Goal: Task Accomplishment & Management: Manage account settings

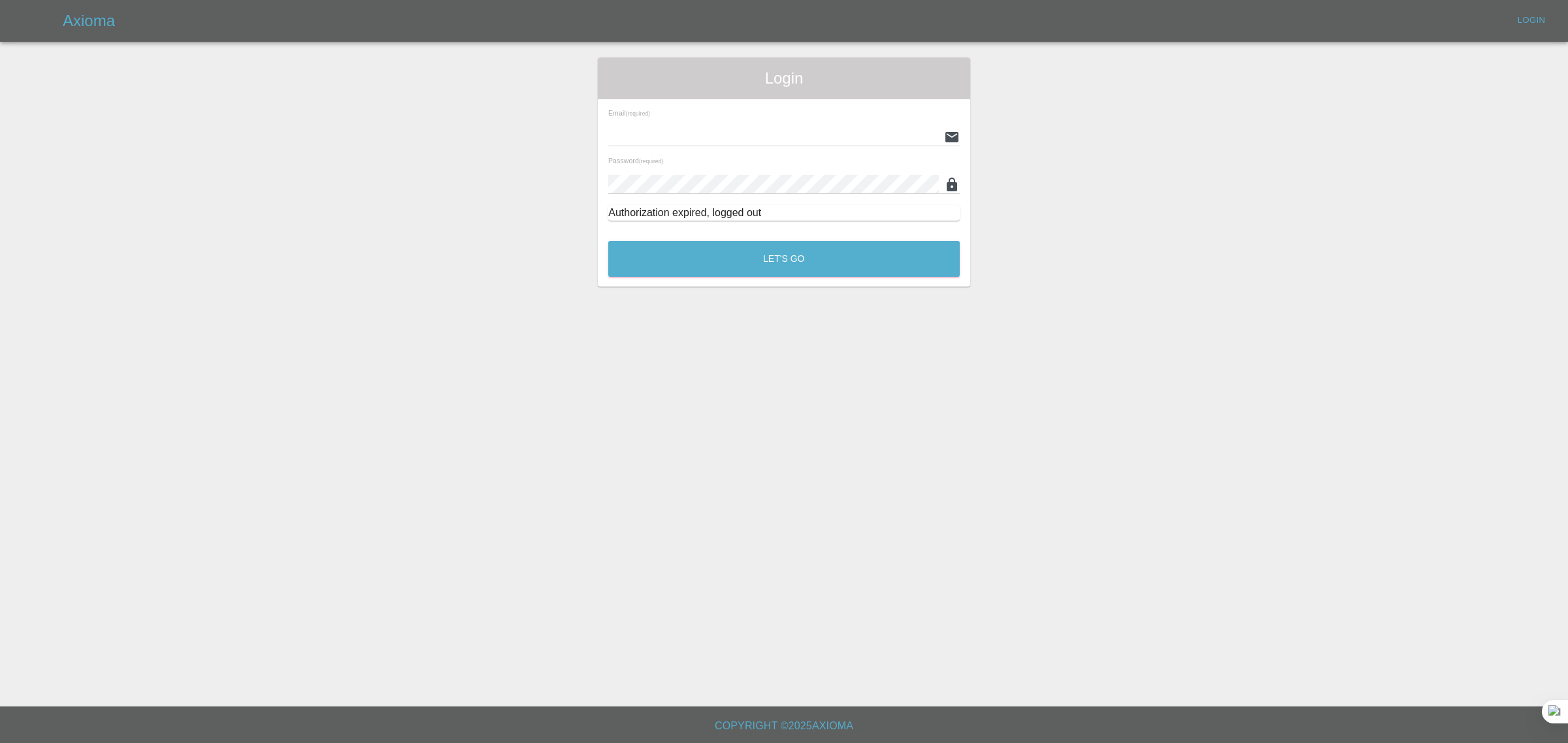
type input "[EMAIL_ADDRESS][DOMAIN_NAME]"
click at [791, 263] on button "Let's Go" at bounding box center [784, 259] width 352 height 36
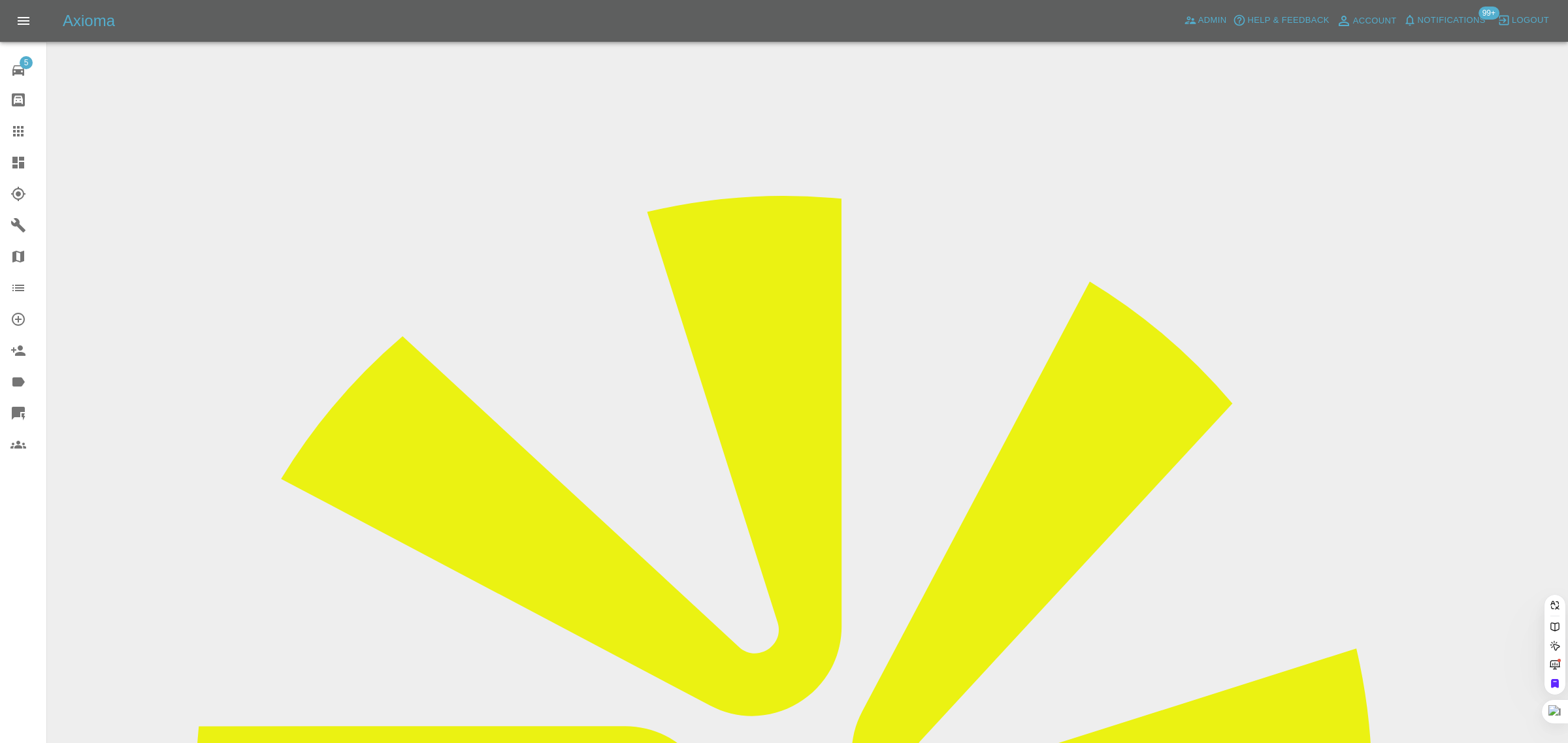
paste input "crawford.meek@nhs.net"
type input "crawford.meek@nhs.net"
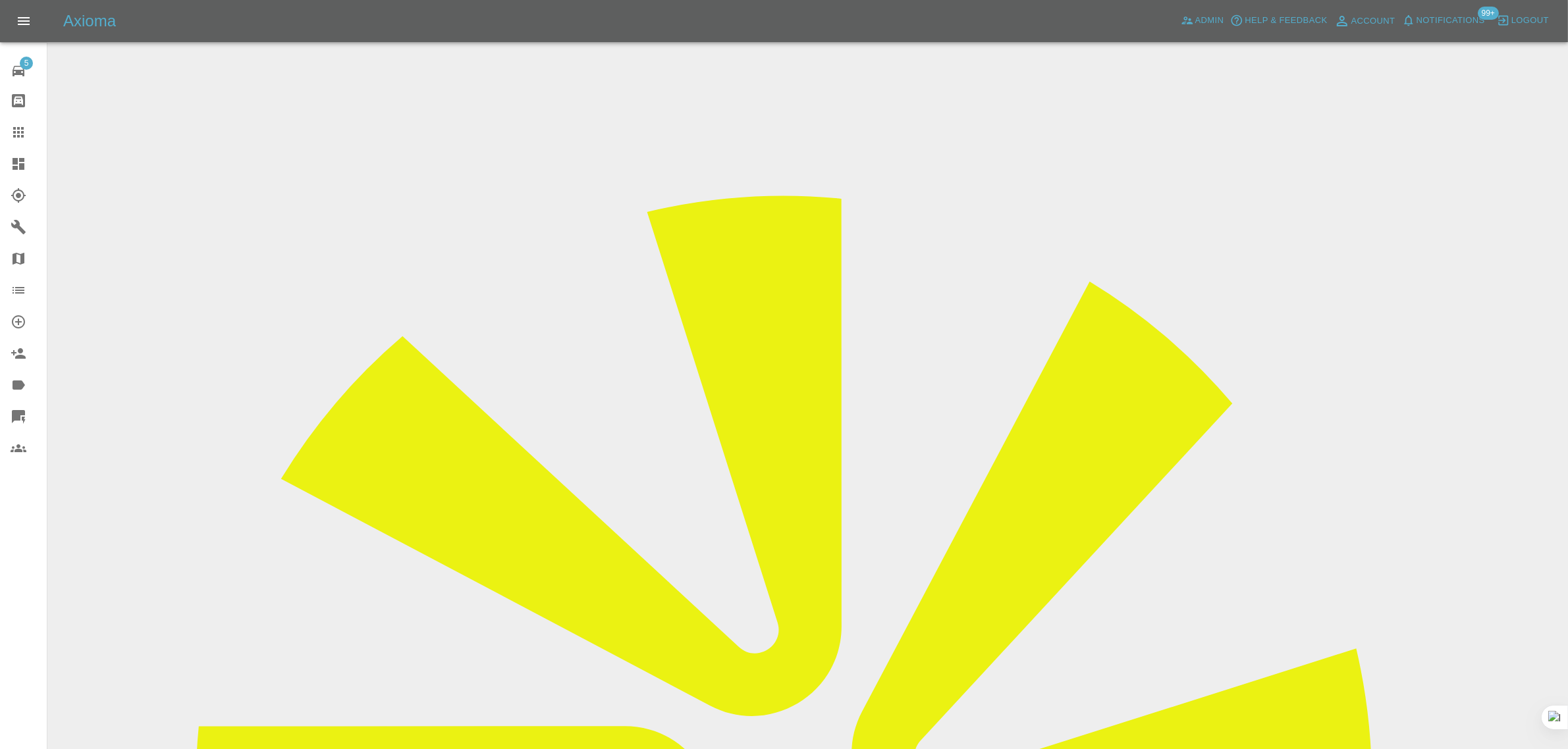
click at [0, 0] on input "Choose images" at bounding box center [0, 0] width 0 height 0
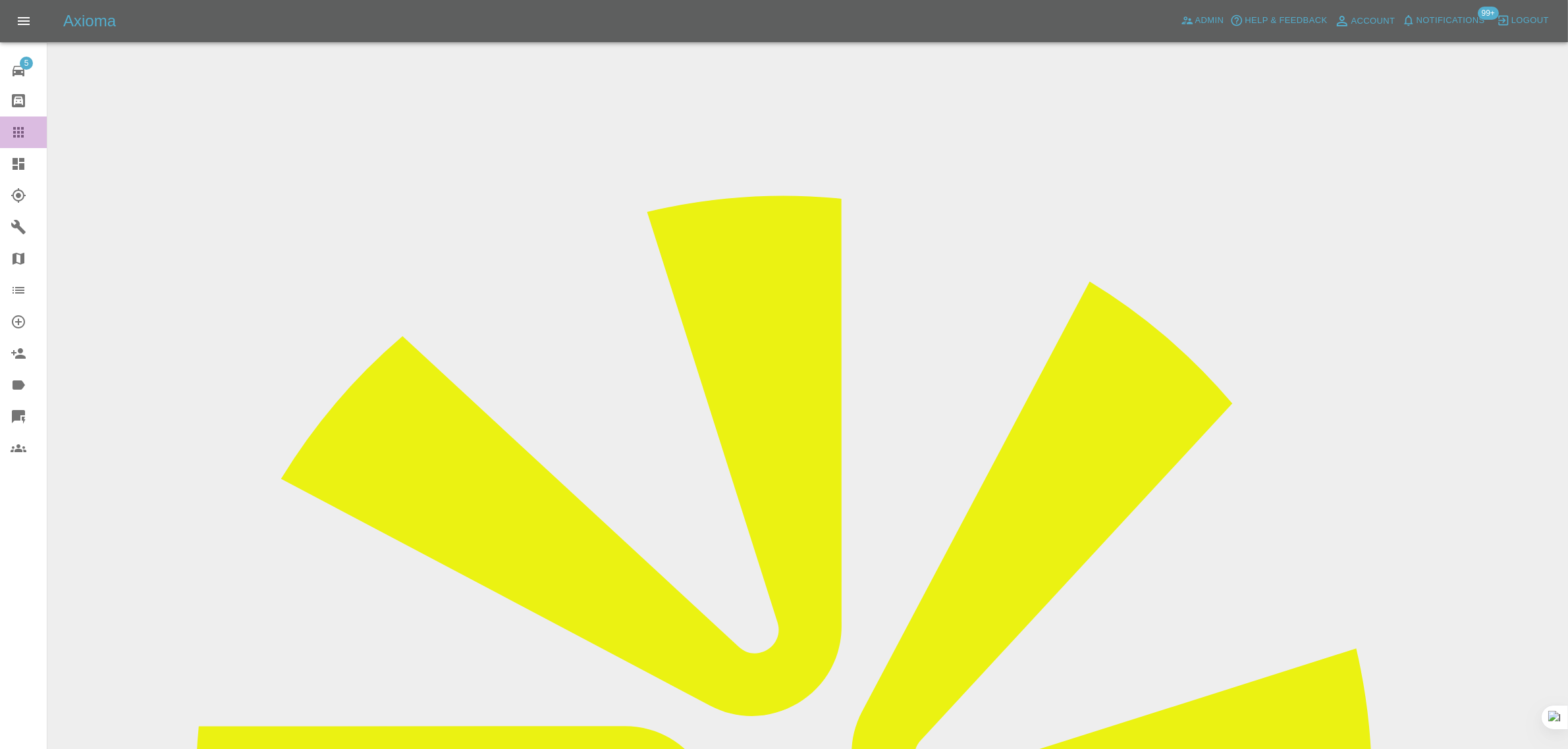
click at [5, 129] on link "Claims" at bounding box center [23, 132] width 47 height 32
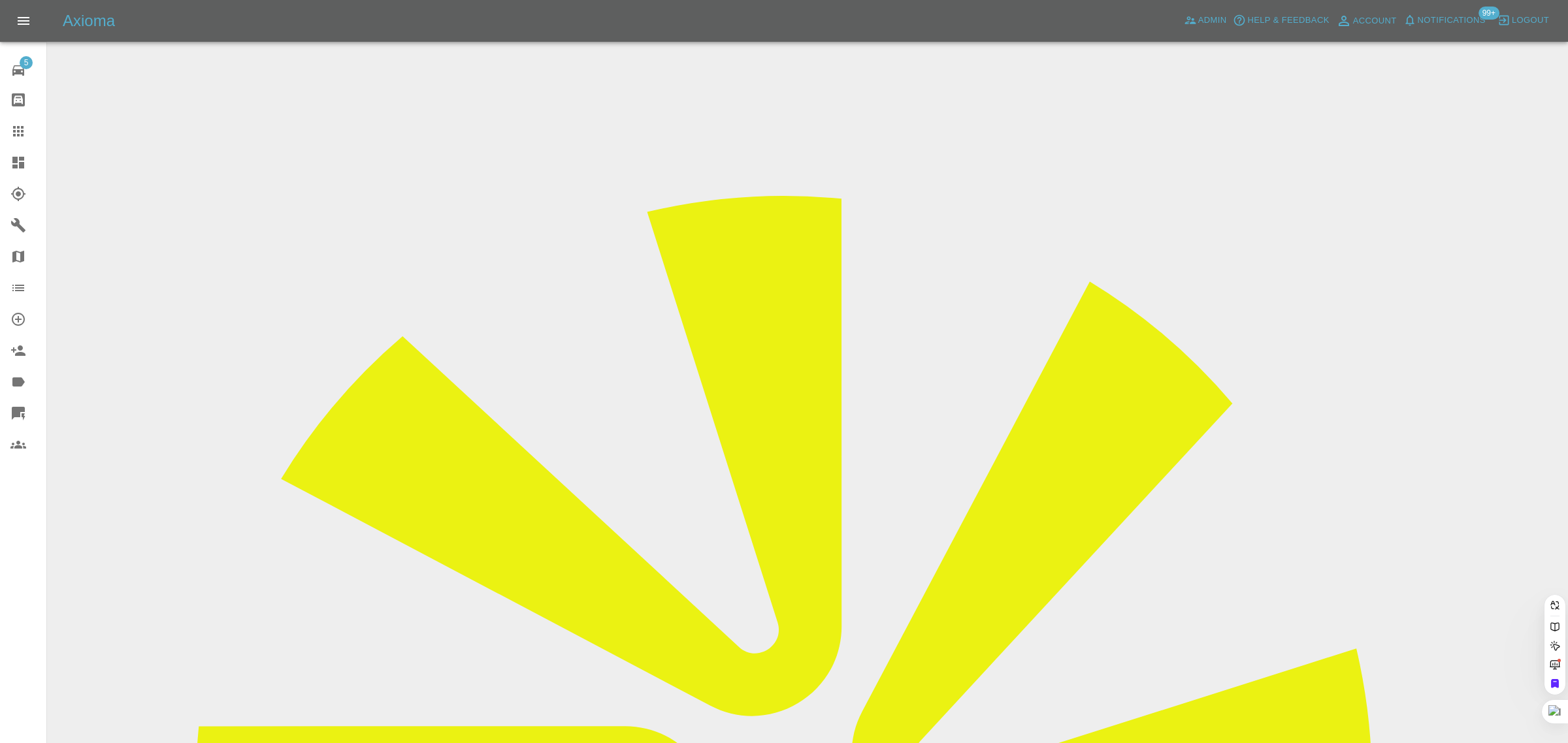
paste input "michaelhall766@googlemail.com"
type input "michaelhall766@googlemail.com"
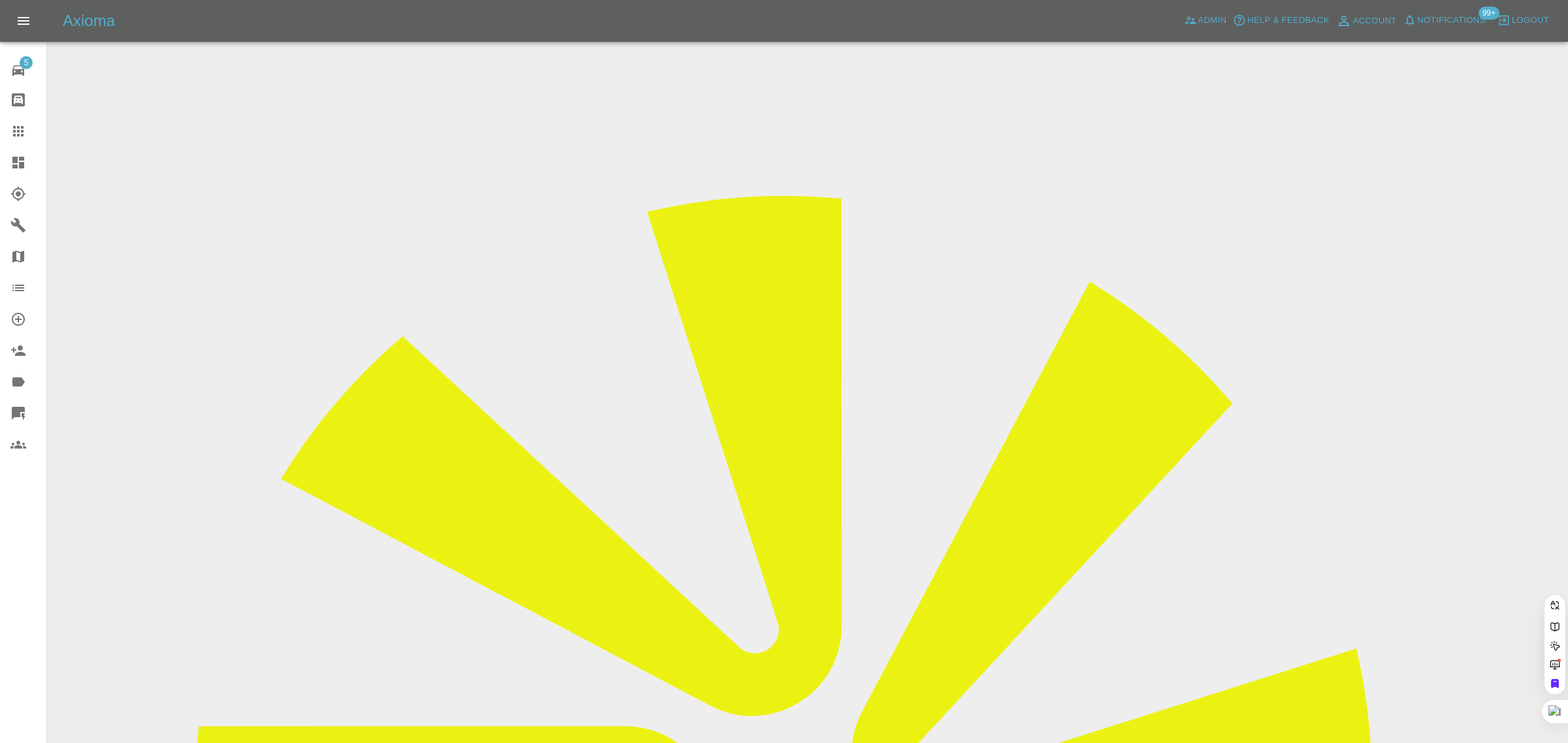
scroll to position [0, 0]
paste input "michaelhall766@googlemail.com"
type input "michaelhall766@googlemail.co"
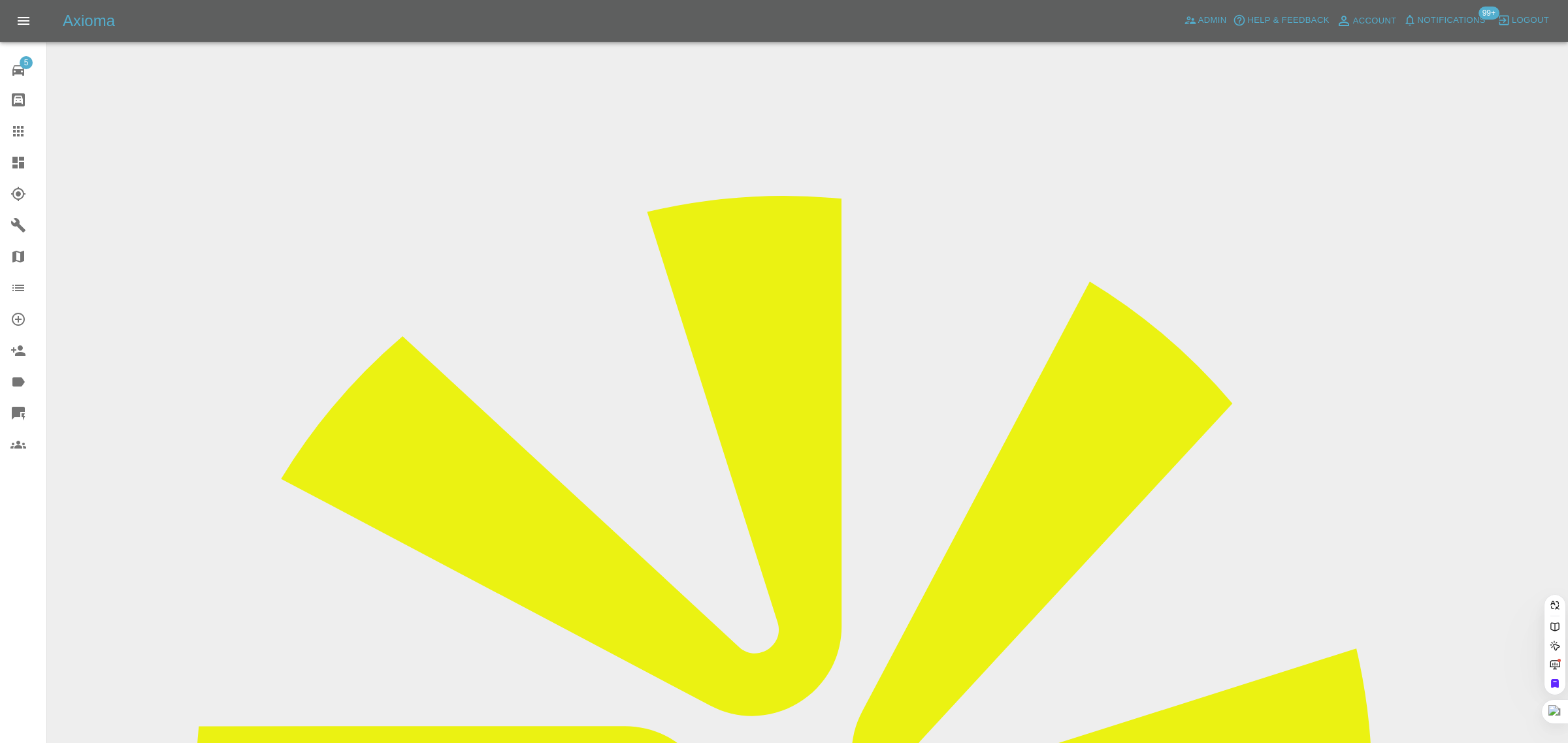
scroll to position [0, 43]
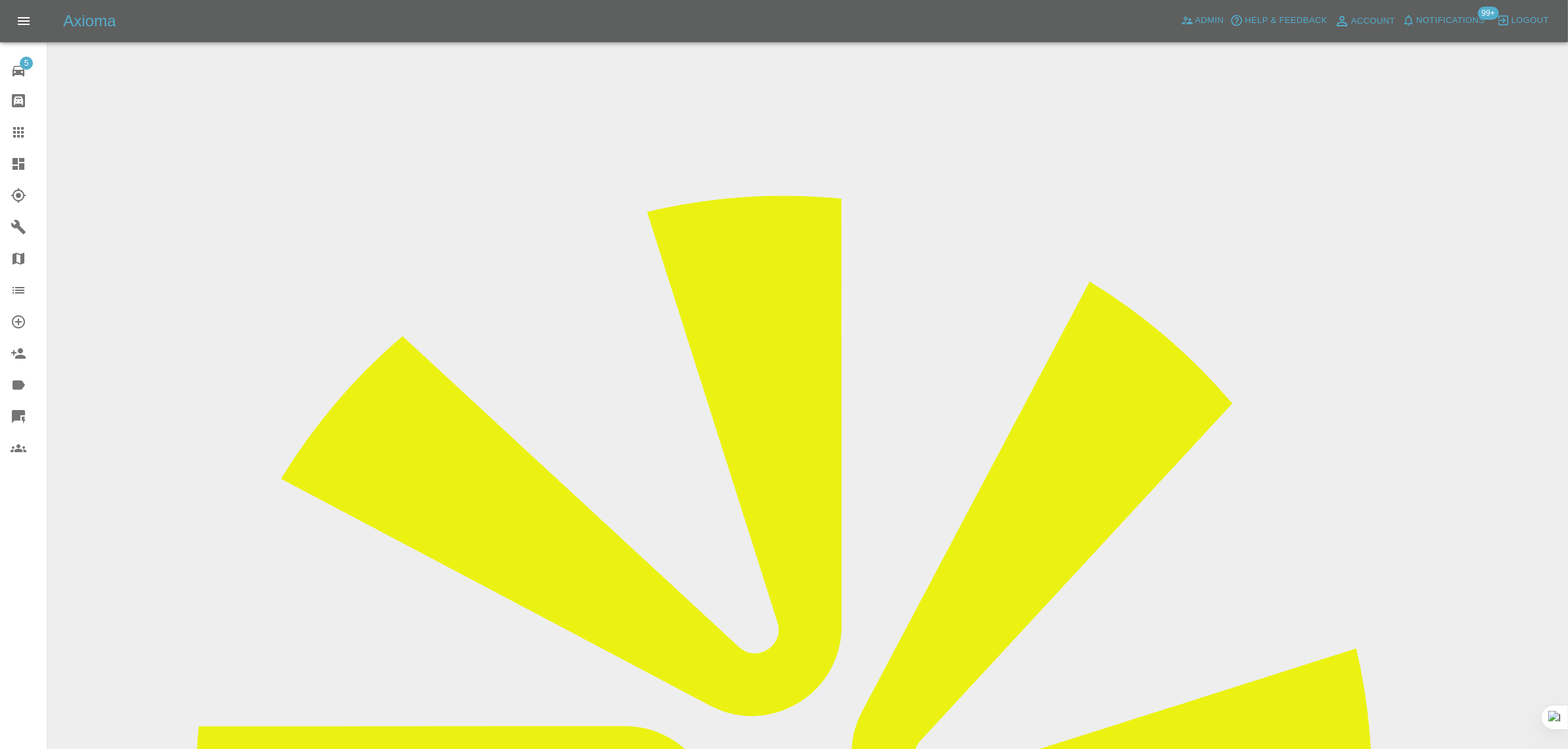
click at [0, 0] on input "Choose images" at bounding box center [0, 0] width 0 height 0
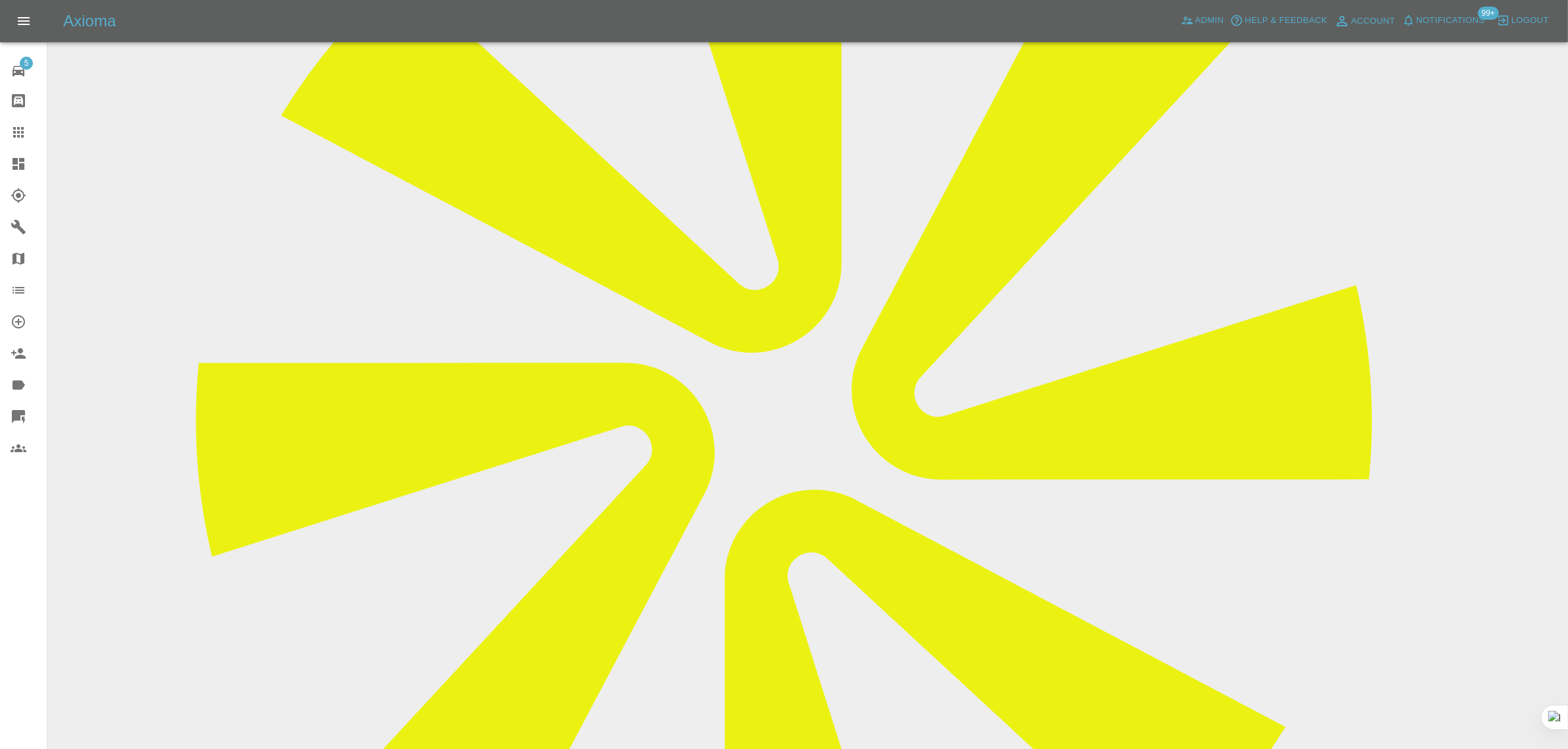
scroll to position [83, 0]
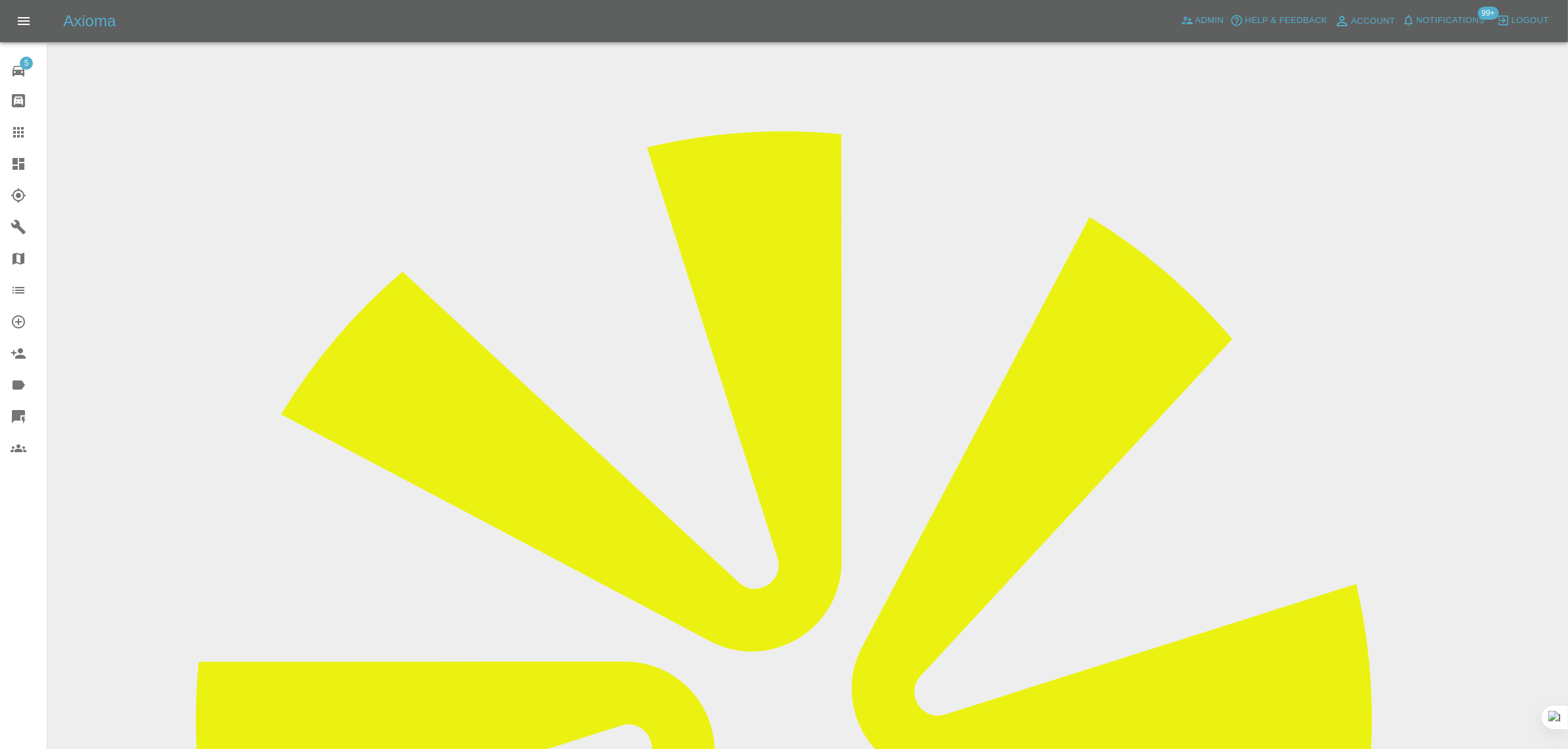
drag, startPoint x: 1244, startPoint y: 645, endPoint x: 1247, endPoint y: 651, distance: 6.7
click at [2, 541] on div "5 Repair home Bodyshop home Claims Dashboard Explorer Garages Map Organization …" at bounding box center [24, 374] width 48 height 749
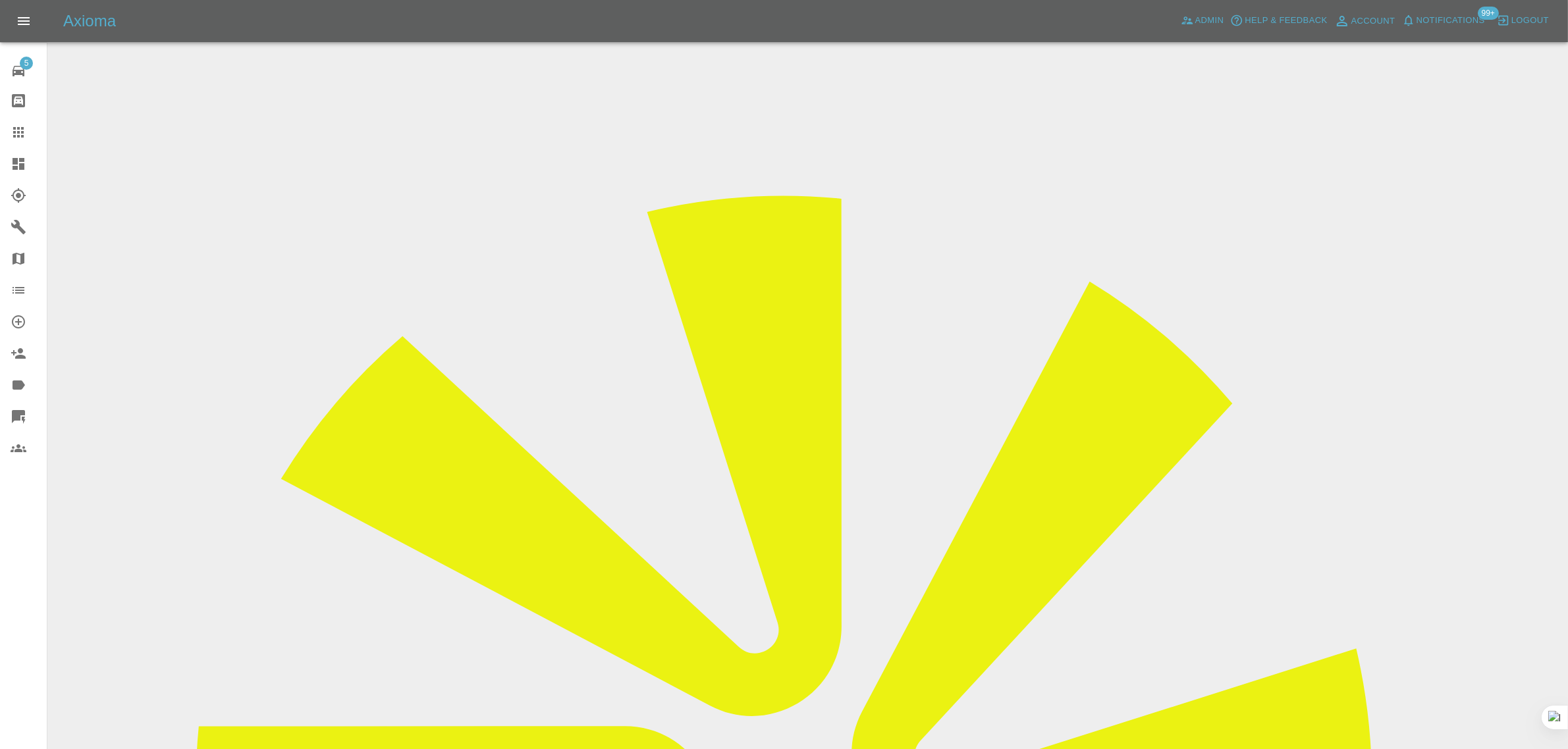
click at [24, 127] on icon at bounding box center [19, 132] width 16 height 16
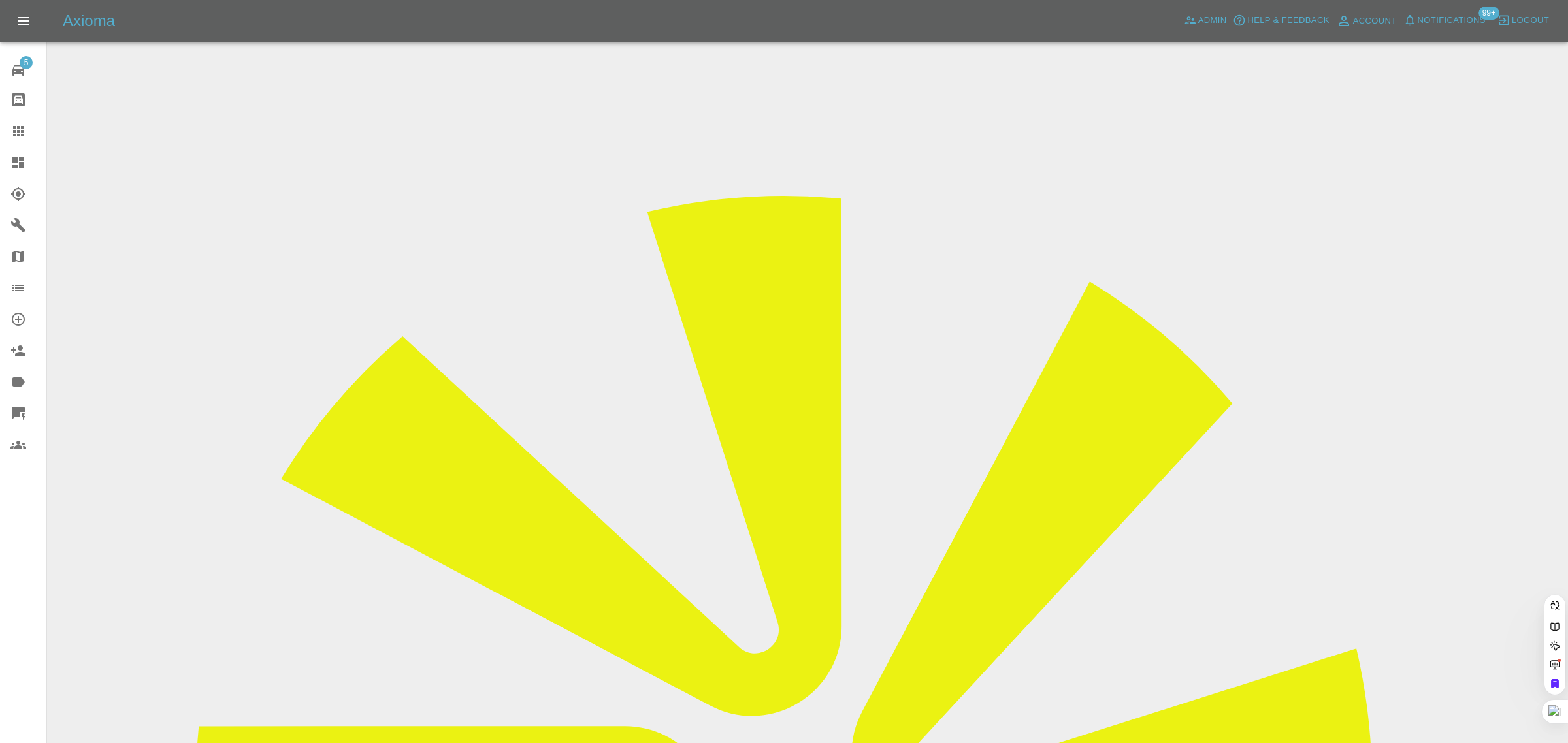
paste input "Ajparker1994@hotmail.com"
type input "Ajparker1994@hotmail.com"
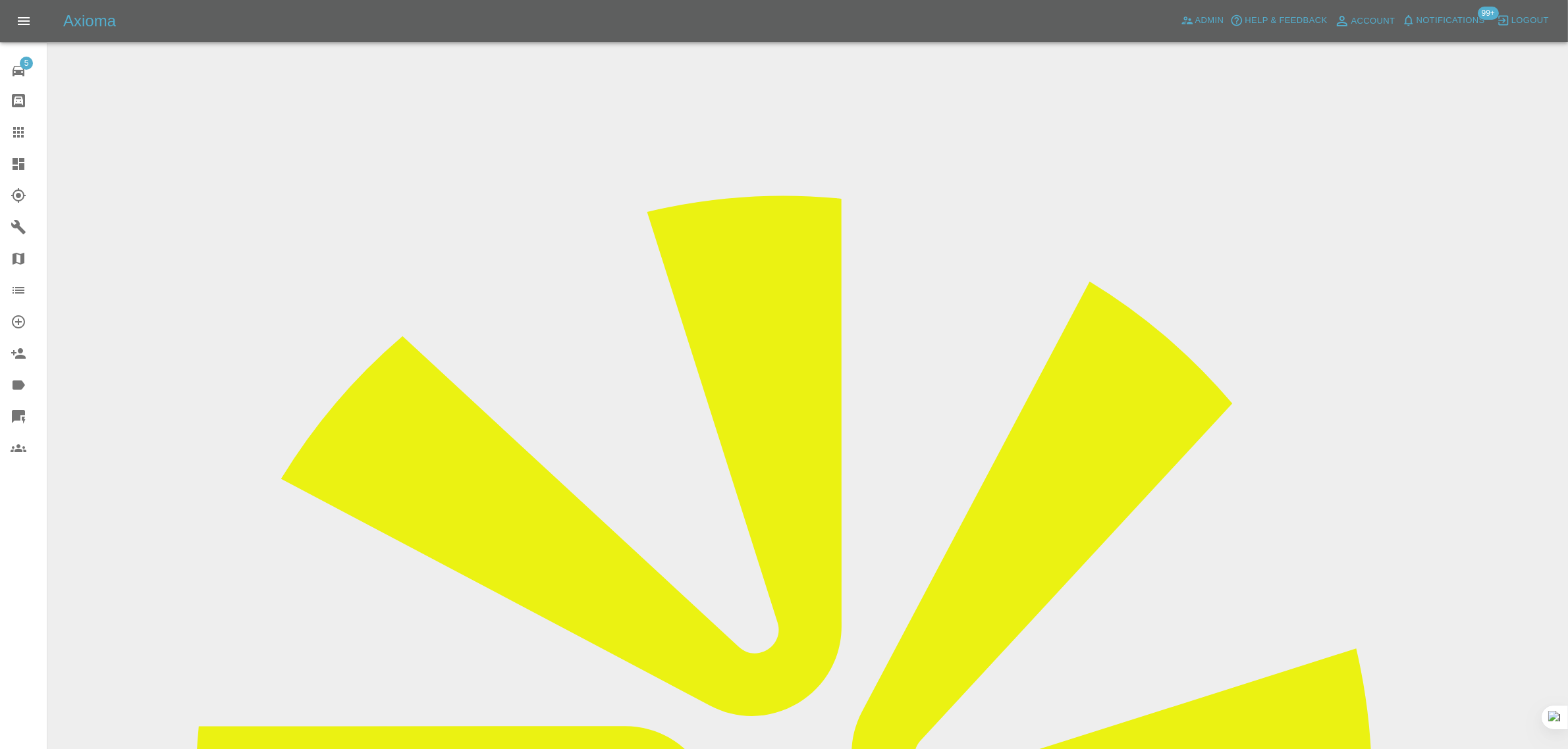
click at [0, 0] on input "Choose images" at bounding box center [0, 0] width 0 height 0
click at [0, 0] on input "Choose Videos" at bounding box center [0, 0] width 0 height 0
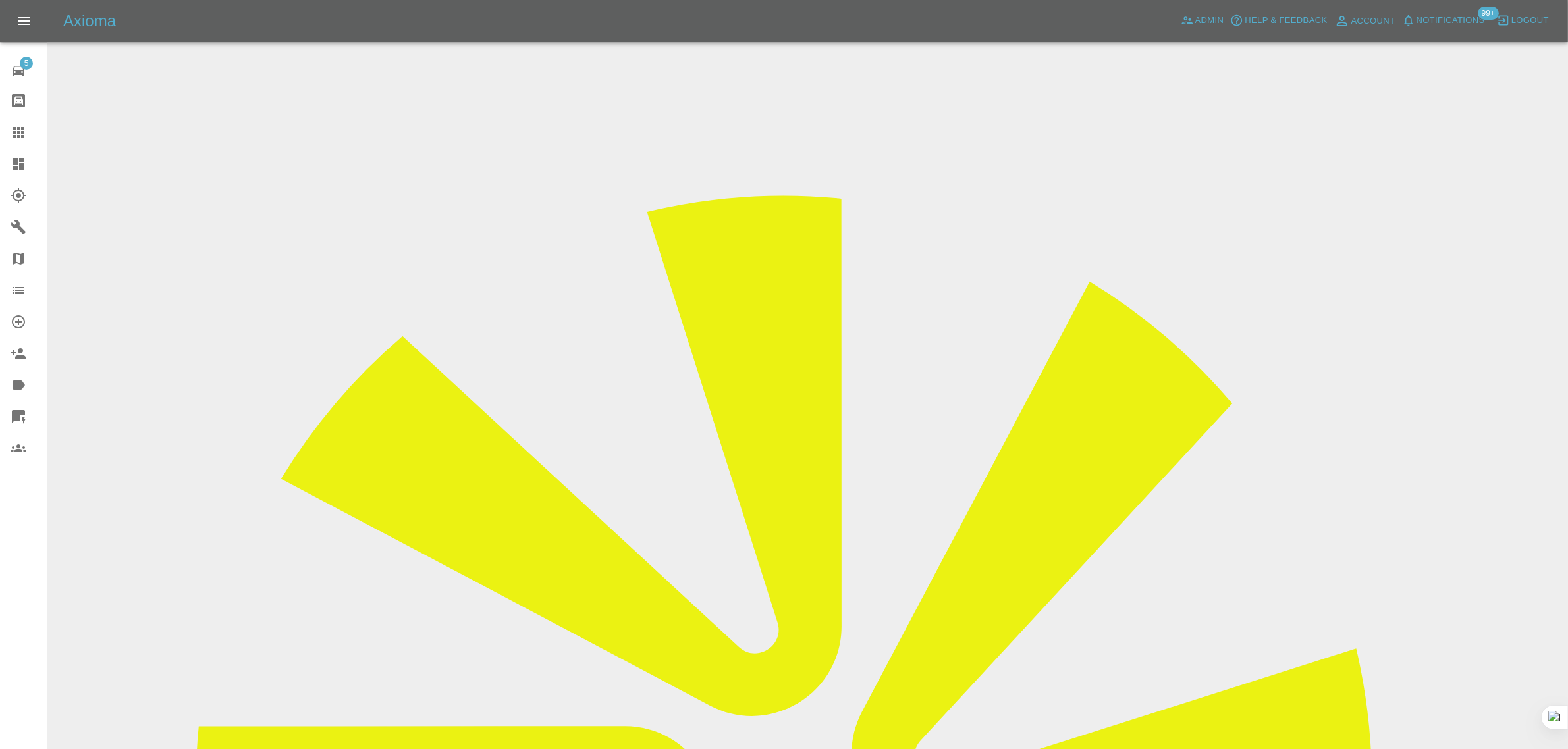
click at [28, 124] on link "Claims" at bounding box center [23, 132] width 47 height 32
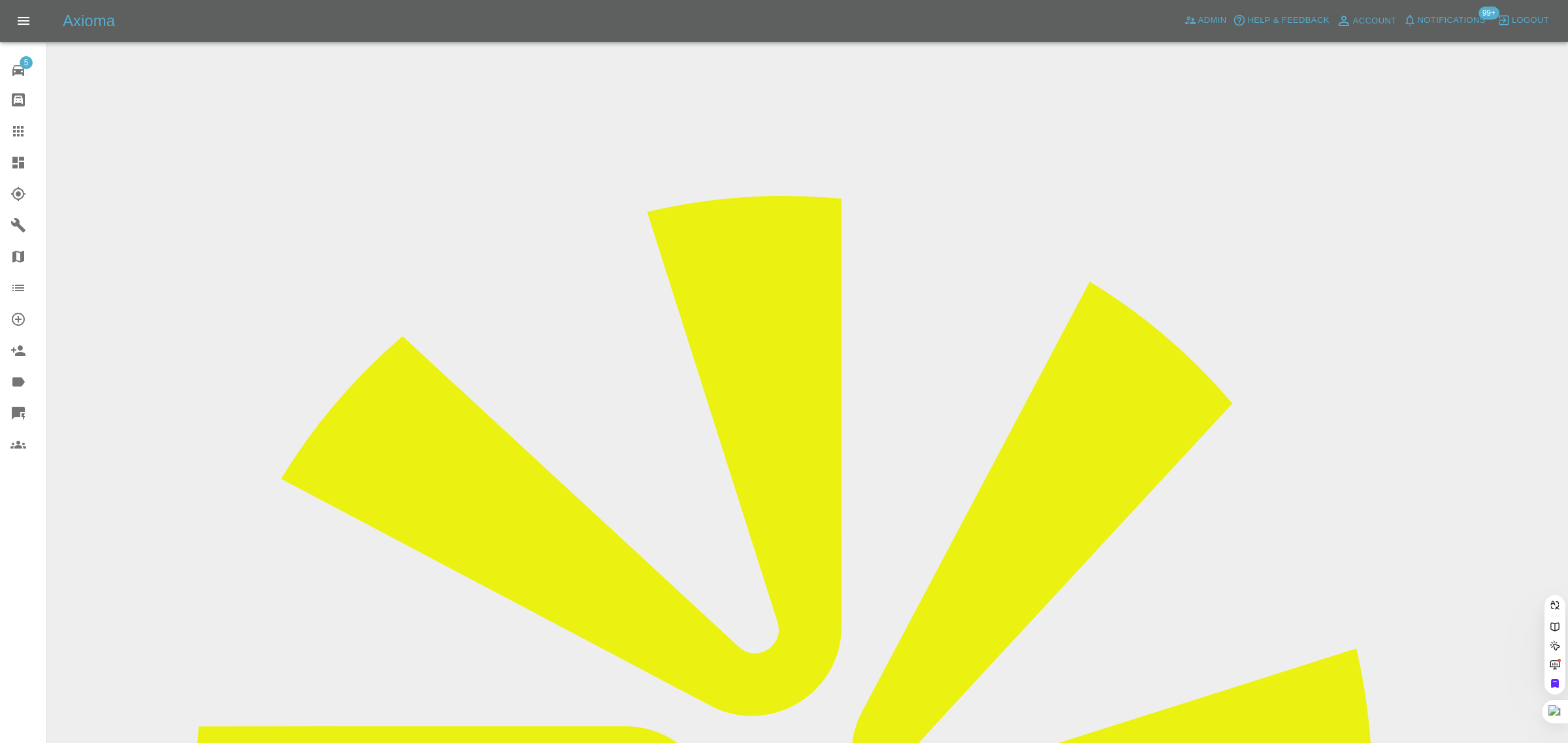
paste input "gary.birch@hotmail.co.uk"
type input "gary.birch@hotmail.co.uk"
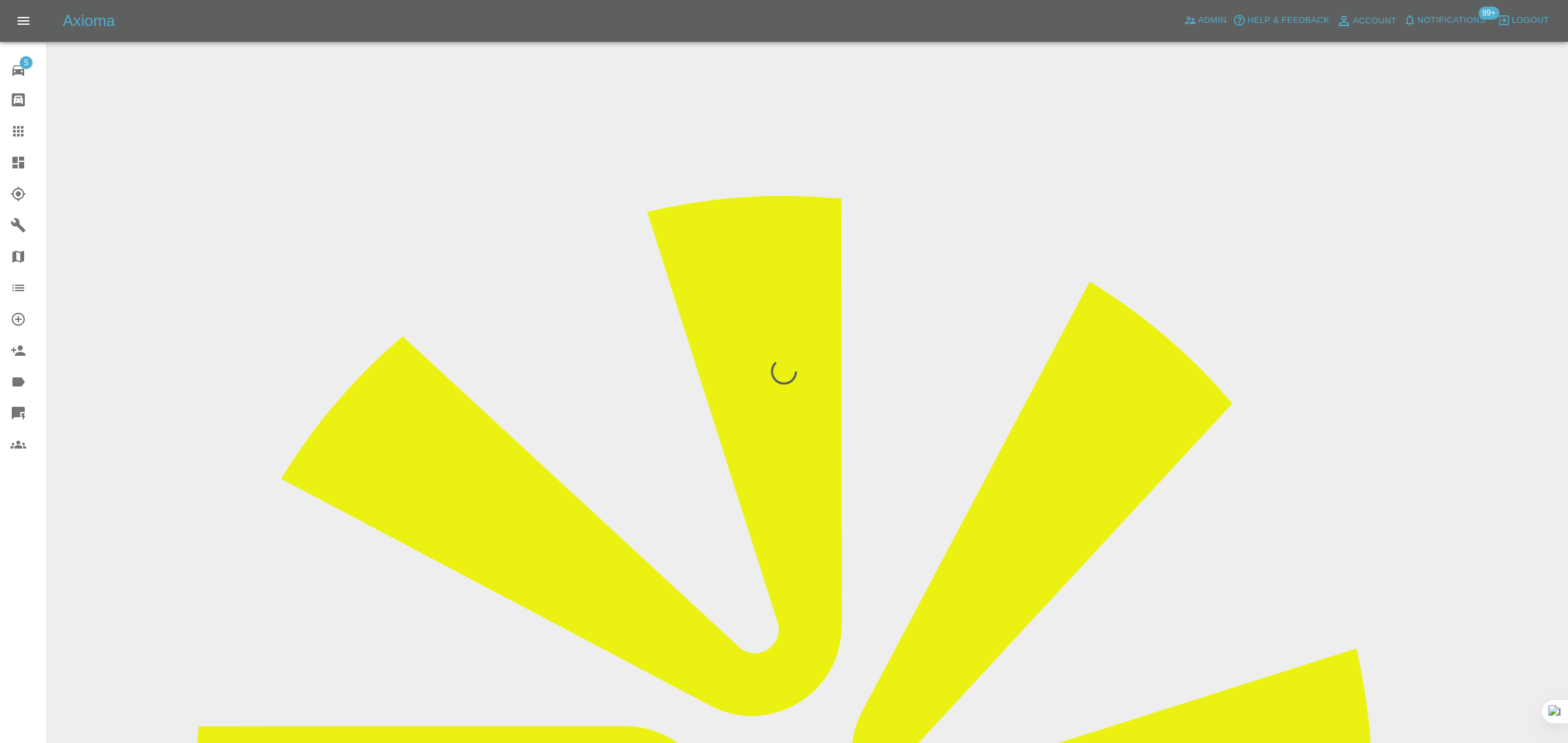
click at [8, 527] on div "5 Repair home Bodyshop home Claims Dashboard Explorer Garages Map Organization …" at bounding box center [24, 372] width 47 height 743
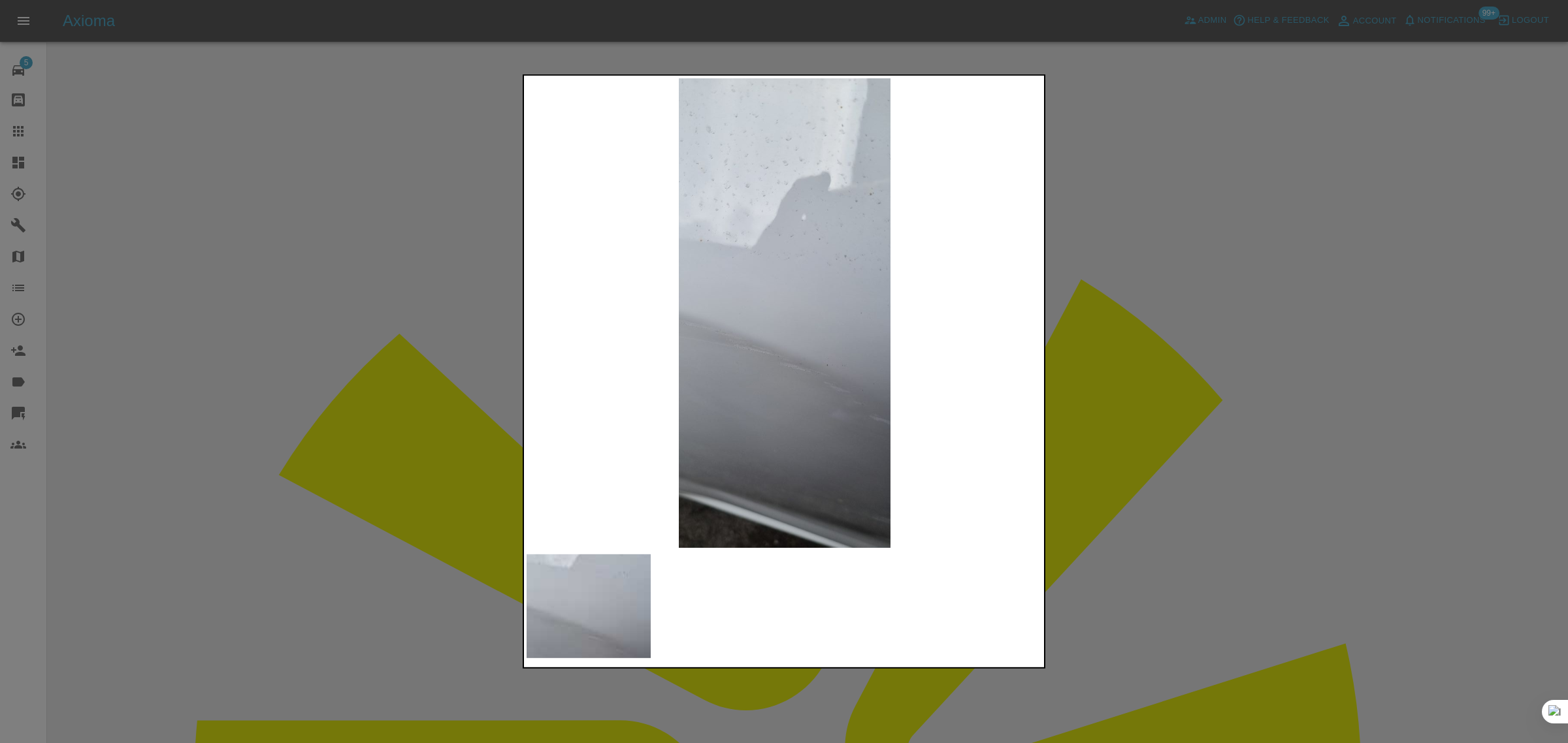
click at [333, 626] on div at bounding box center [784, 372] width 1568 height 743
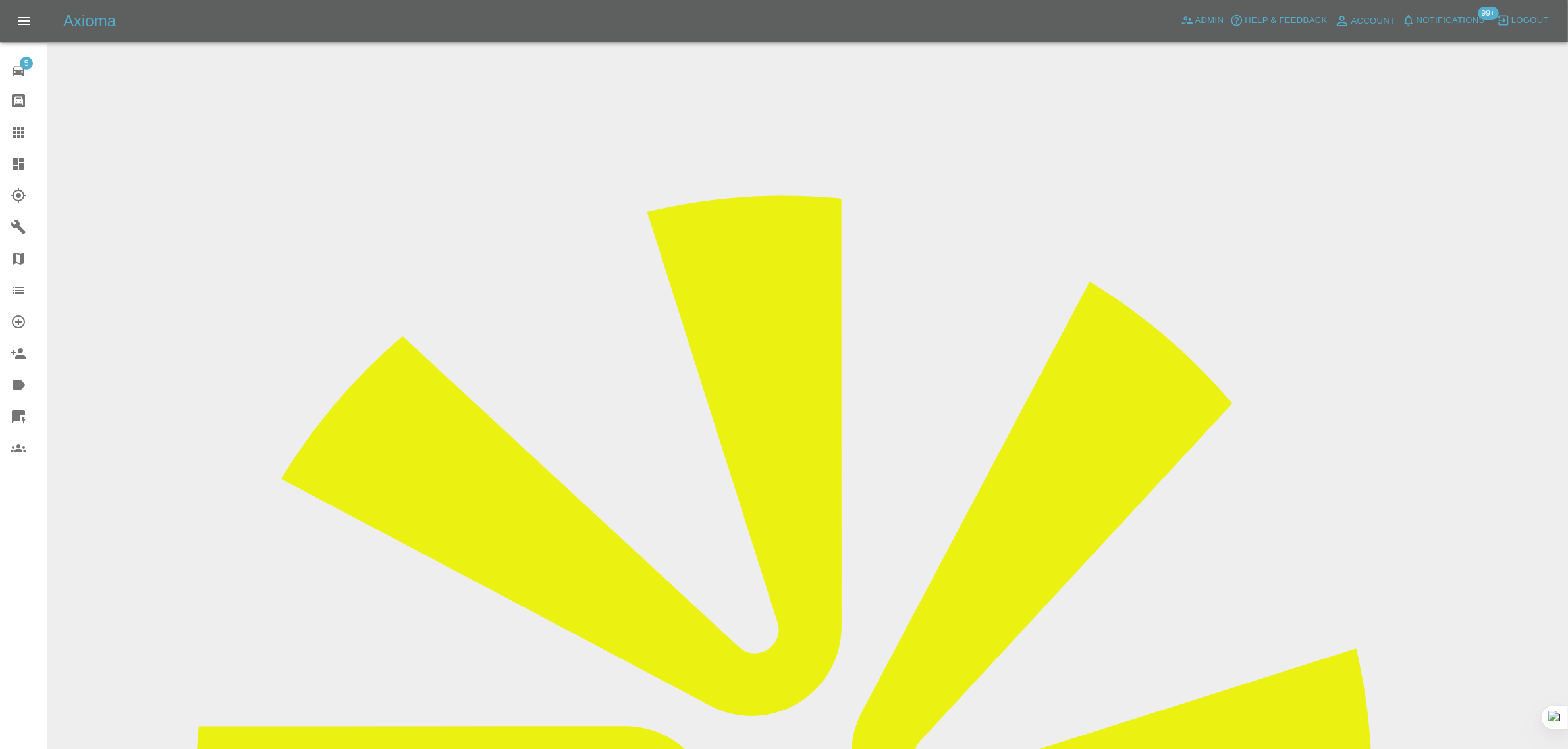
click at [0, 0] on input "Choose images" at bounding box center [0, 0] width 0 height 0
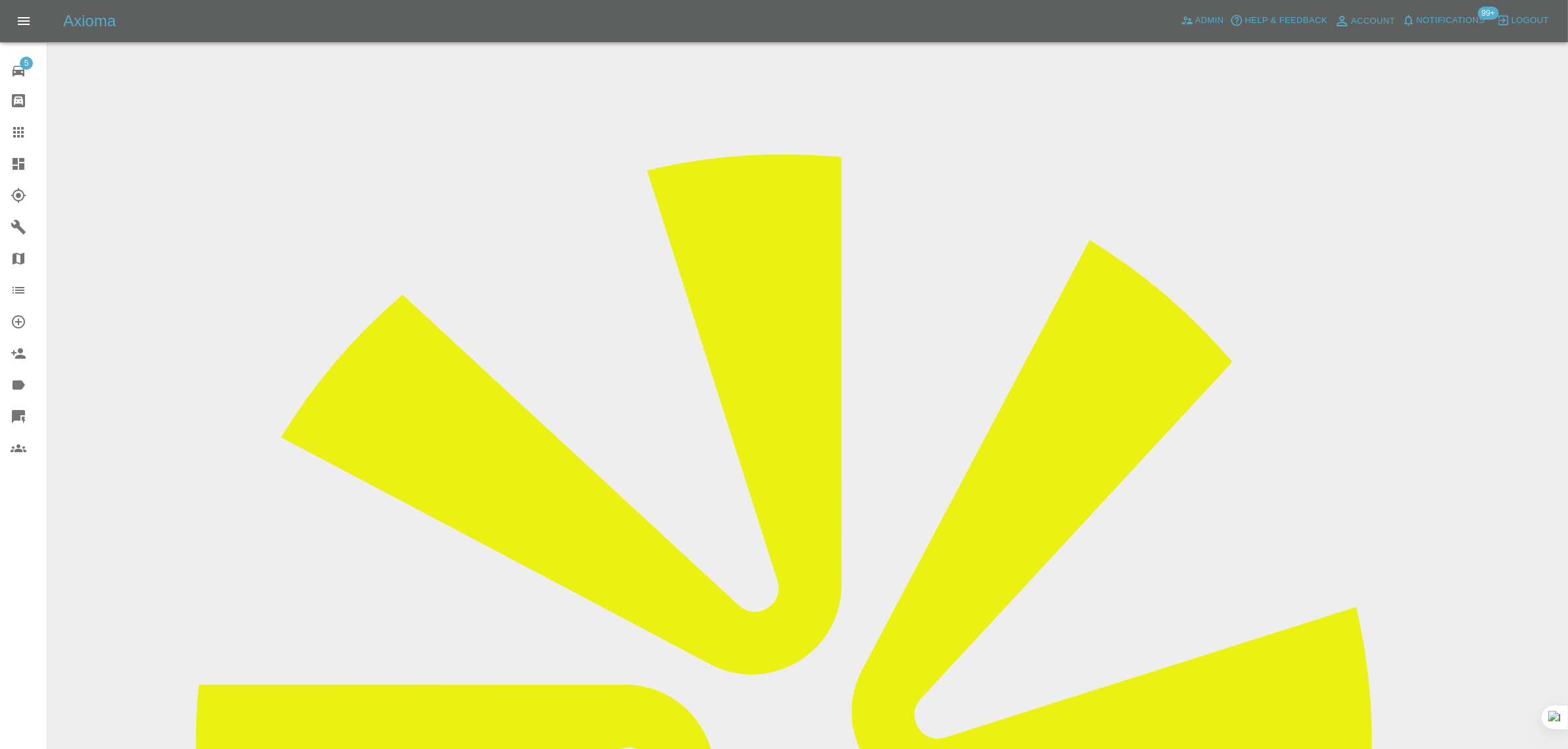
scroll to position [65, 0]
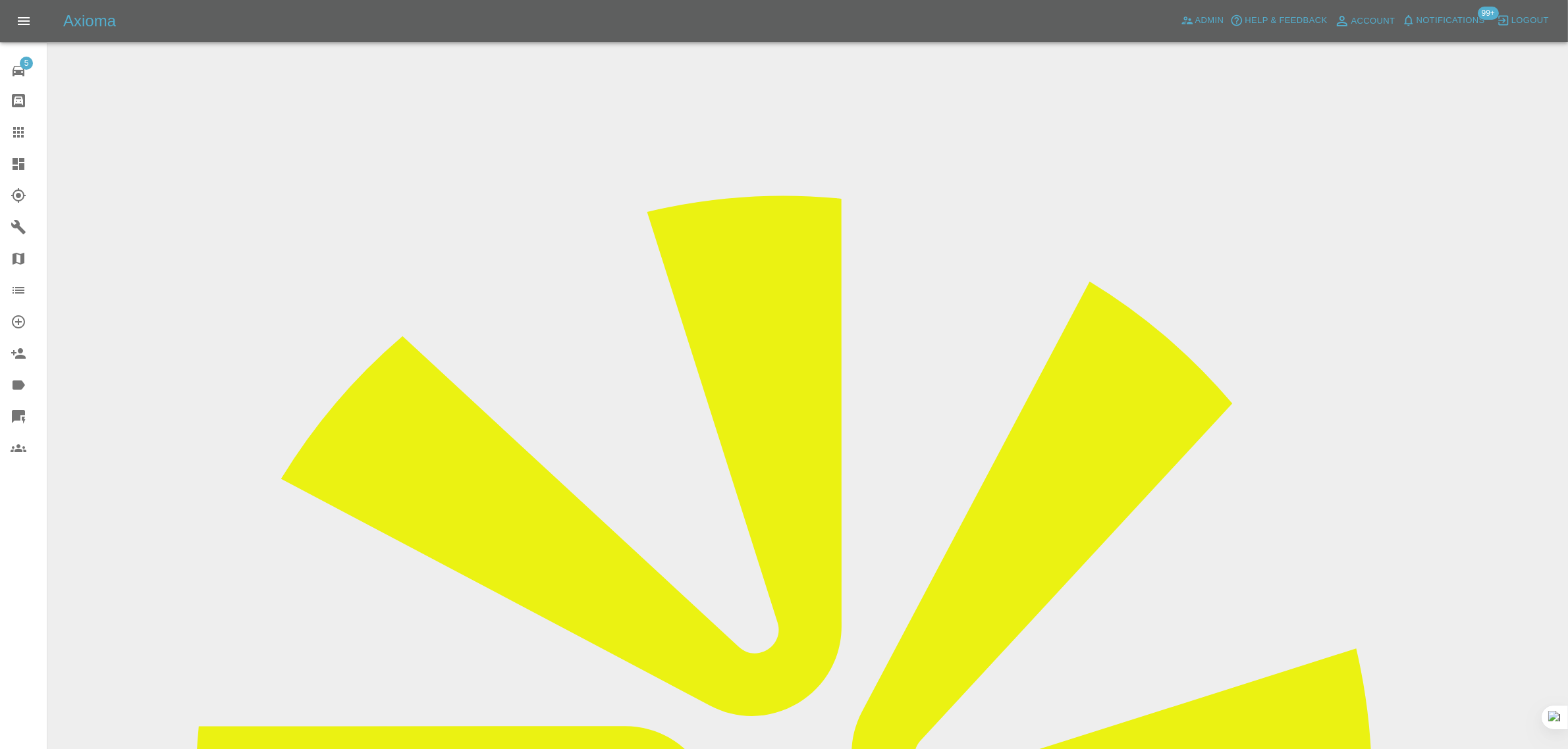
click at [24, 609] on div "5 Repair home Bodyshop home Claims Dashboard Explorer Garages Map Organization …" at bounding box center [24, 374] width 48 height 749
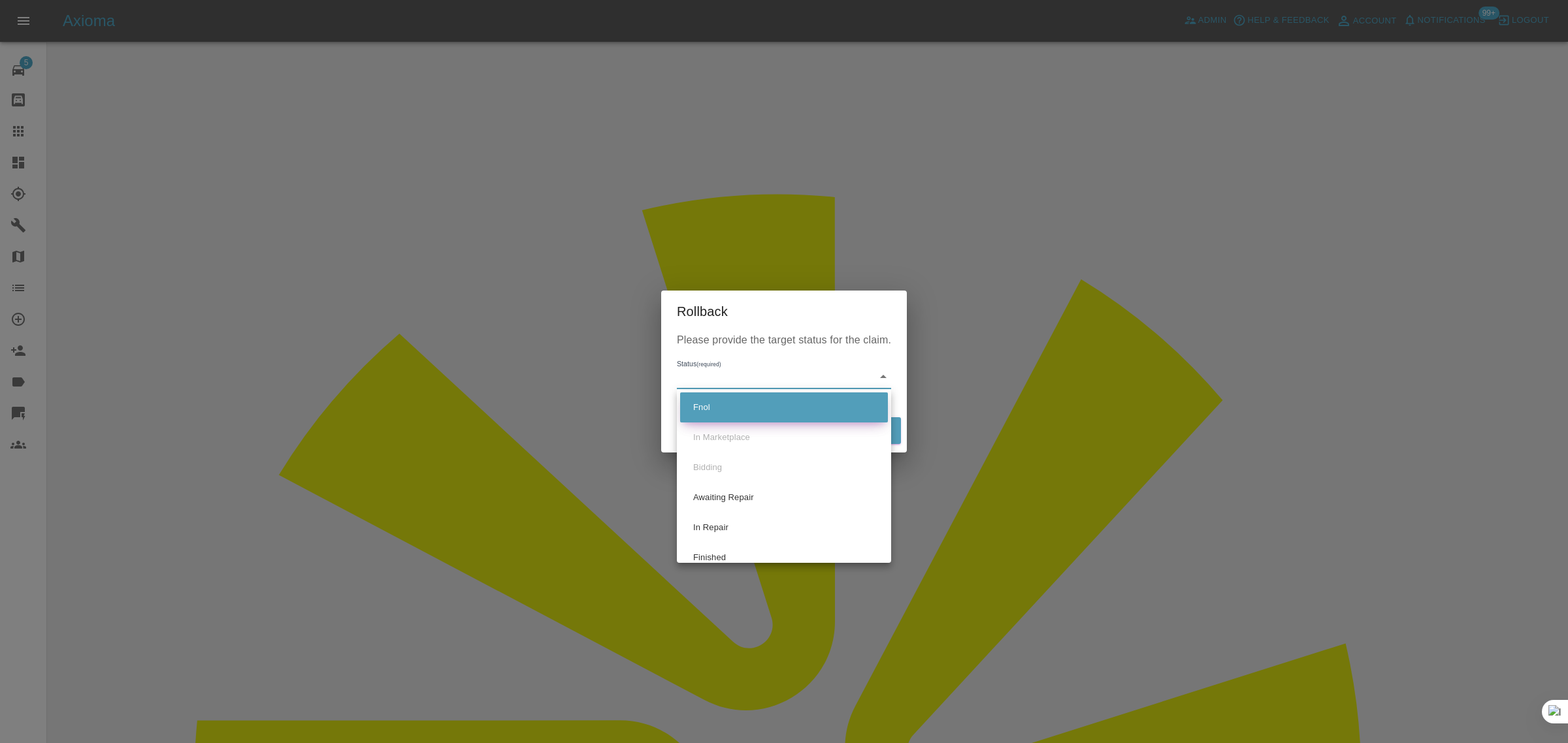
click at [701, 408] on li "Fnol" at bounding box center [784, 407] width 208 height 30
type input "fnol"
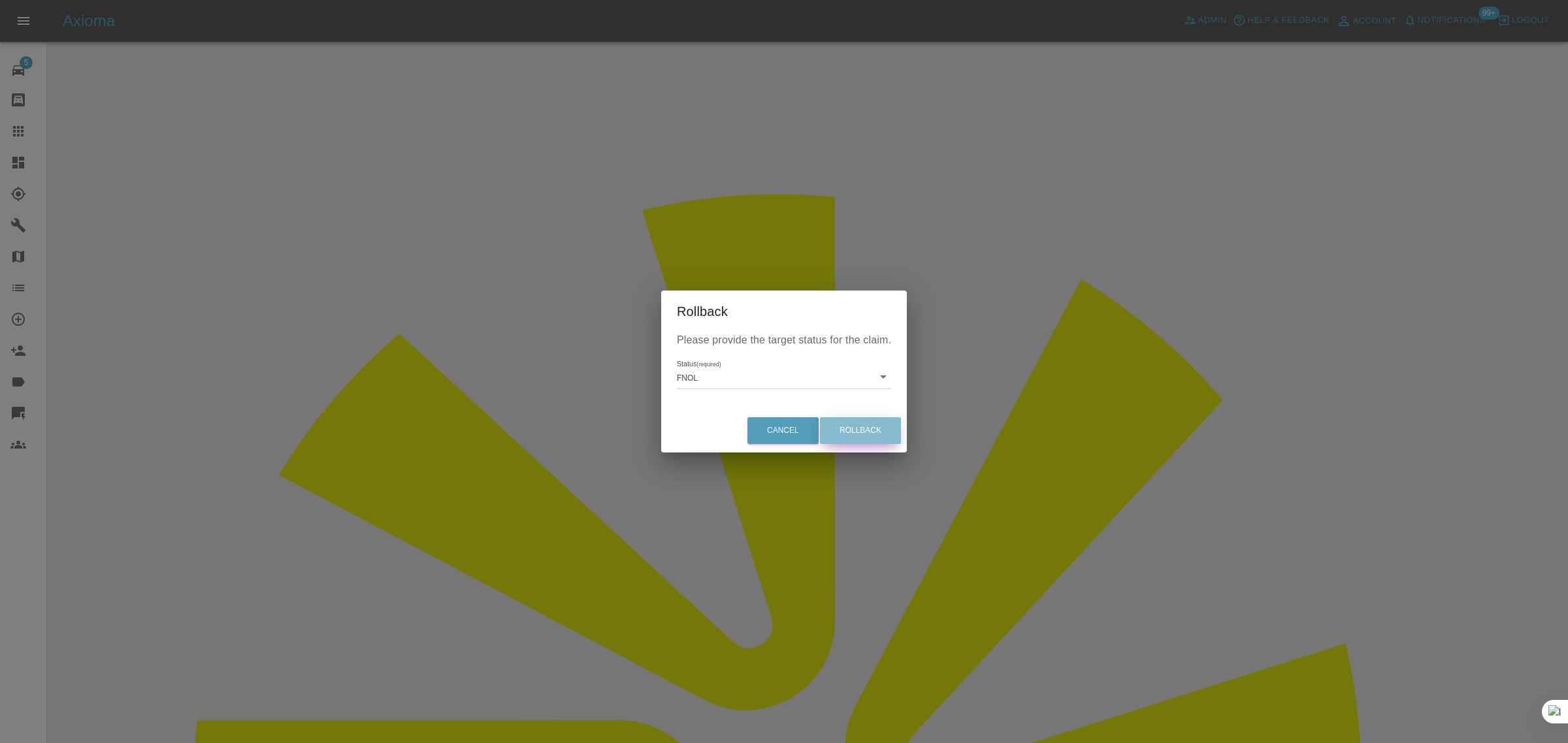
click at [838, 425] on button "Rollback" at bounding box center [860, 430] width 81 height 27
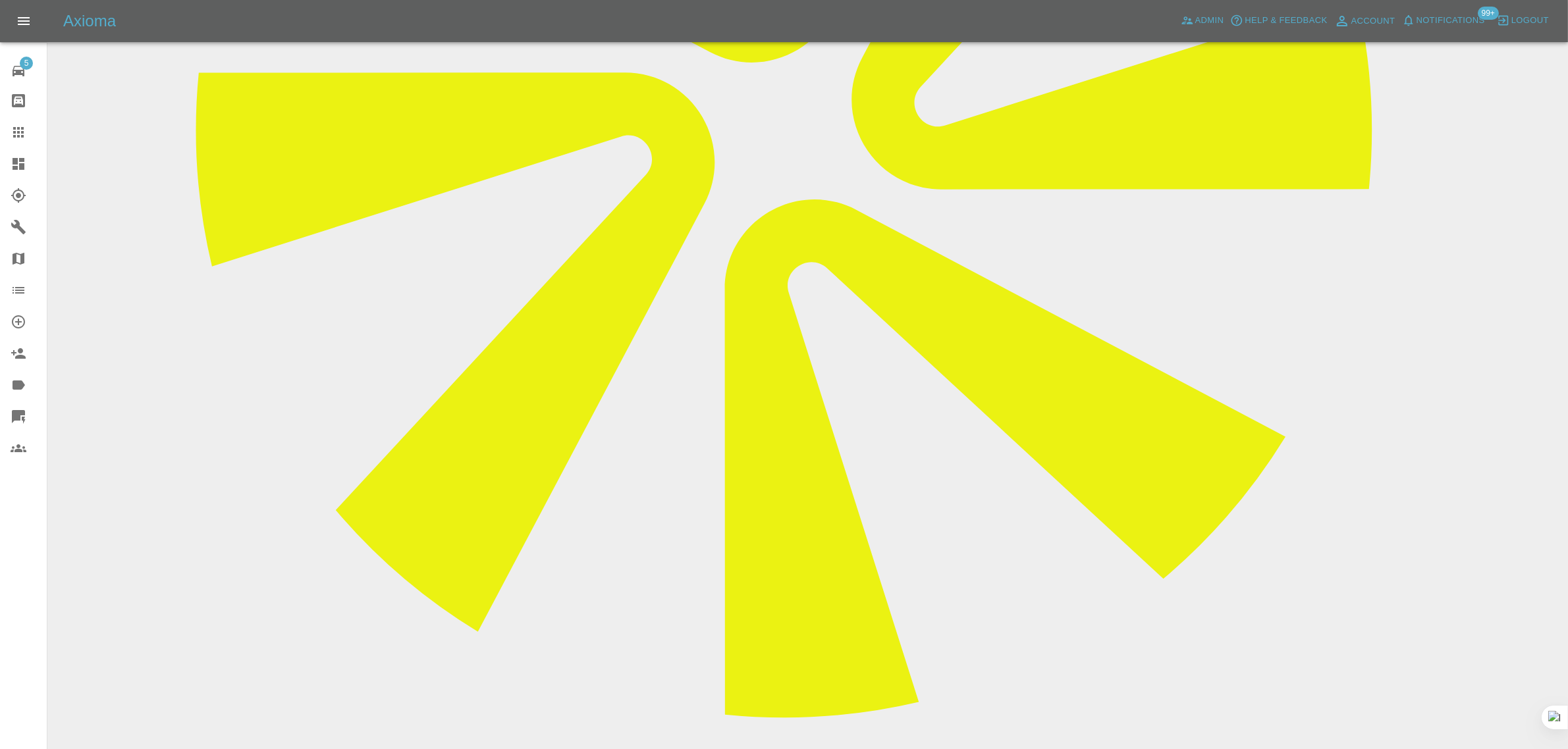
scroll to position [725, 0]
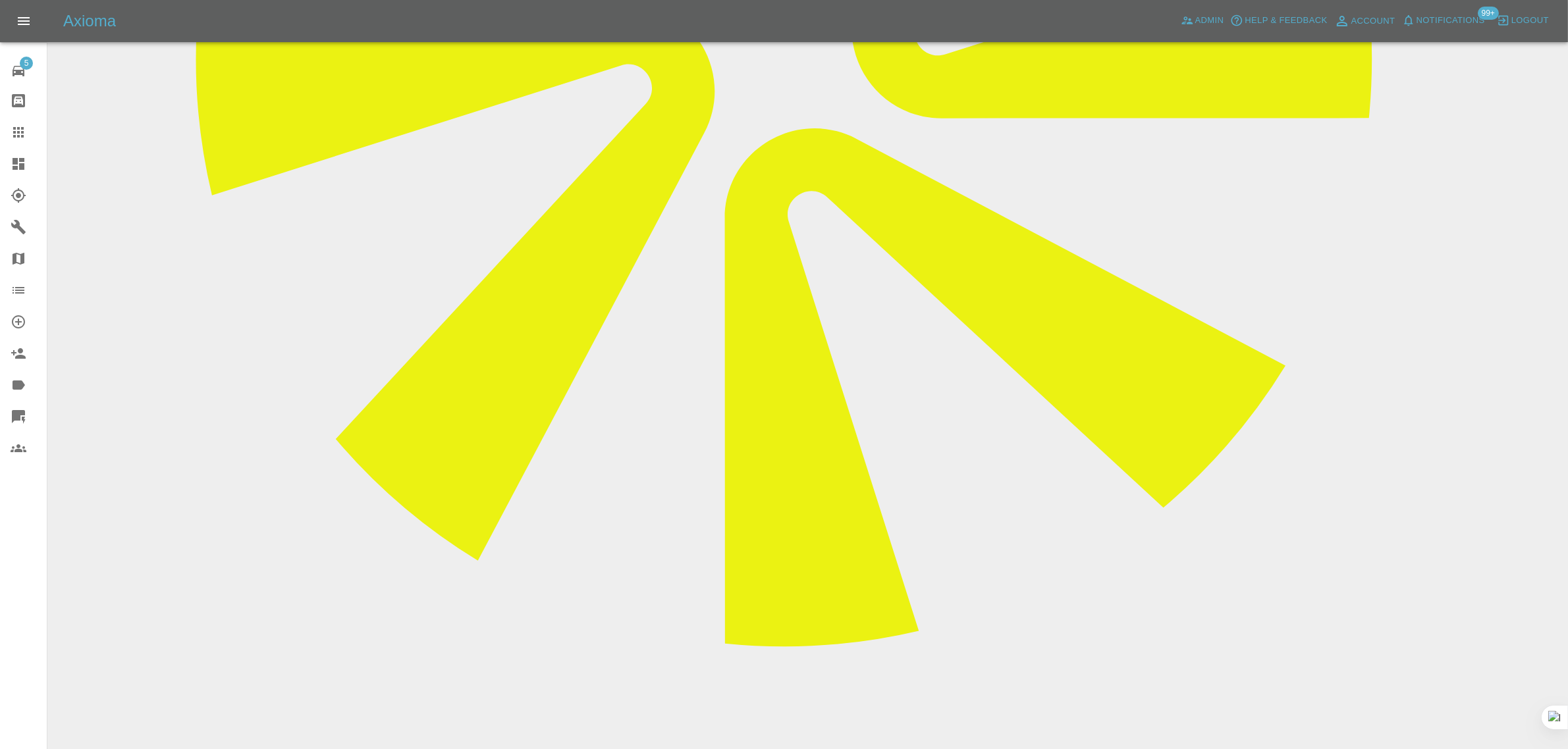
type textarea "new images added"
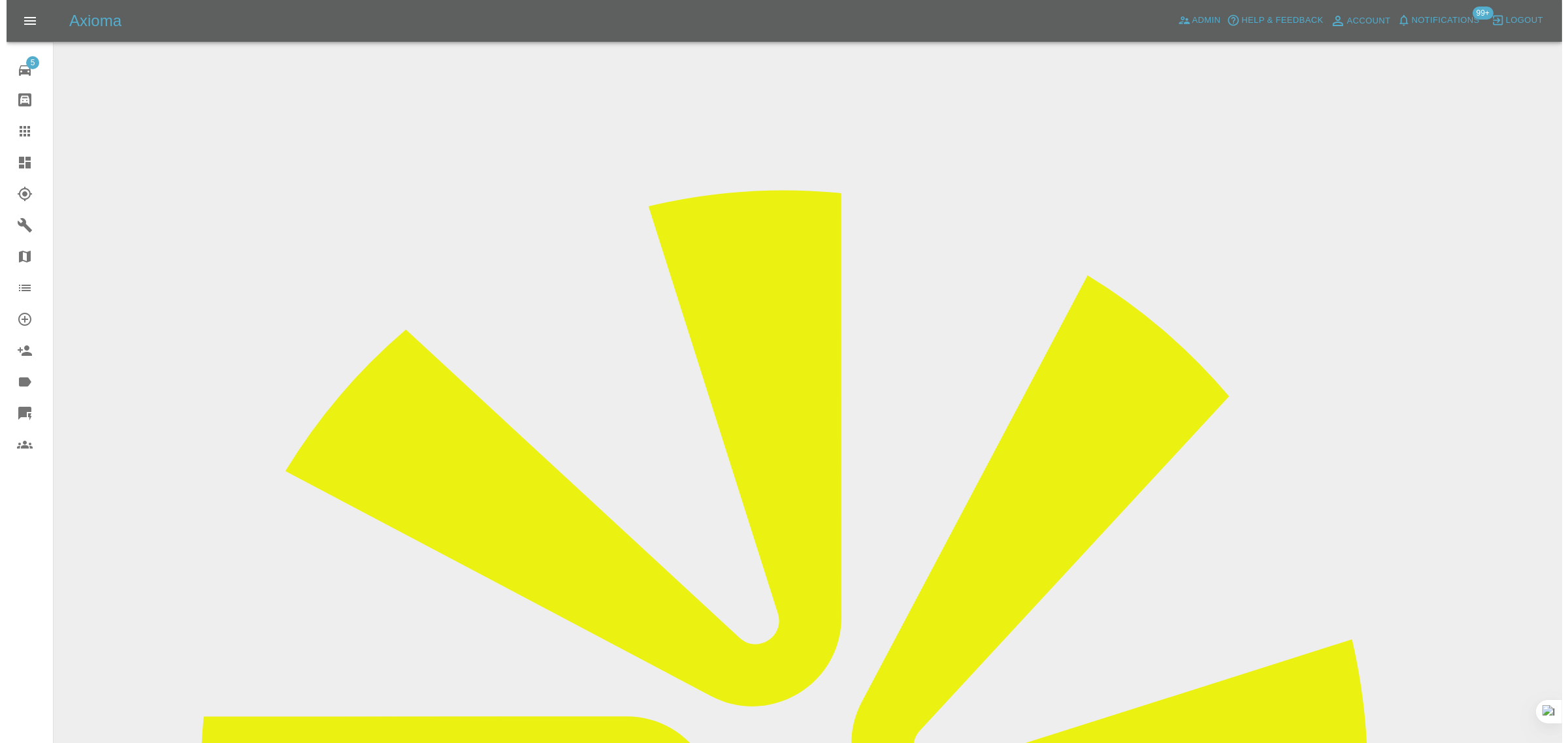
scroll to position [0, 0]
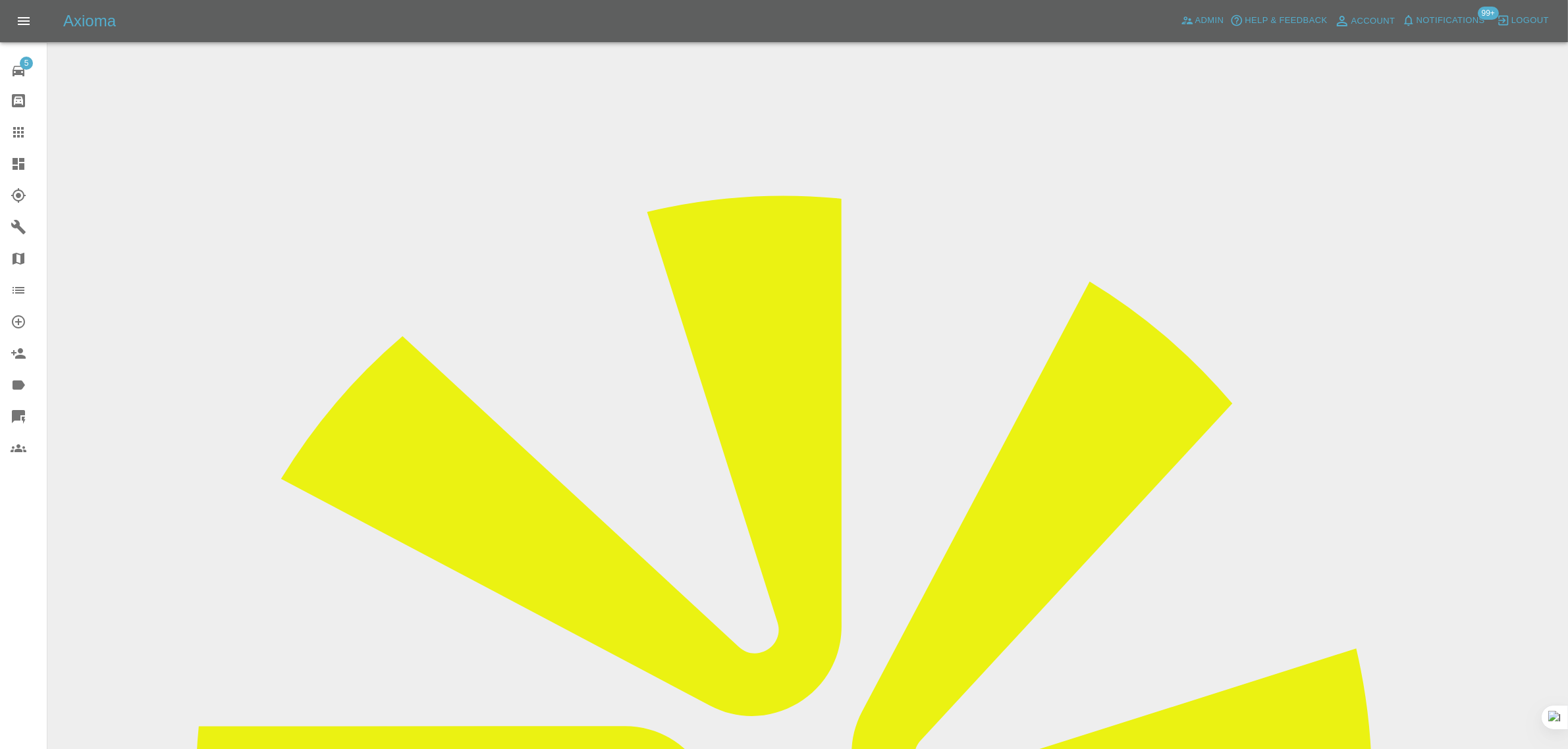
drag, startPoint x: 13, startPoint y: 132, endPoint x: 40, endPoint y: 162, distance: 40.4
click at [15, 133] on icon at bounding box center [19, 132] width 16 height 16
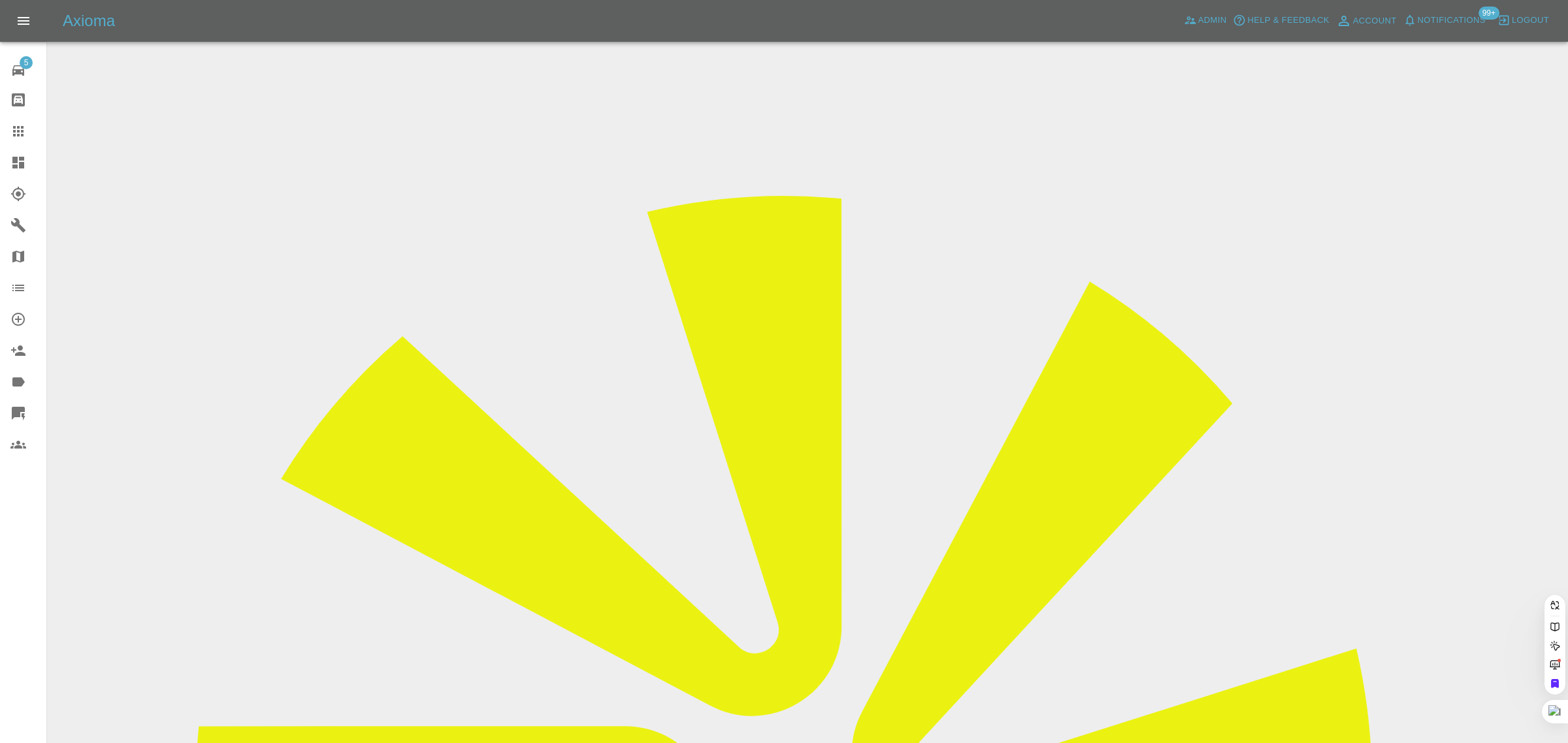
paste input "NickDyer@visual-vibe.co.uk"
type input "NickDyer@visual-vibe.co.uk"
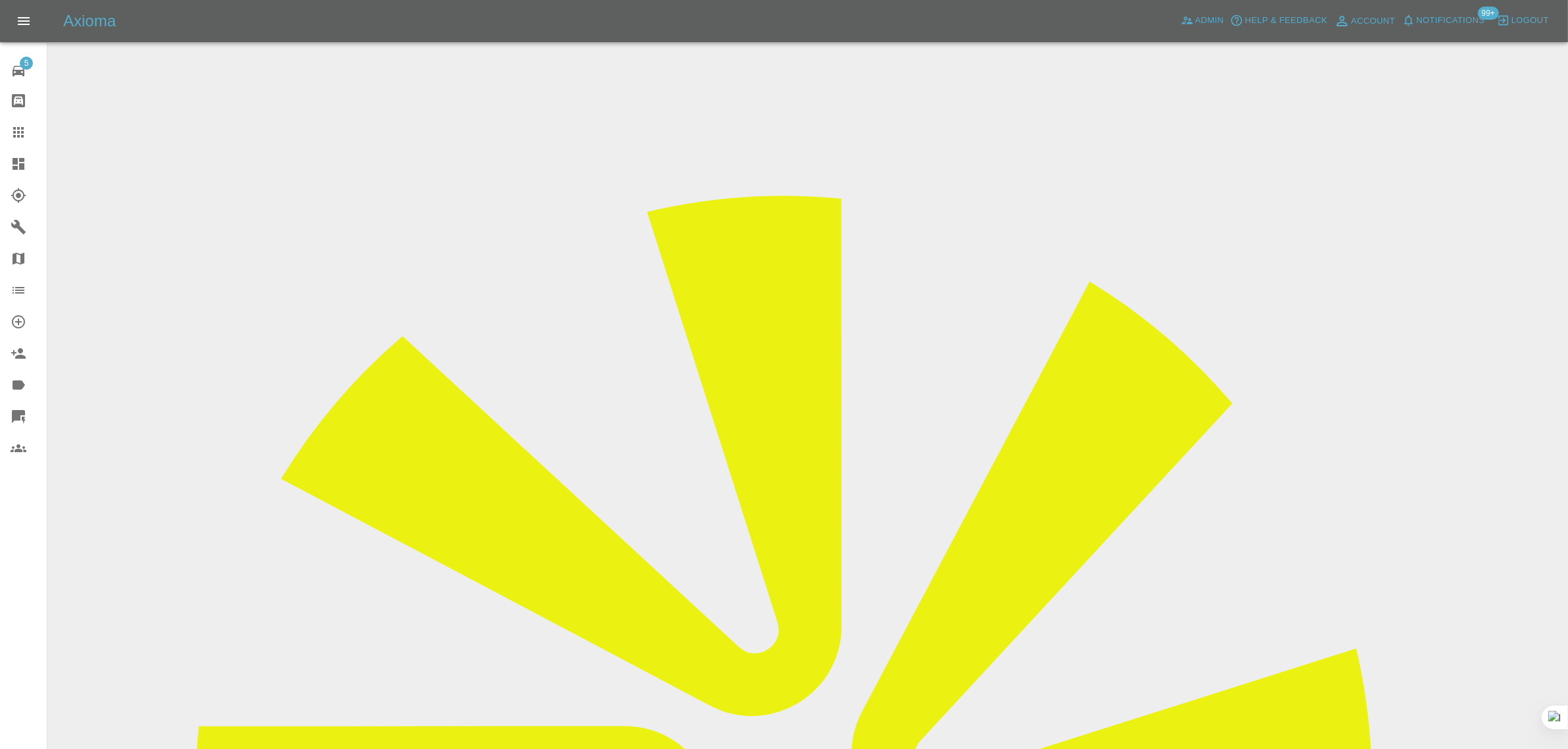
drag, startPoint x: 389, startPoint y: 621, endPoint x: 298, endPoint y: 608, distance: 91.9
paste input "SW19 4QR"
type input "SW19 4QR"
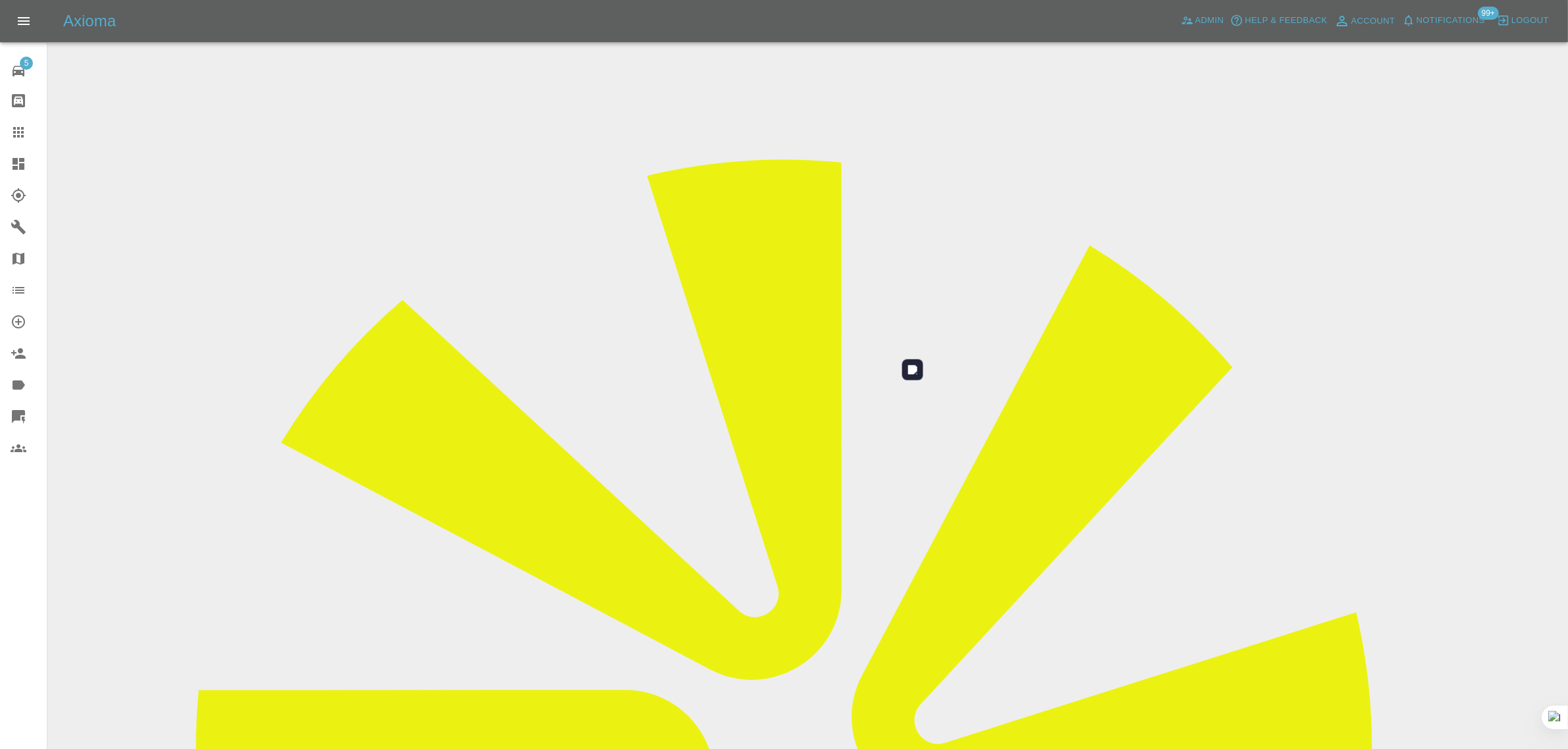
scroll to position [65, 0]
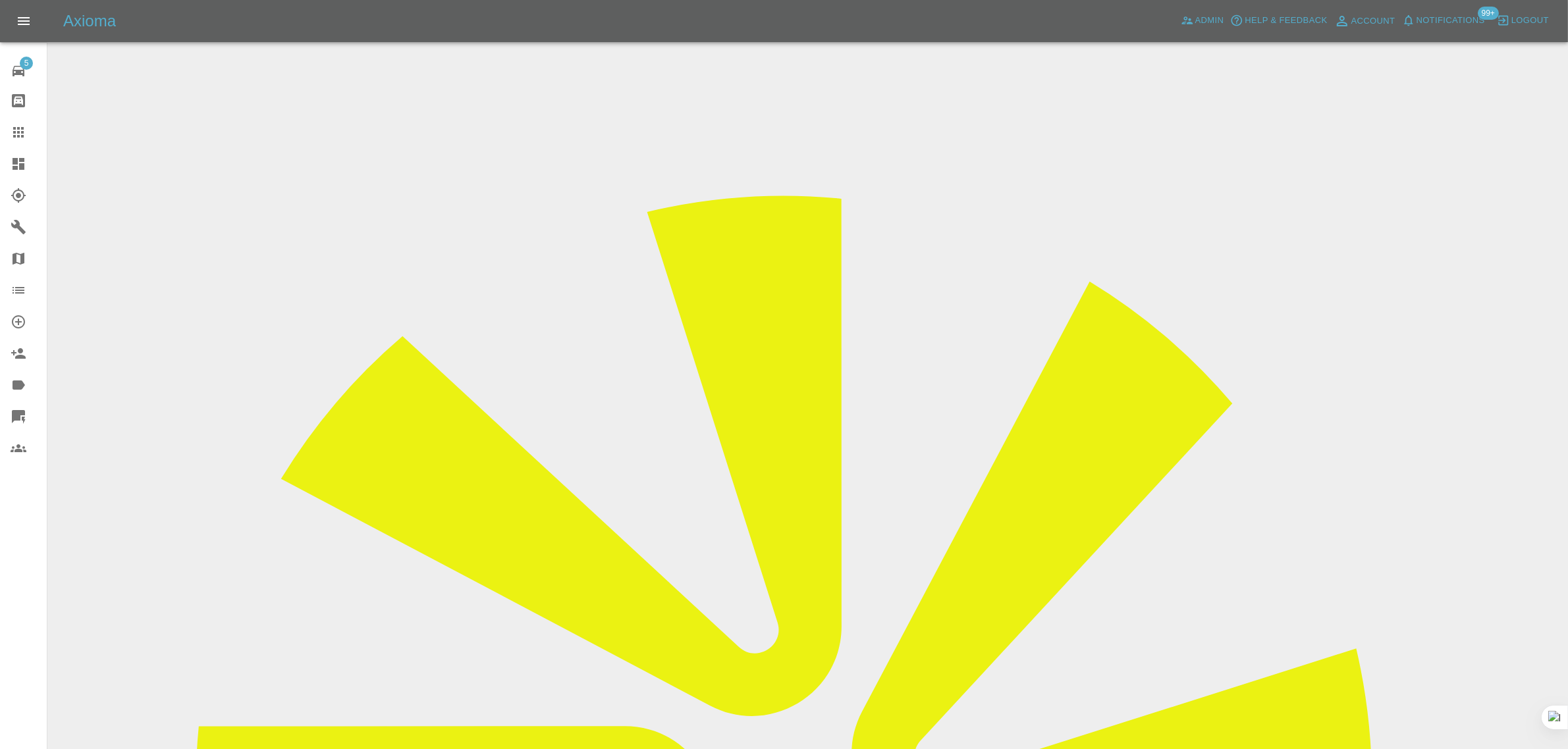
scroll to position [658, 0]
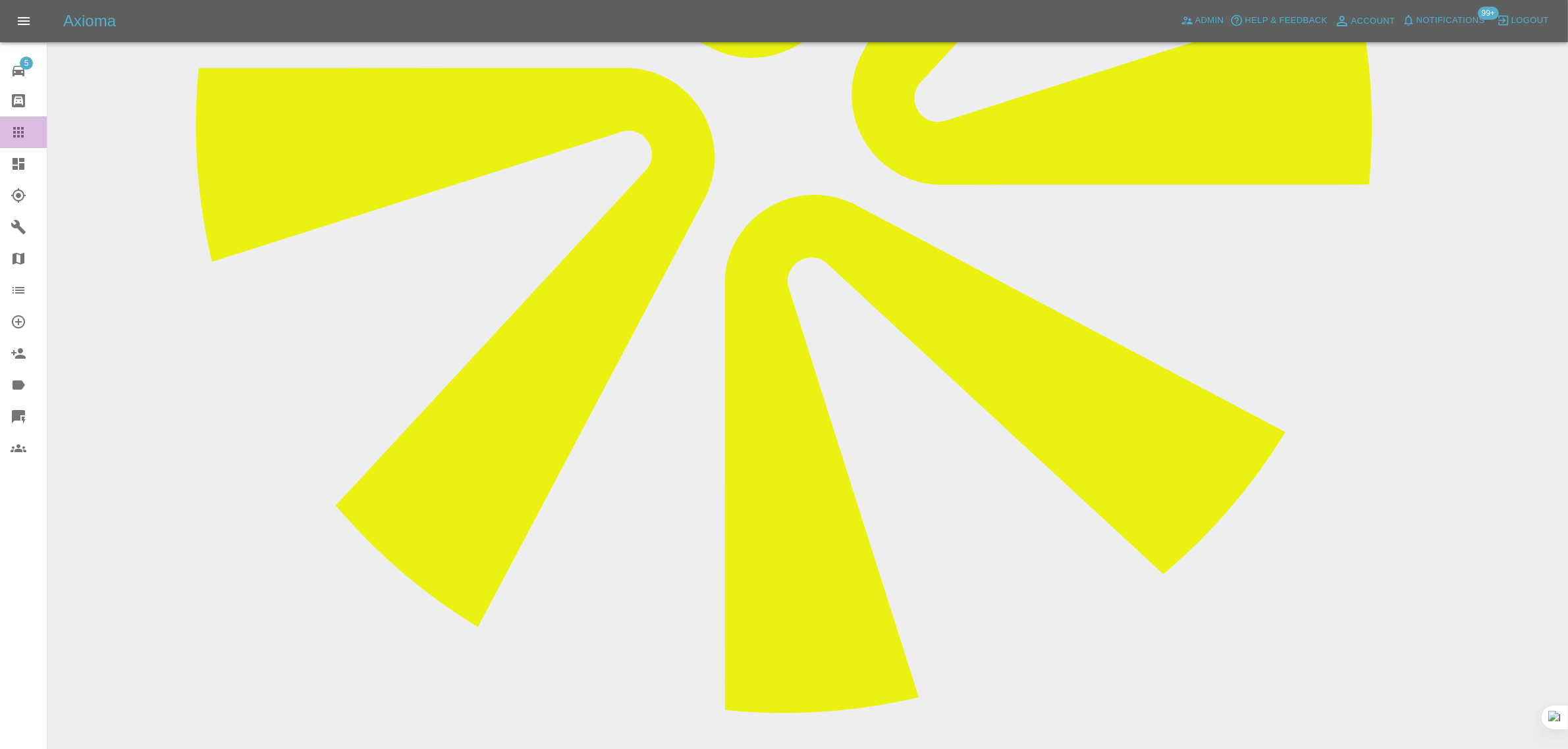
drag, startPoint x: 24, startPoint y: 128, endPoint x: 721, endPoint y: 275, distance: 712.3
click at [24, 126] on icon at bounding box center [19, 132] width 16 height 16
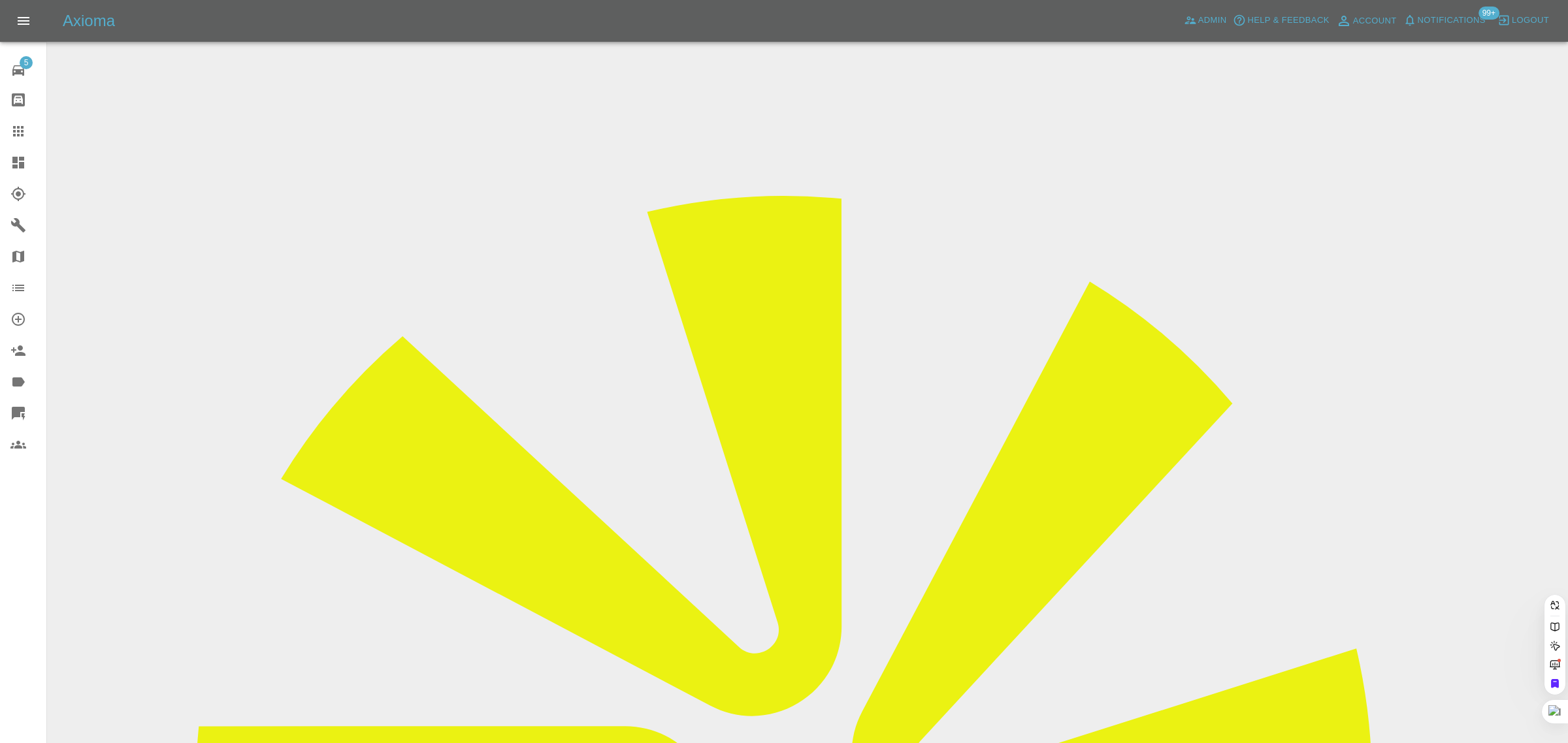
paste input "coinwalston@outlook.com"
type input "coinwalston@outlook.com"
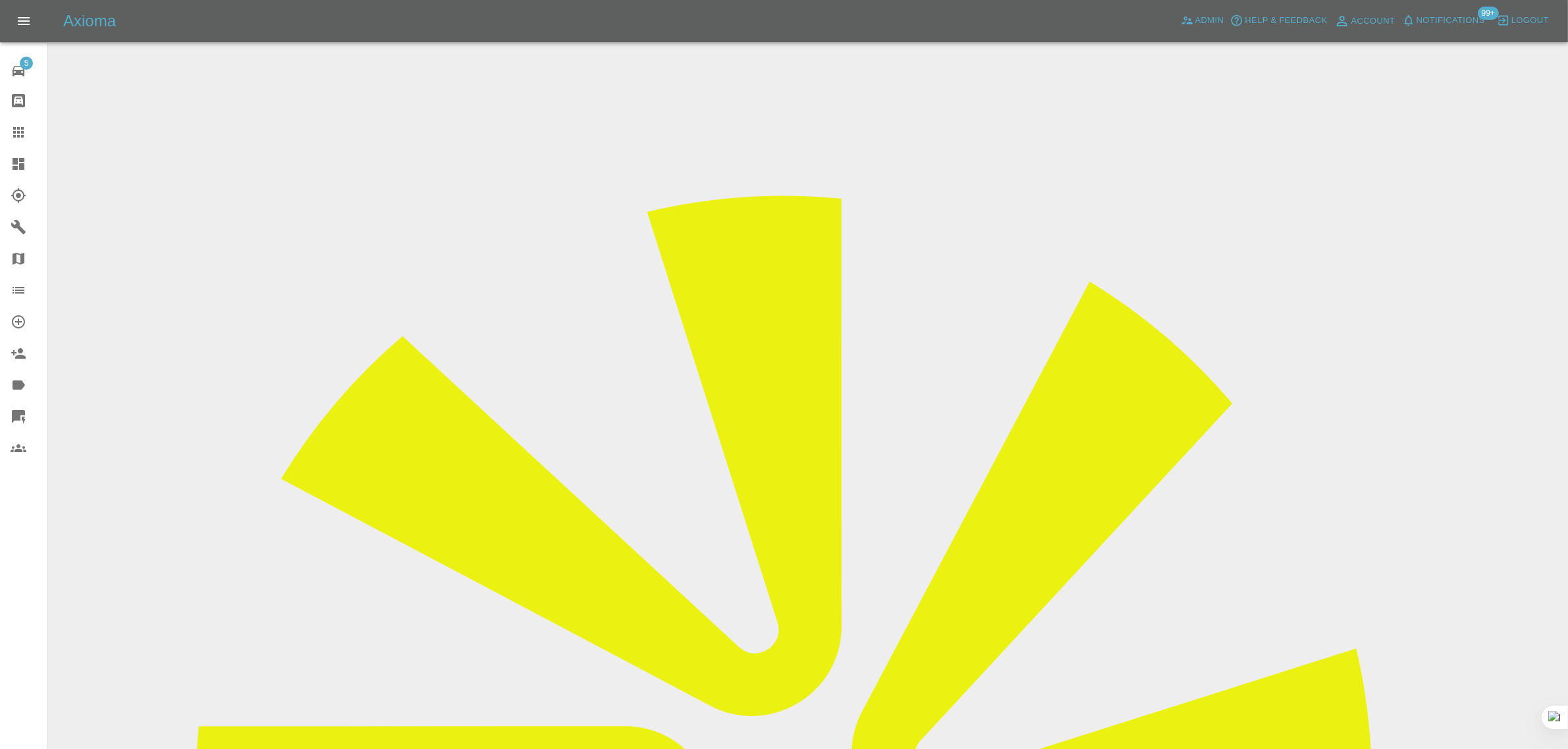
click at [0, 0] on input "Choose images" at bounding box center [0, 0] width 0 height 0
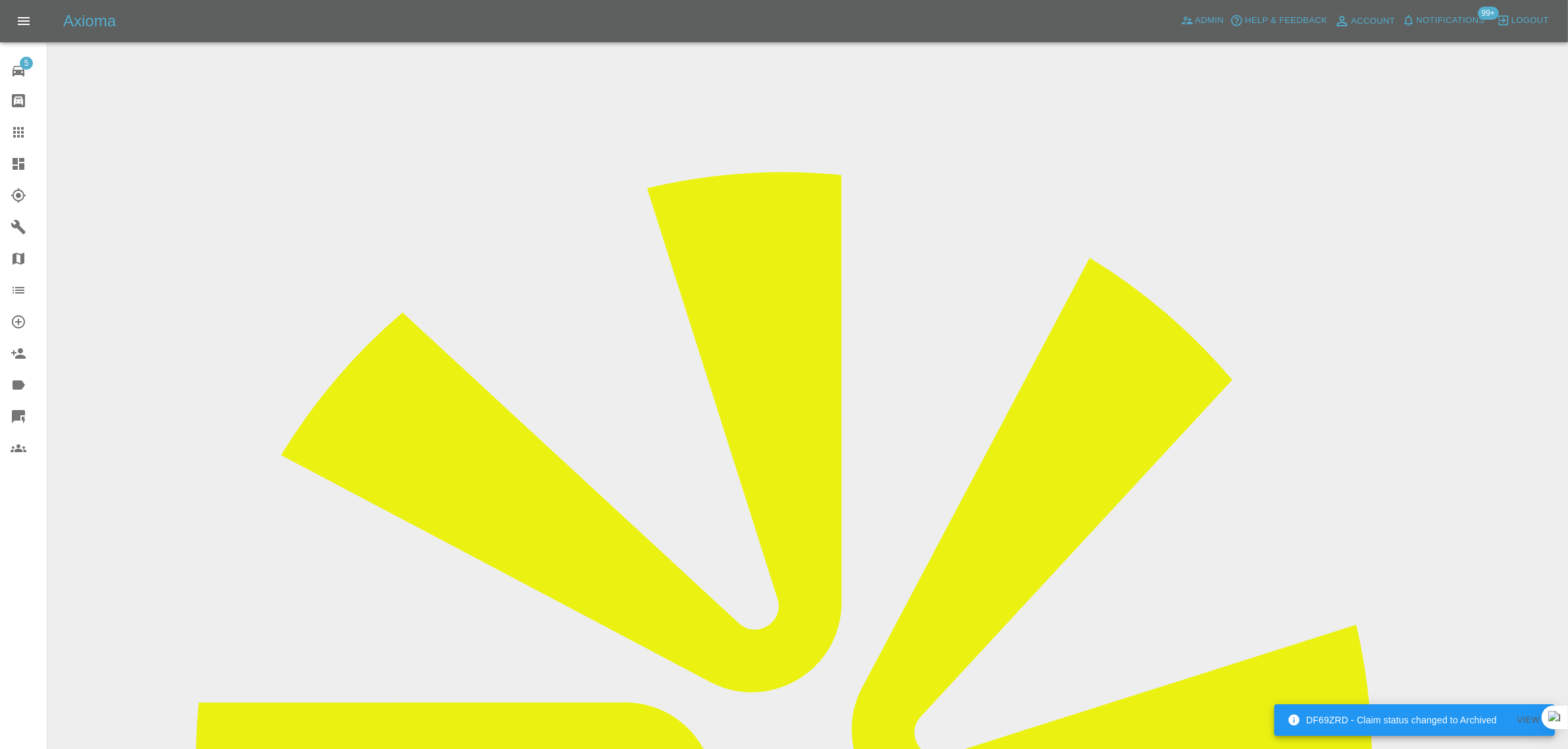
scroll to position [65, 0]
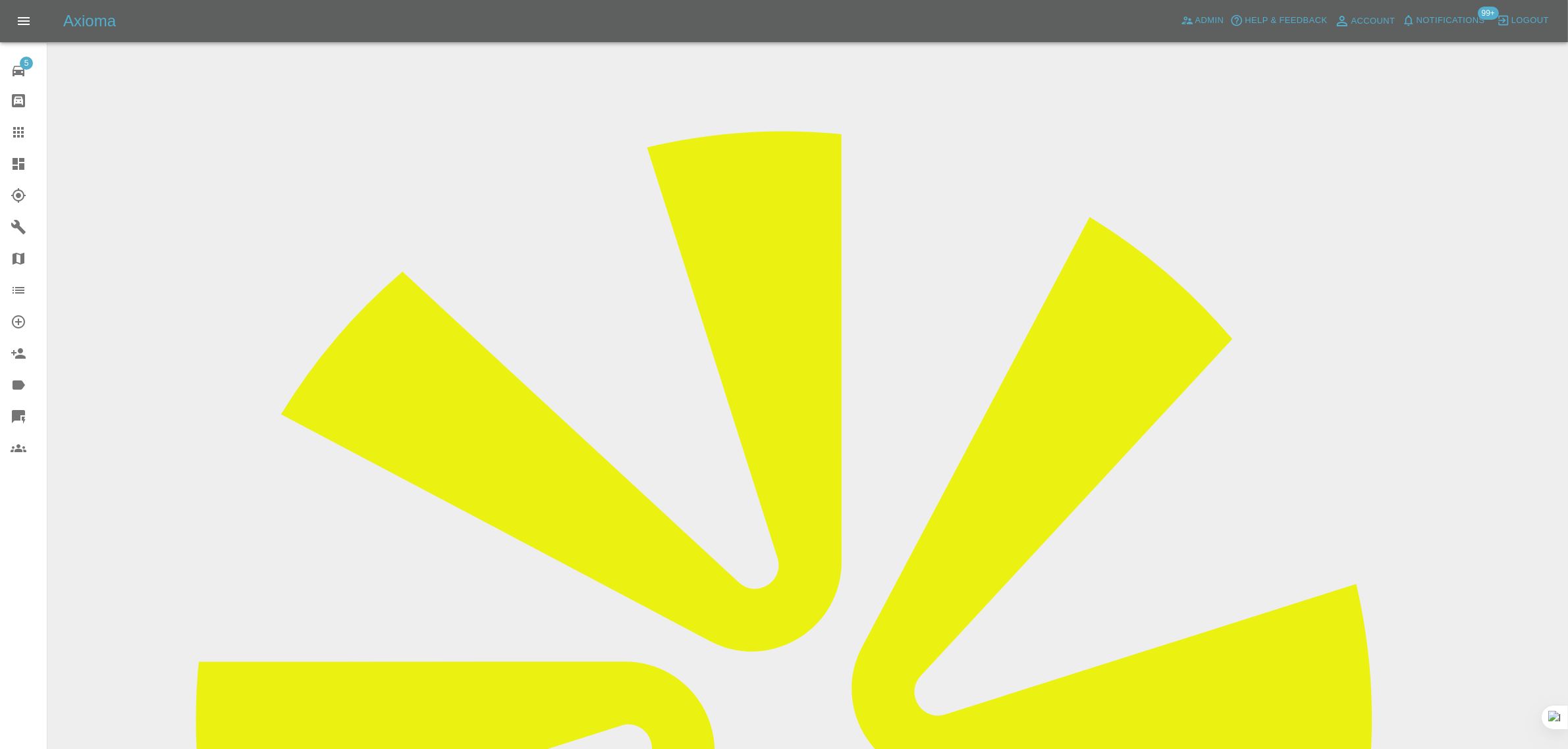
scroll to position [65, 0]
click at [17, 134] on icon at bounding box center [19, 132] width 16 height 16
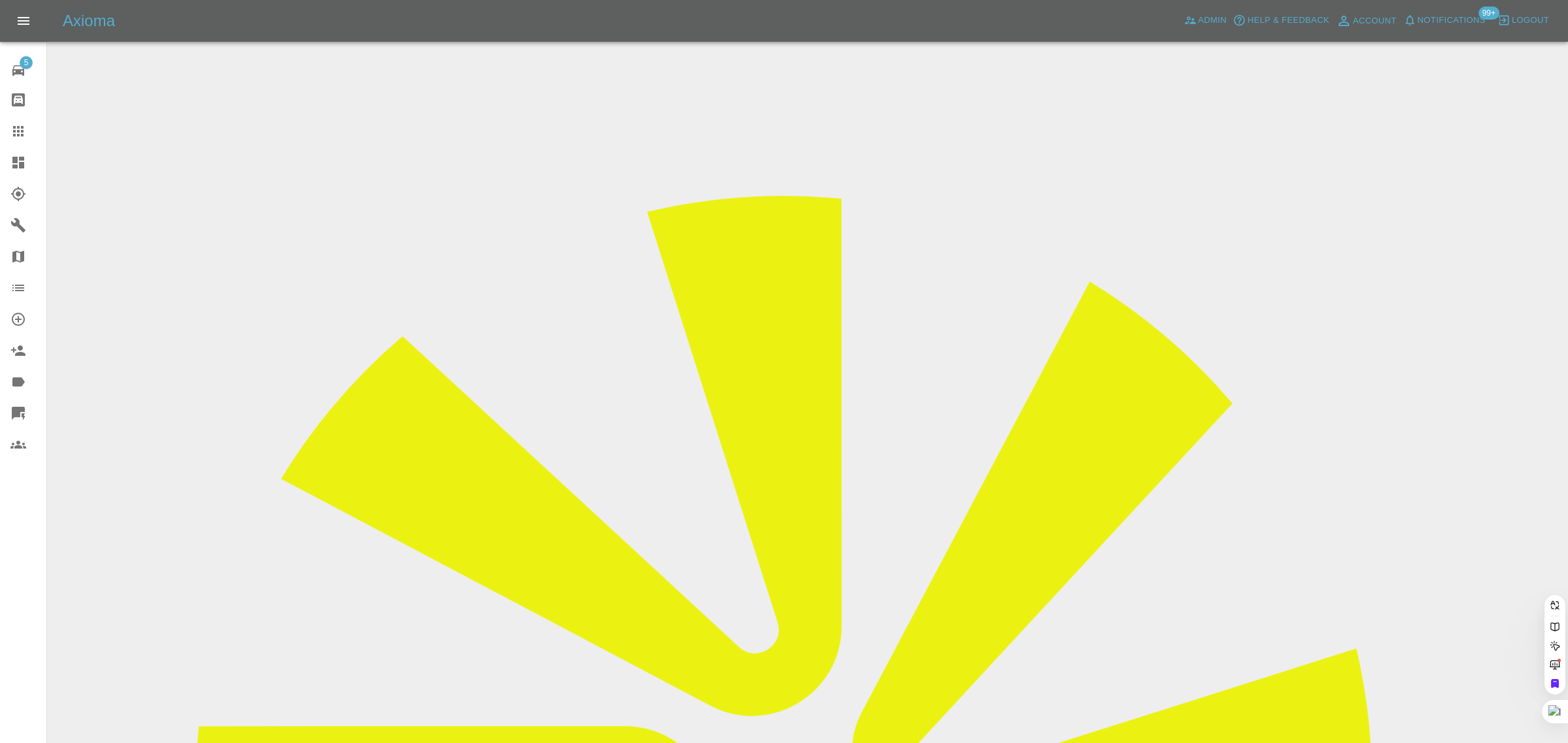
paste input "aymanrashid@icloud.com"
type input "aymanrashid@icloud.com"
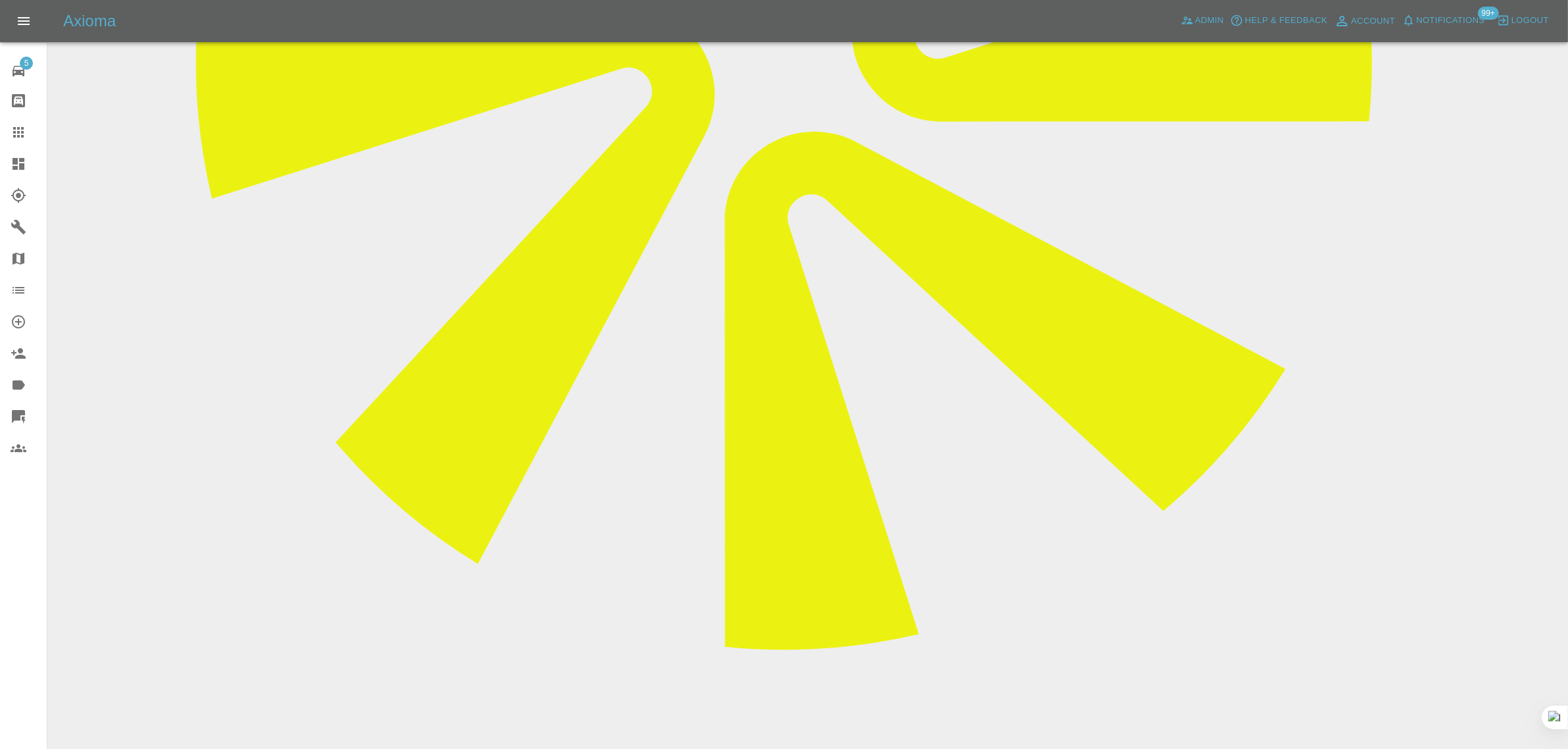
scroll to position [741, 0]
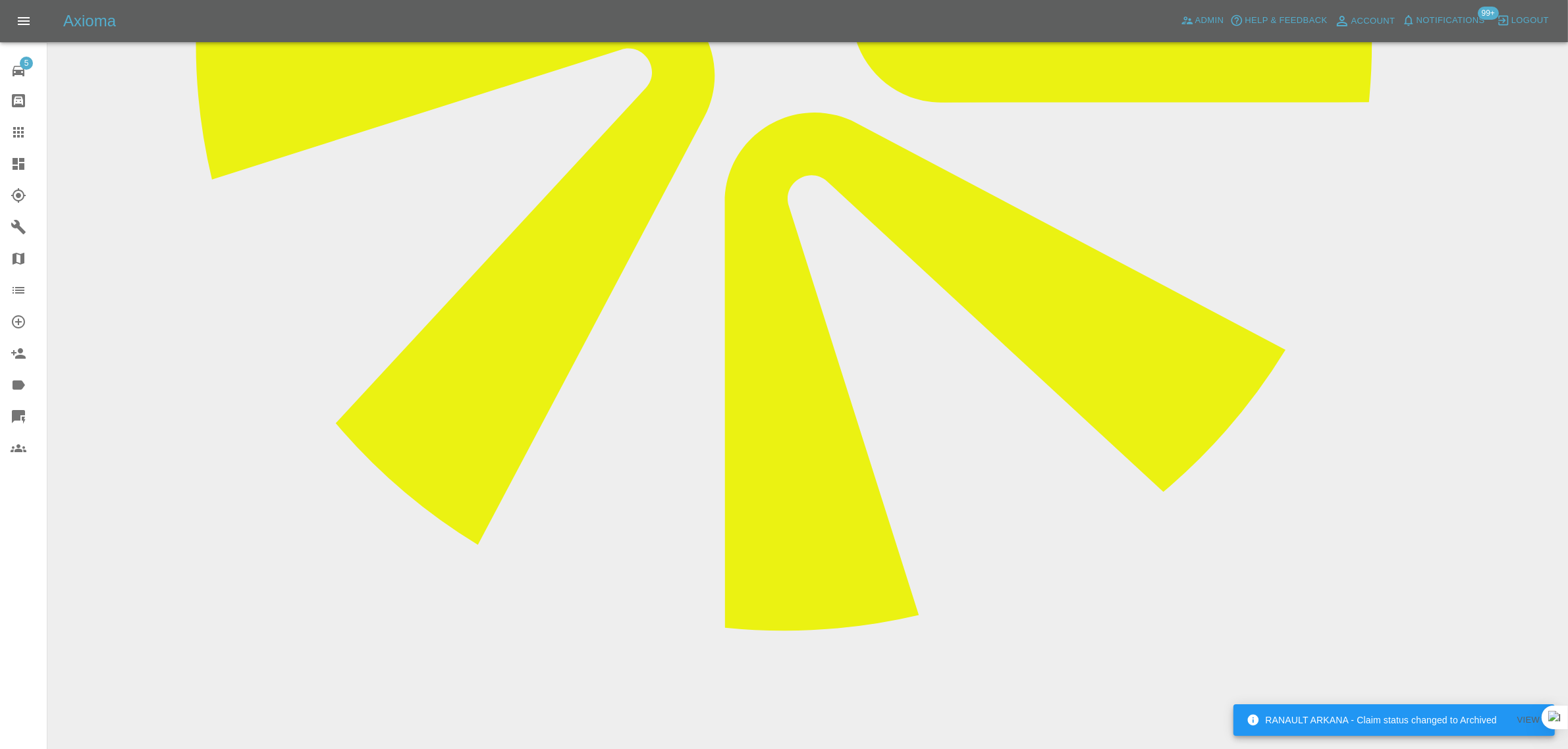
paste textarea "Yes Lewis booked for Saturday 9am, Thanks"
type textarea "Yes Lewis booked for Saturday 9am, Thanks"
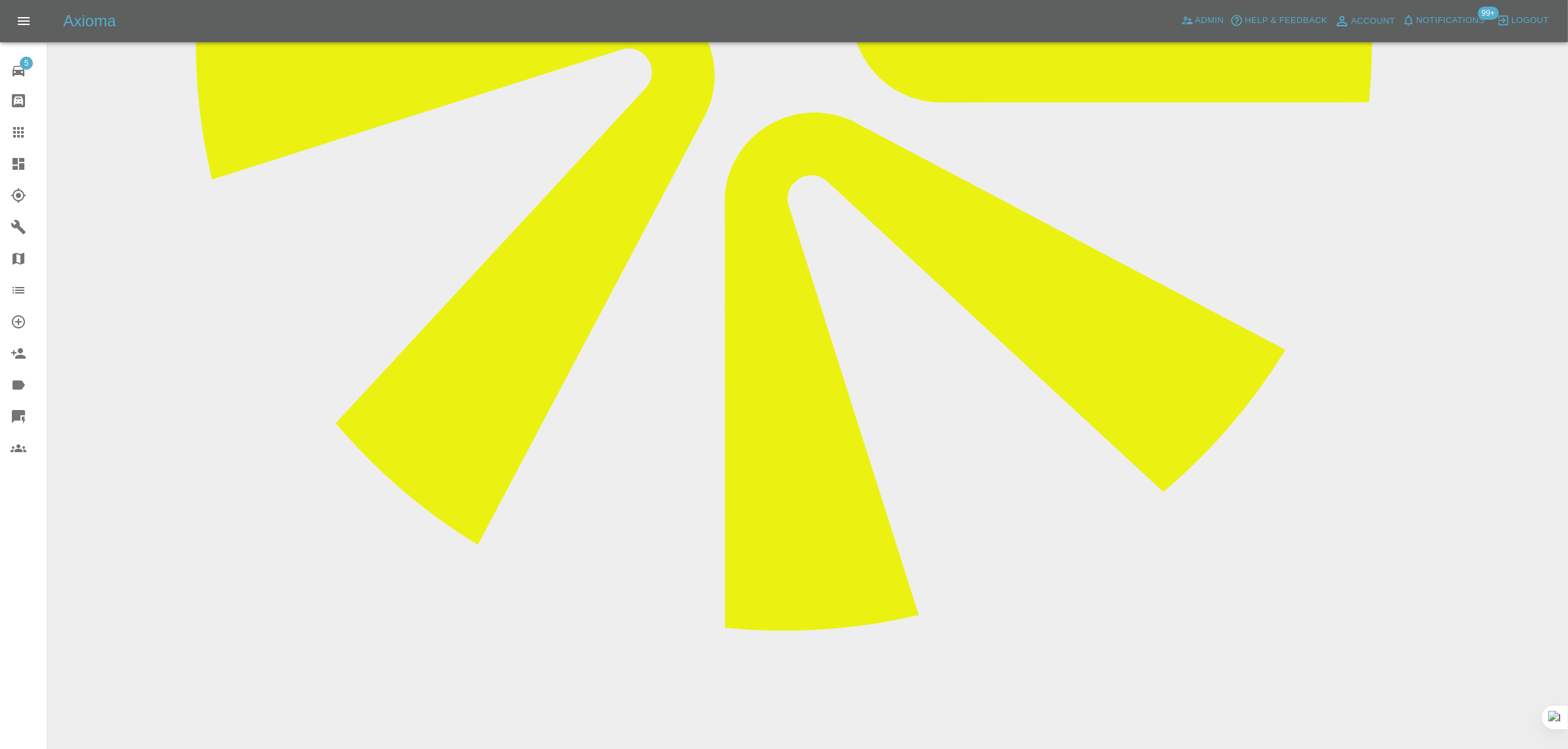
click at [17, 136] on icon at bounding box center [18, 132] width 11 height 11
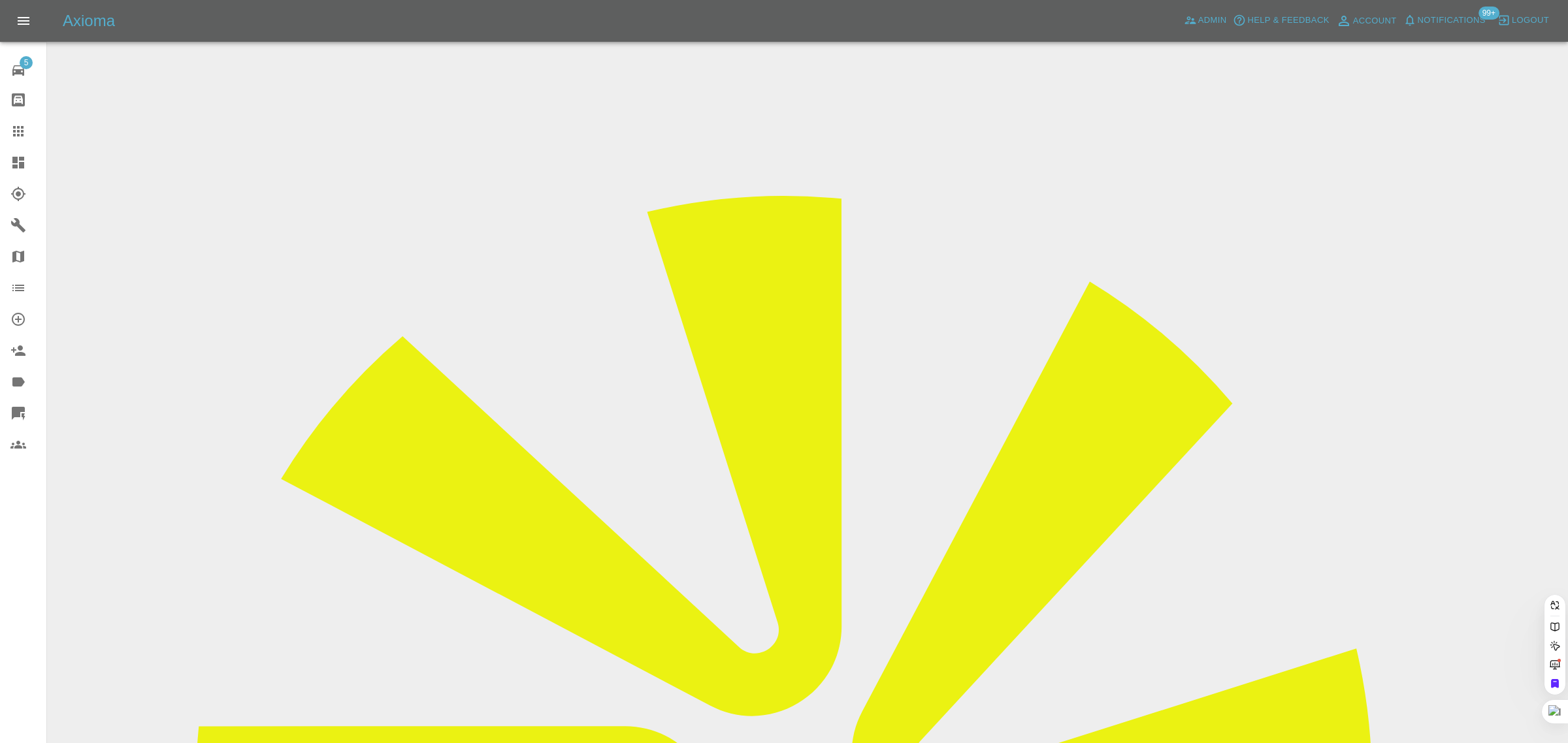
paste input "johnhewson425@msn.com"
type input "johnhewson425@msn.co"
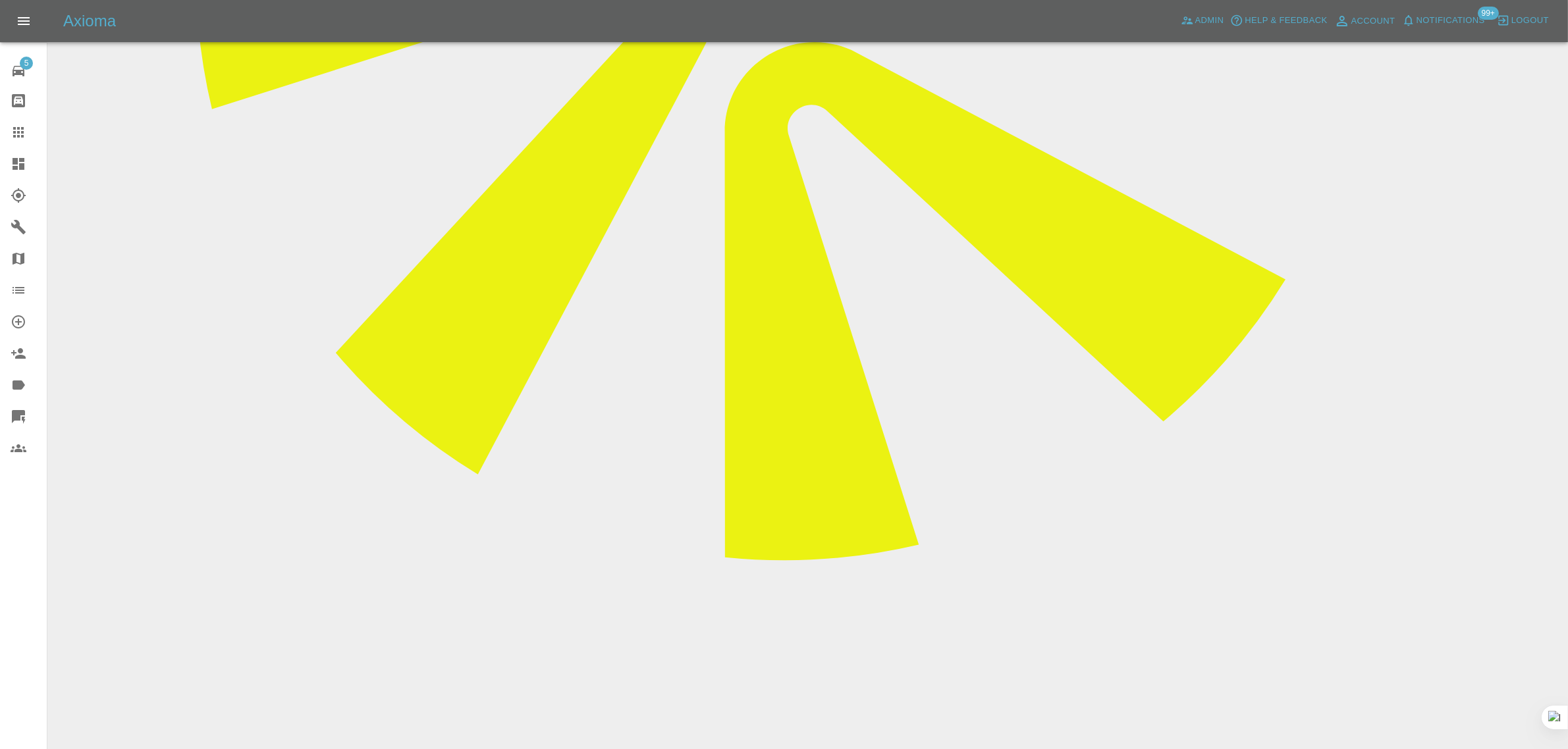
scroll to position [823, 0]
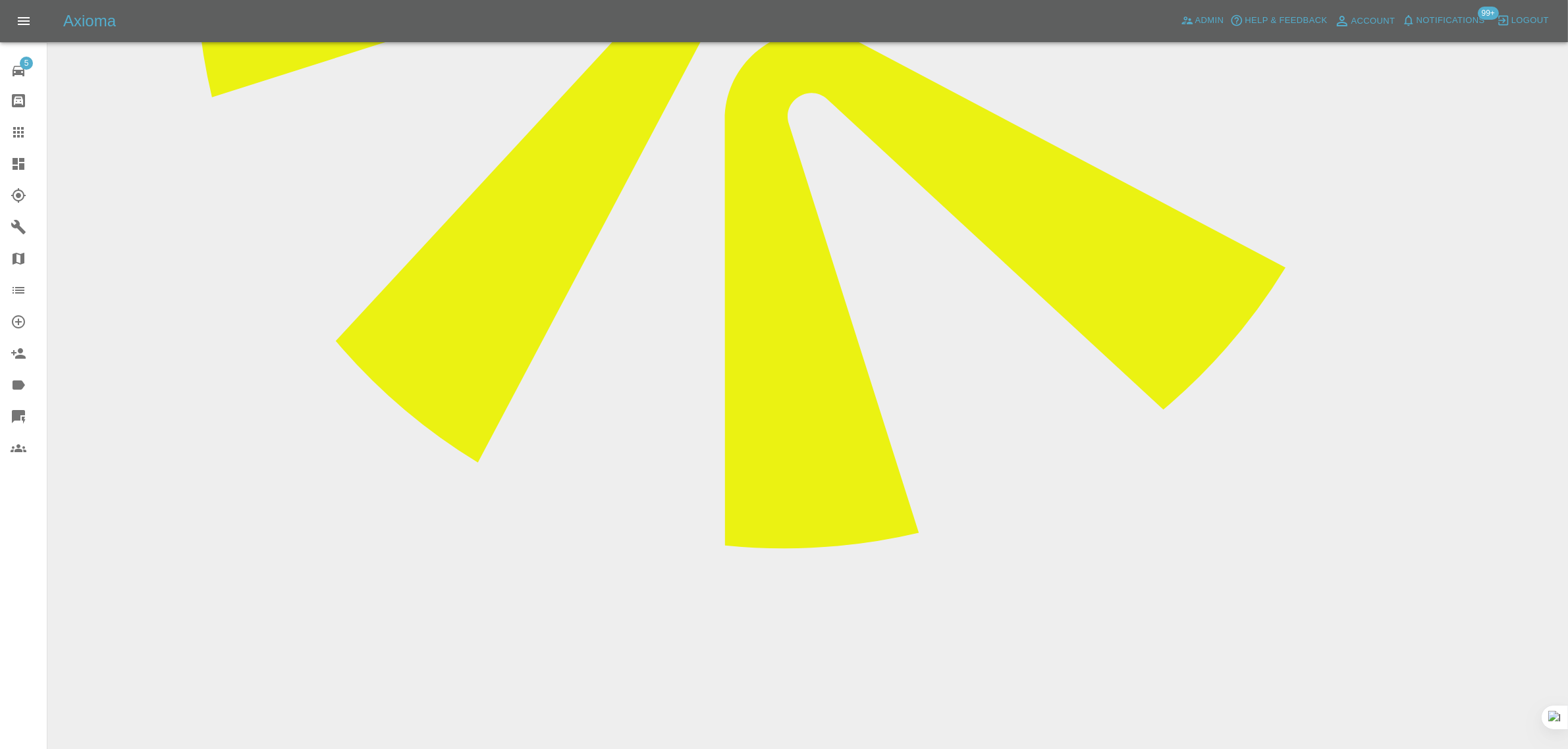
paste textarea "I've had a call from James just now to tell me he can't do the repair tomorrow …"
type textarea "I've had a call from James just now to tell me he can't do the repair tomorrow …"
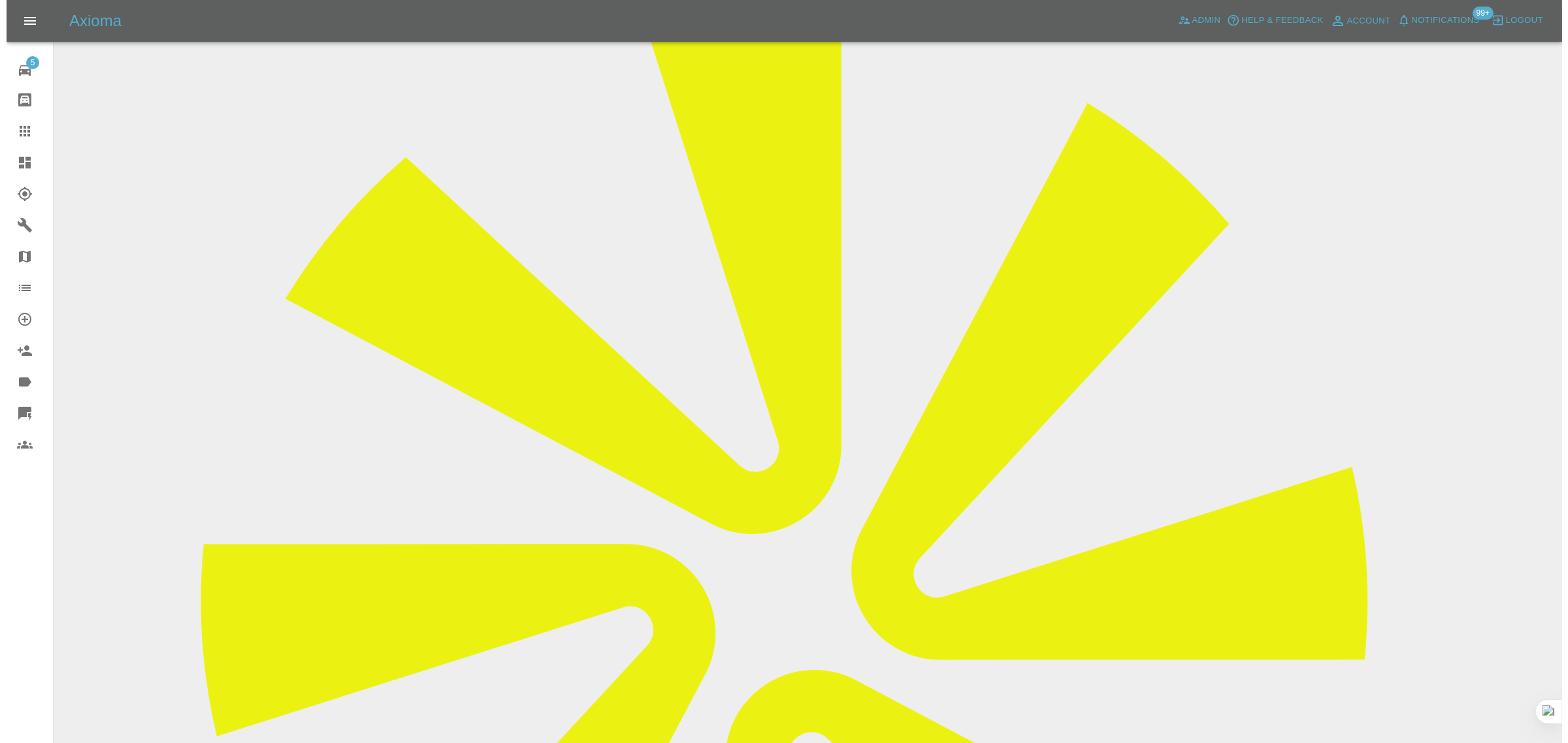
scroll to position [0, 0]
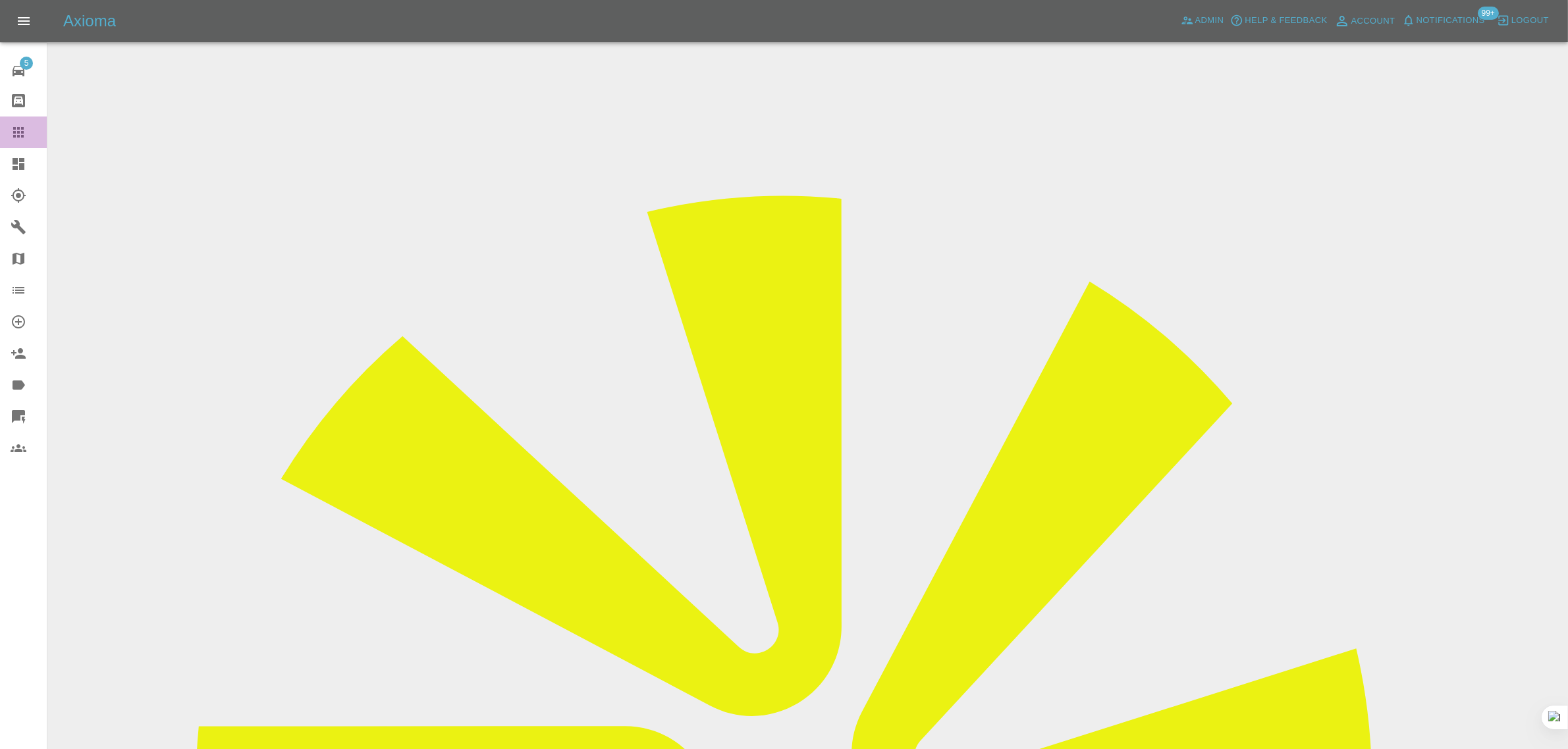
click at [15, 138] on icon at bounding box center [19, 132] width 16 height 16
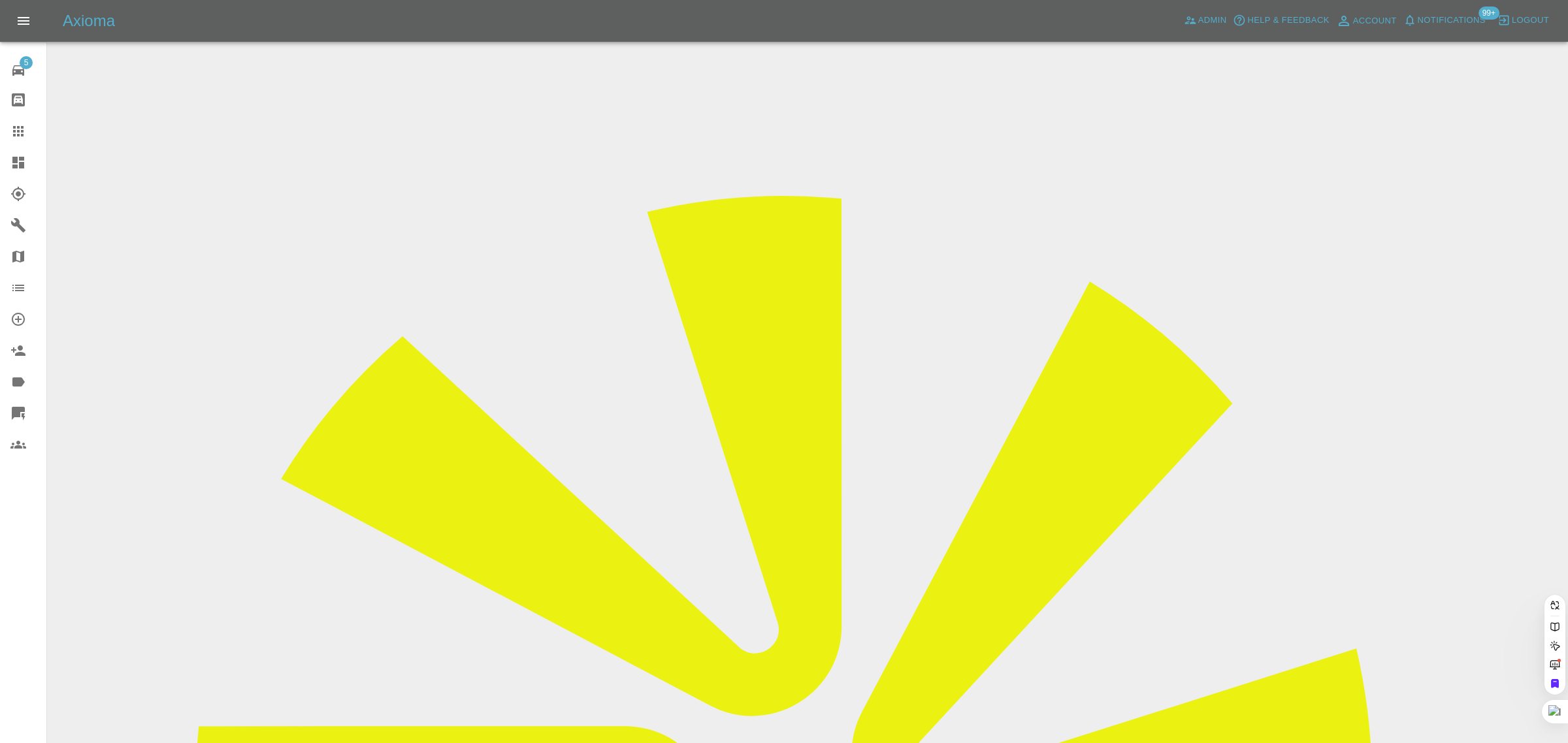
paste input "emilysarahjacobs@gmail.com"
type input "emilysarahjacobs@gmail.com"
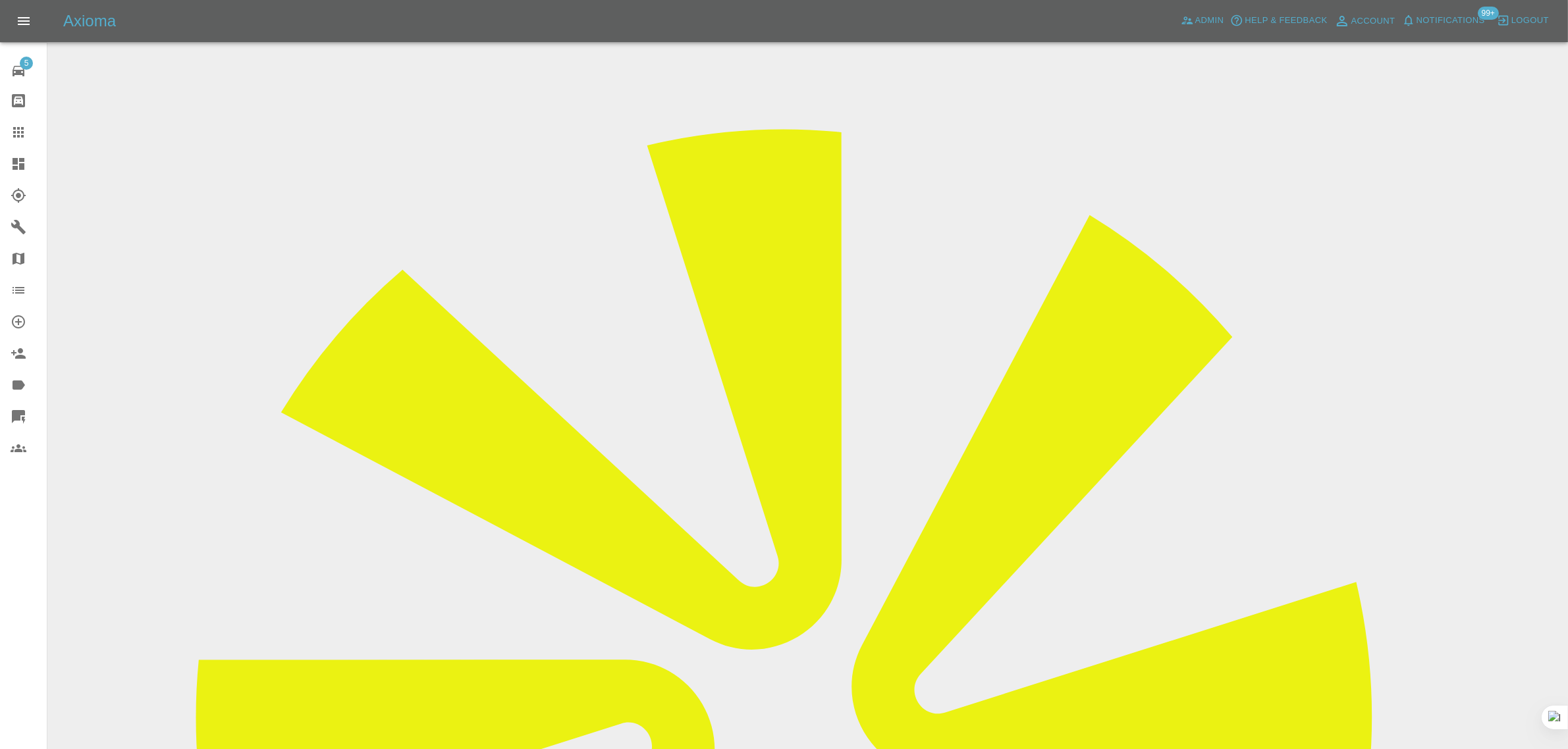
scroll to position [247, 0]
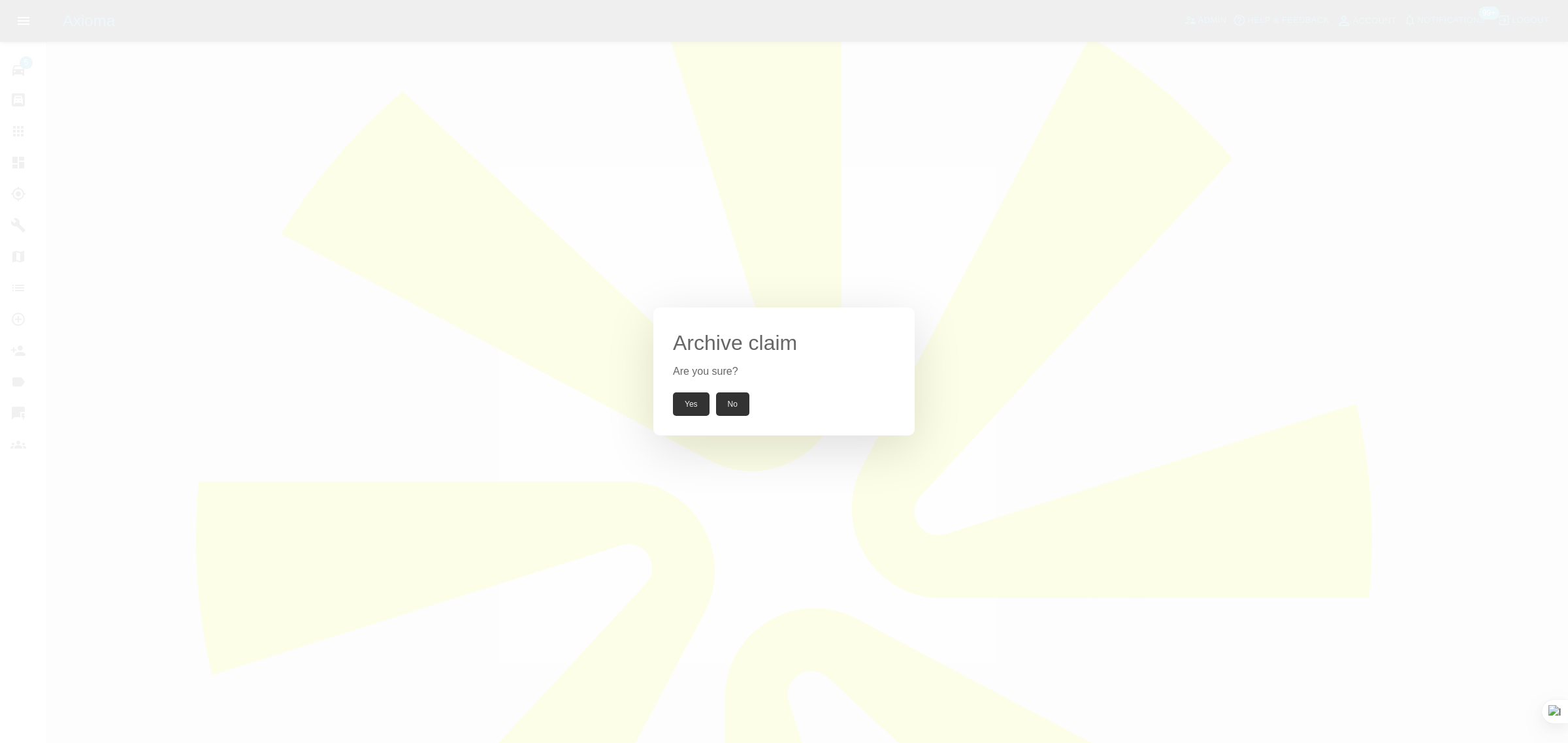
click at [698, 408] on button "Yes" at bounding box center [691, 404] width 37 height 24
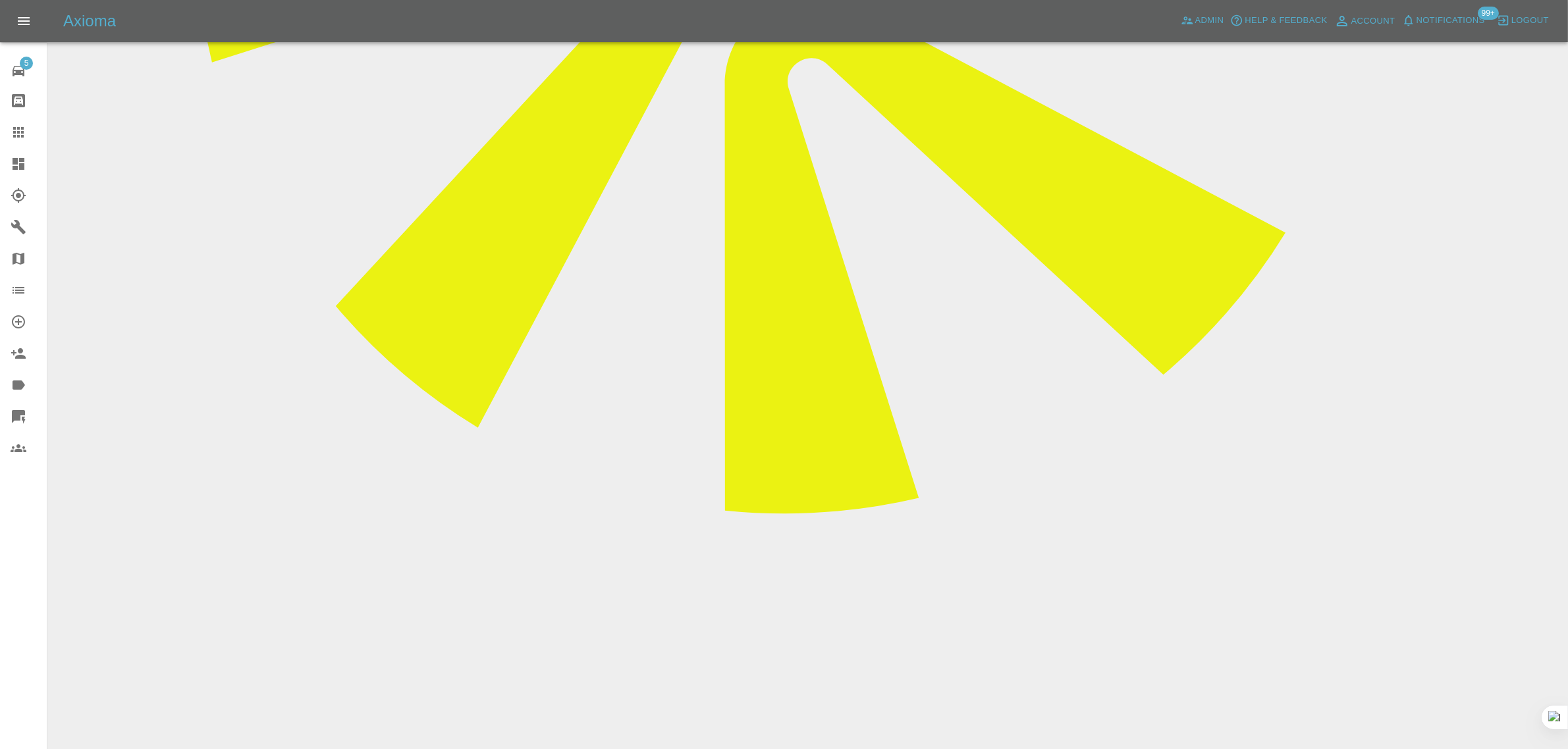
scroll to position [877, 0]
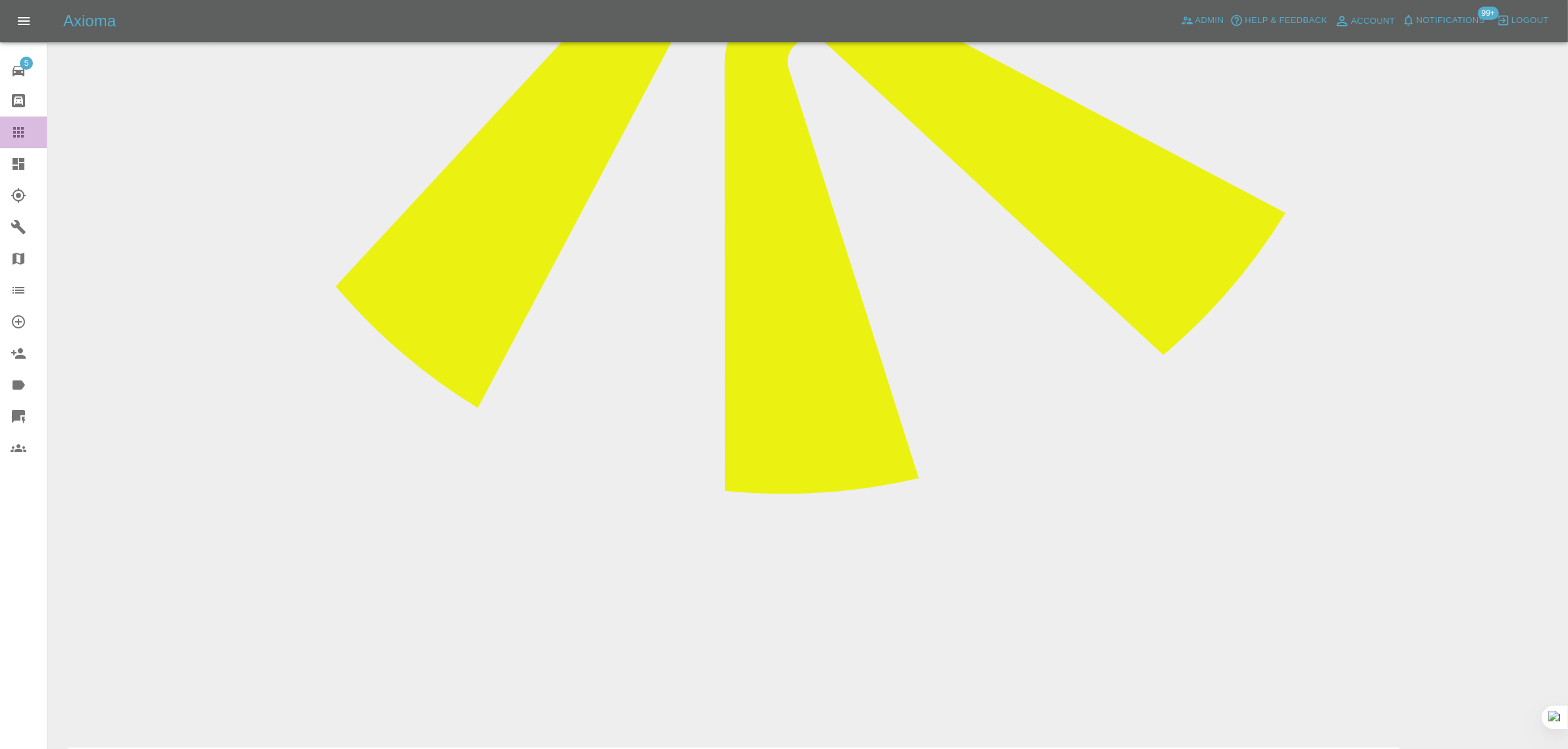
click at [26, 131] on div at bounding box center [29, 132] width 37 height 16
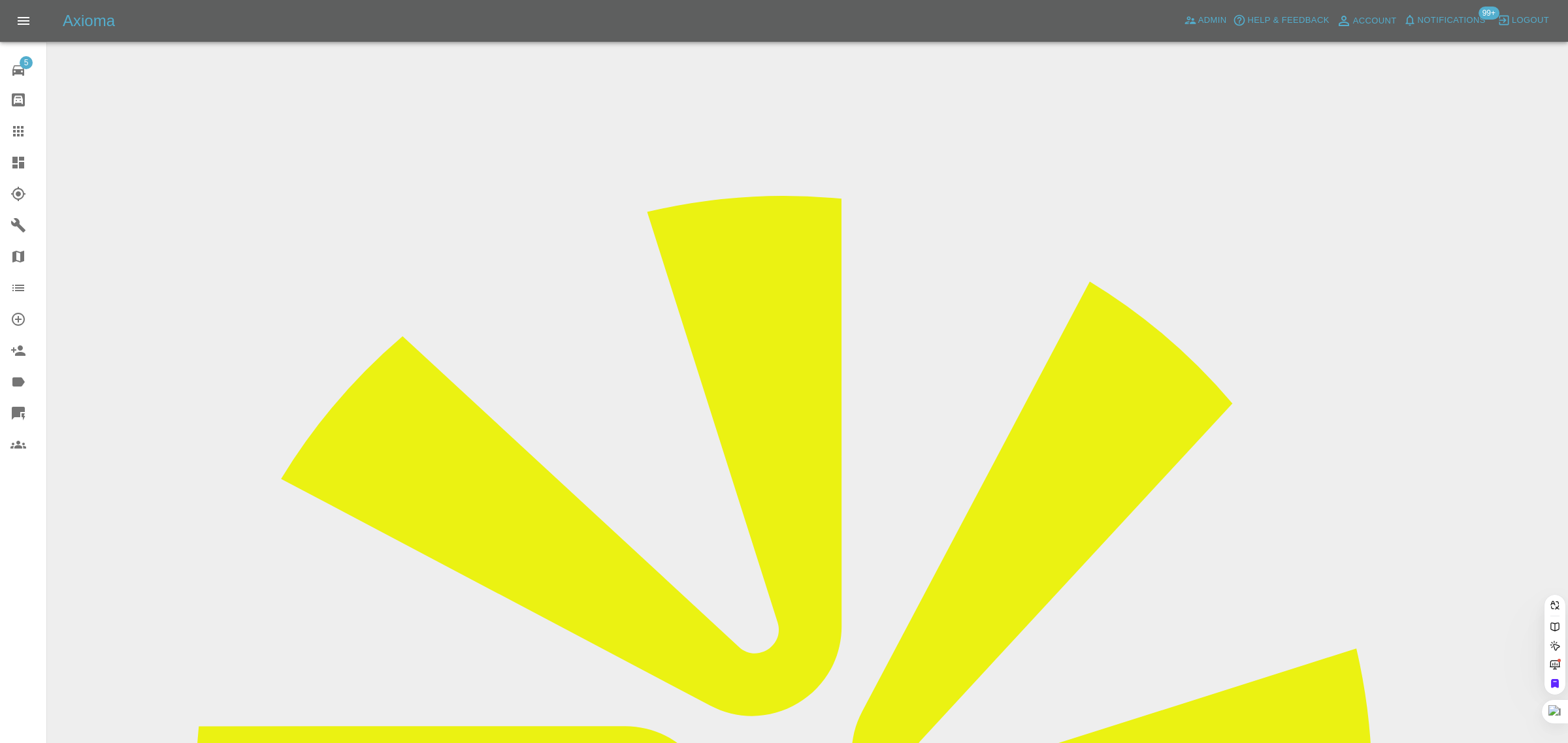
paste input "colincapaldi@aol.com"
type input "colincapaldi@aol.com"
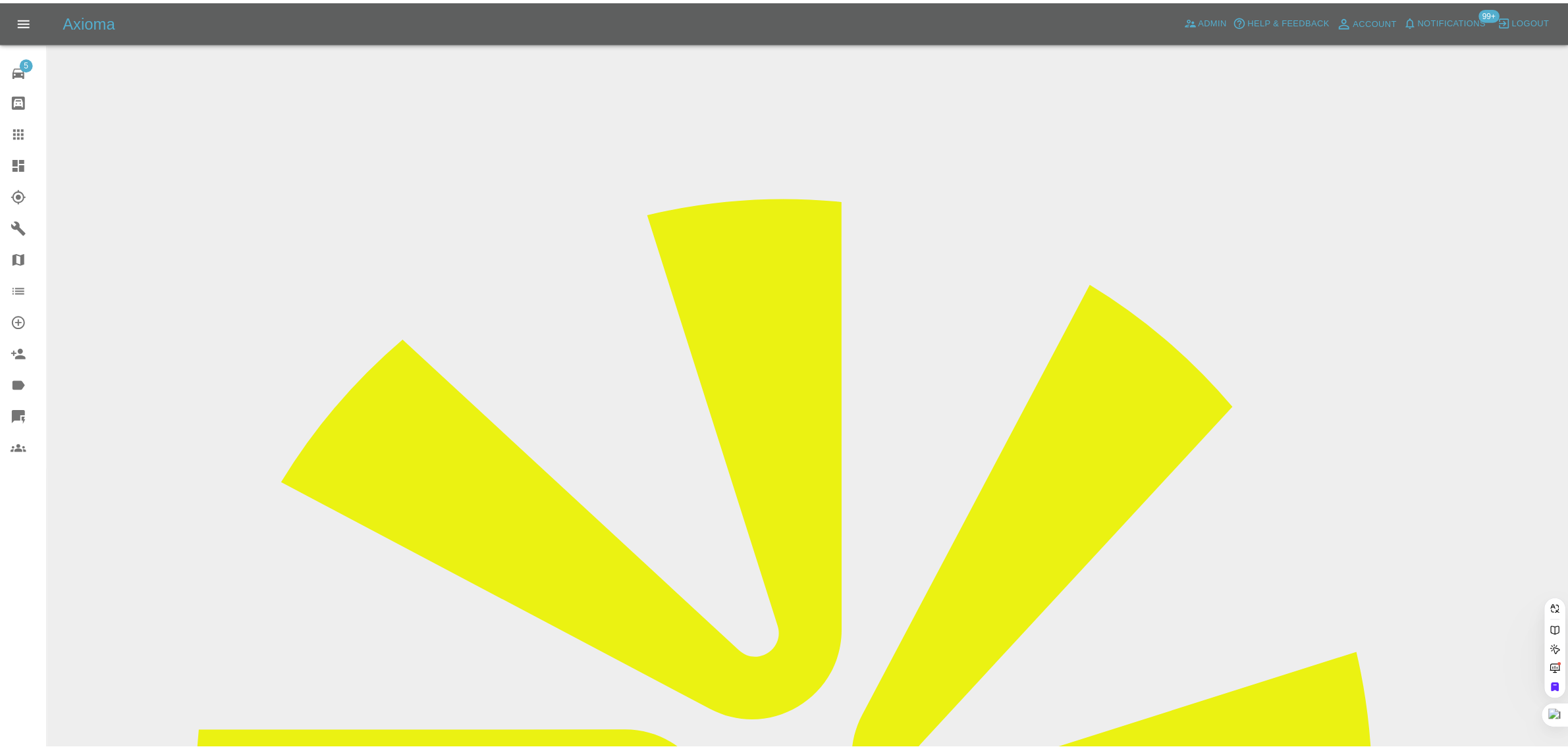
scroll to position [0, 0]
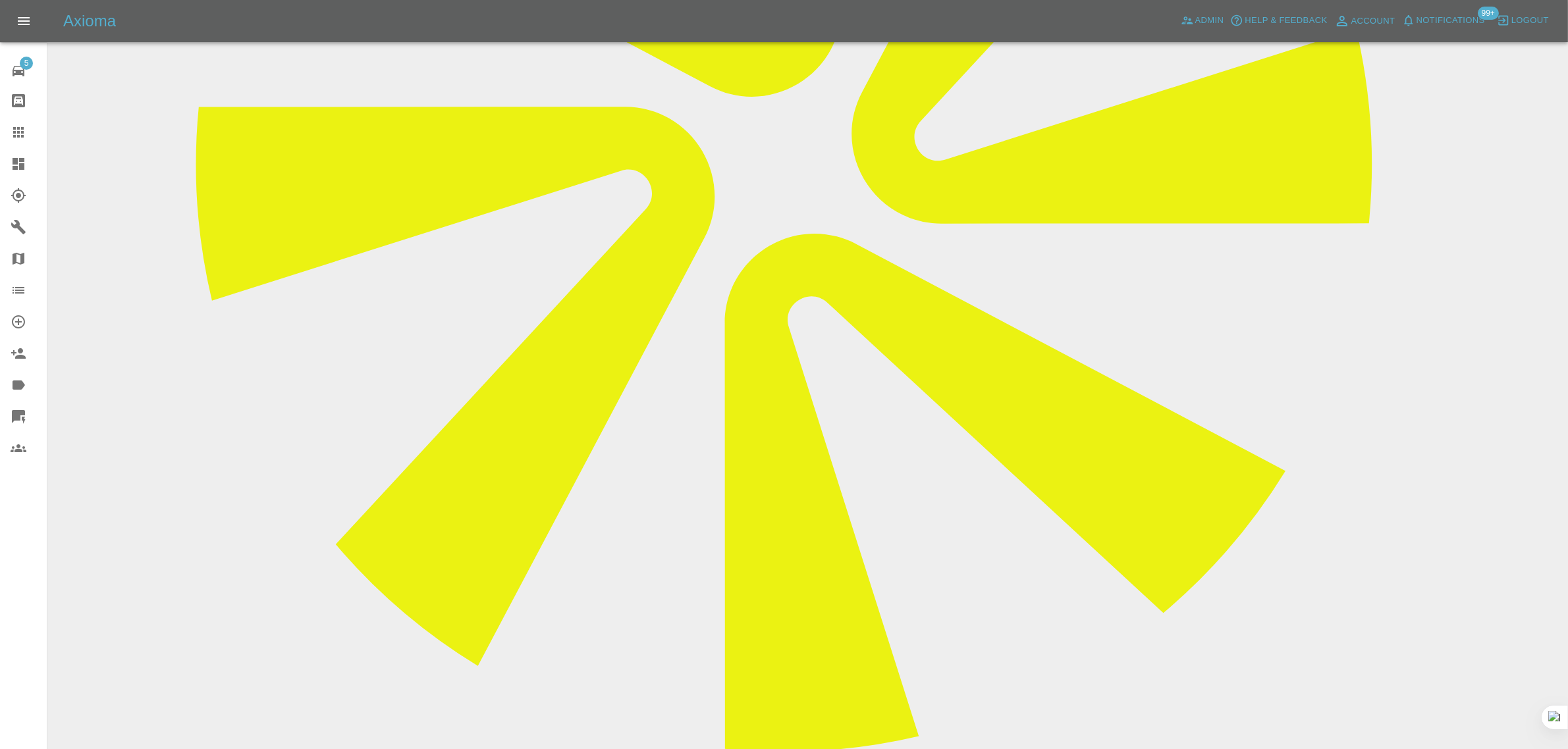
scroll to position [658, 0]
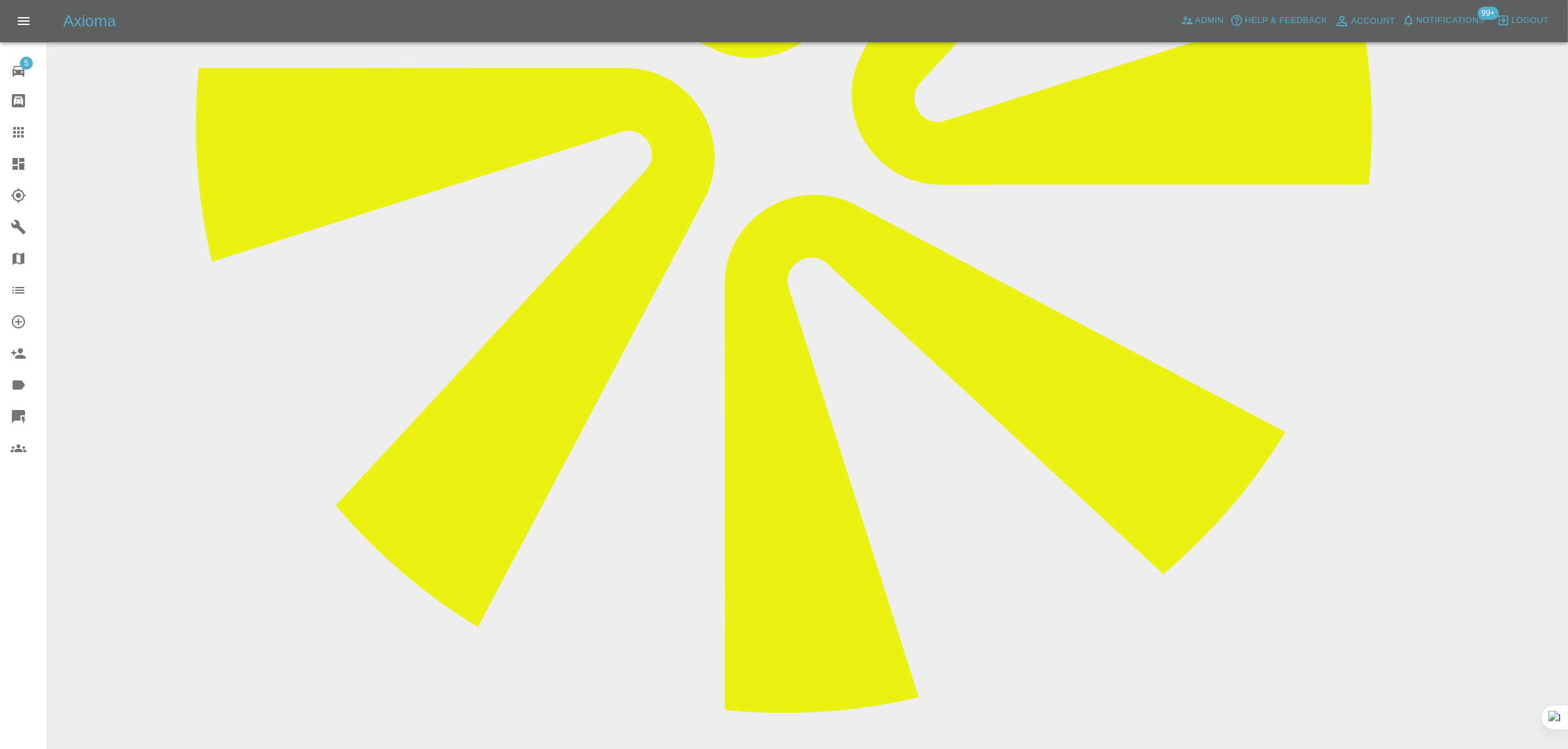
paste textarea "I have an appointment booked with you for a repair to my car door I have the de…"
type textarea "I have an appointment booked with you for a repair to my car door I have the de…"
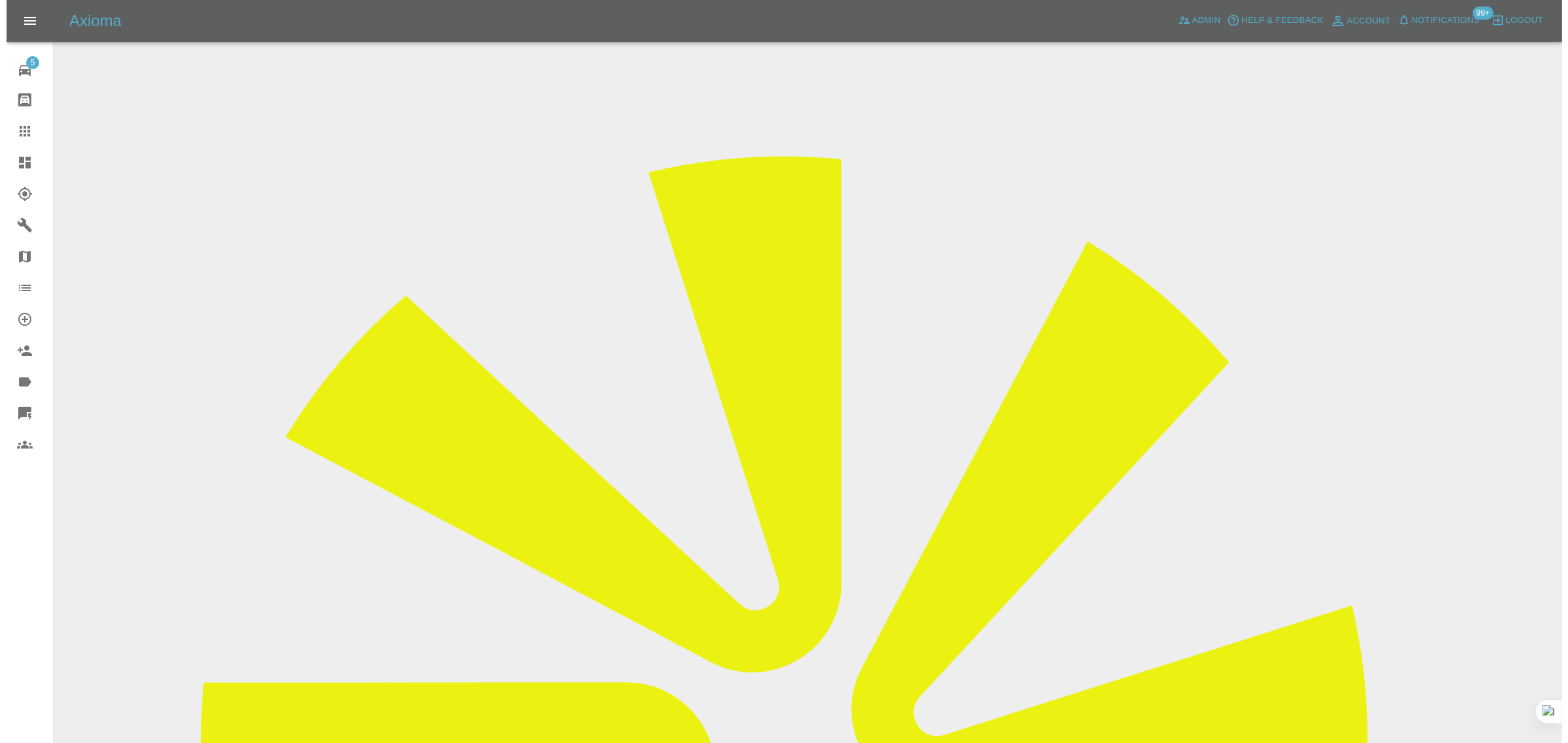
scroll to position [0, 0]
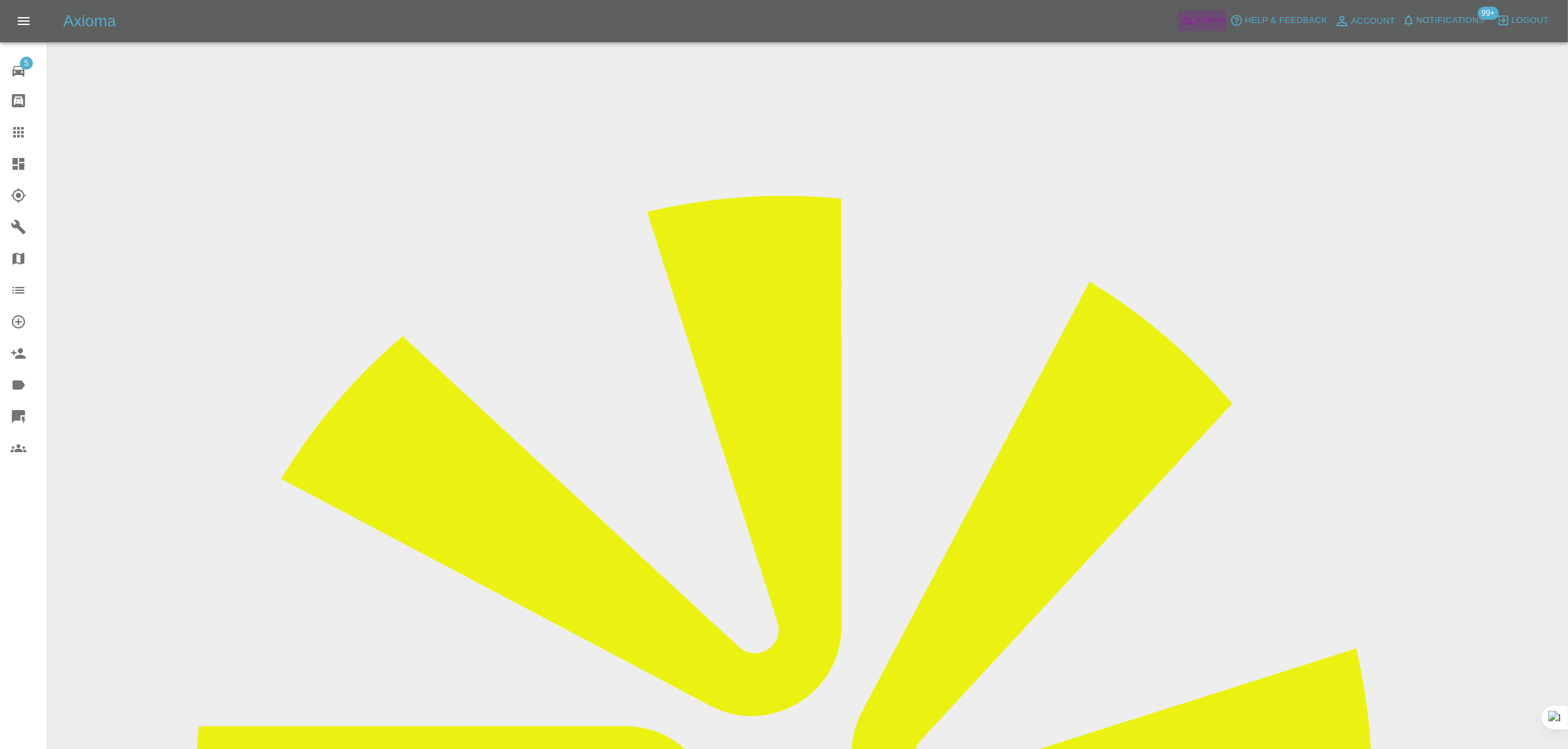
click at [1198, 15] on span "Admin" at bounding box center [1209, 20] width 29 height 15
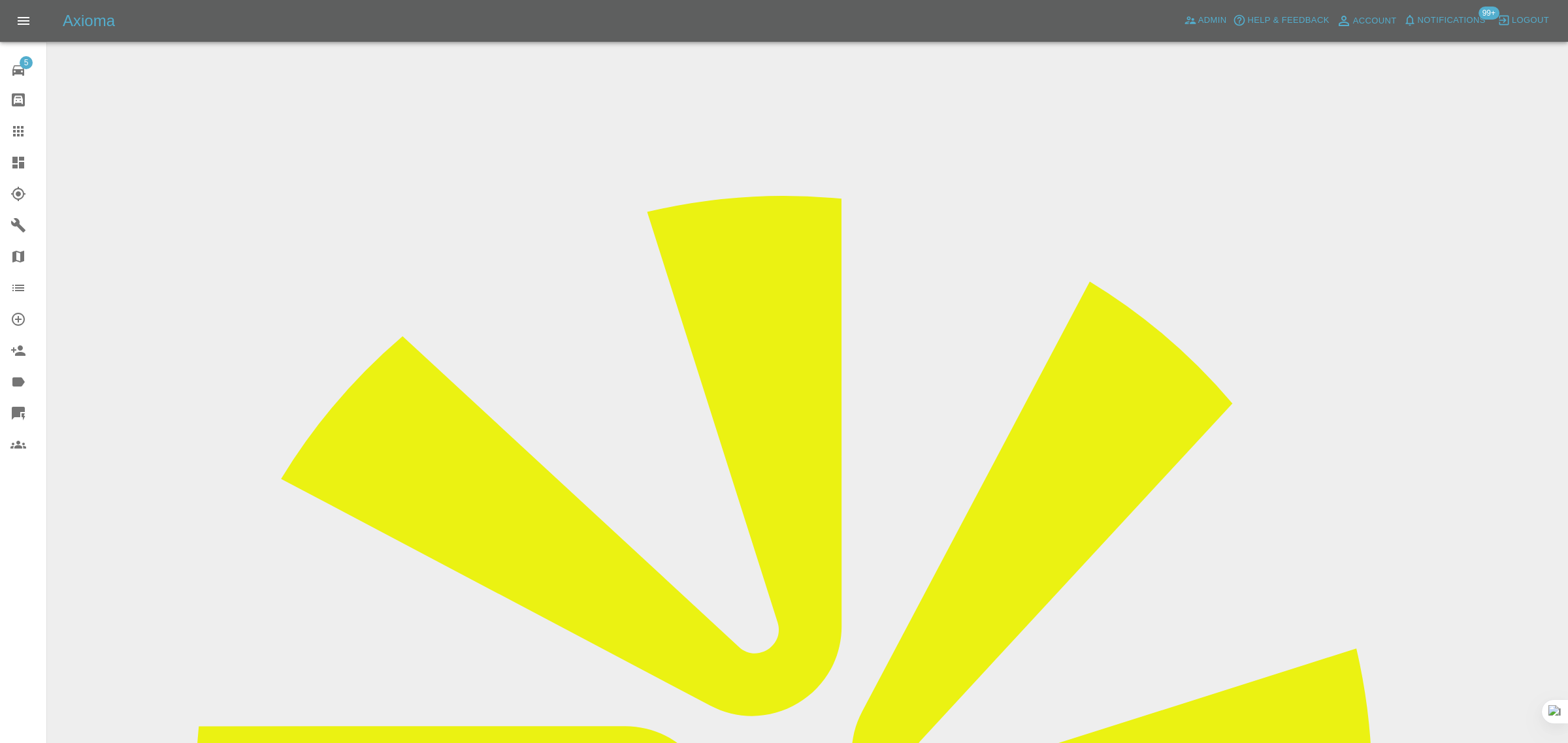
paste input "a-underhill@hotmail.com"
type input "a-underhill@hotmail.co"
click at [13, 129] on icon at bounding box center [19, 131] width 16 height 16
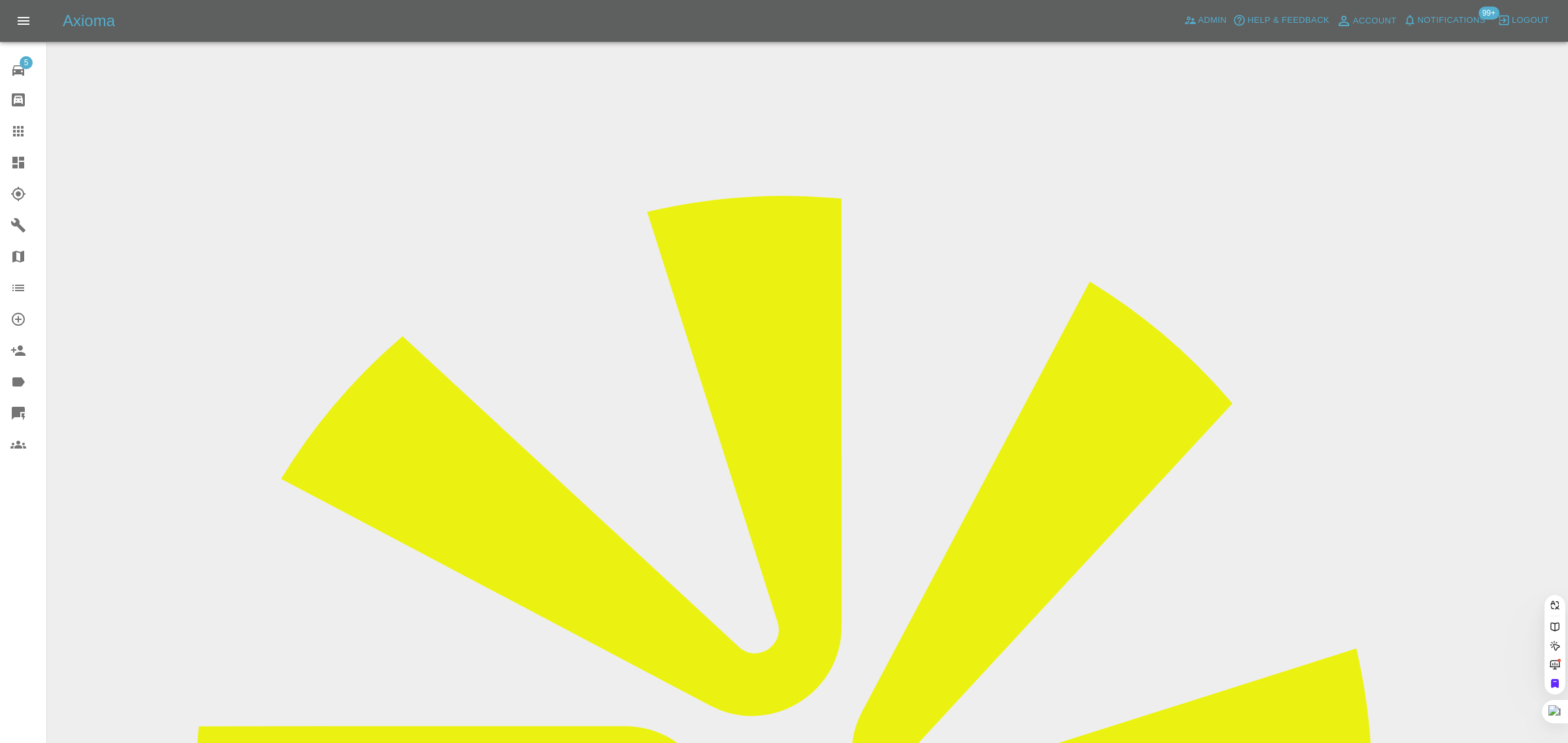
paste input "brianduxbury5@gmail.com"
type input "brianduxbury5@gmail.co"
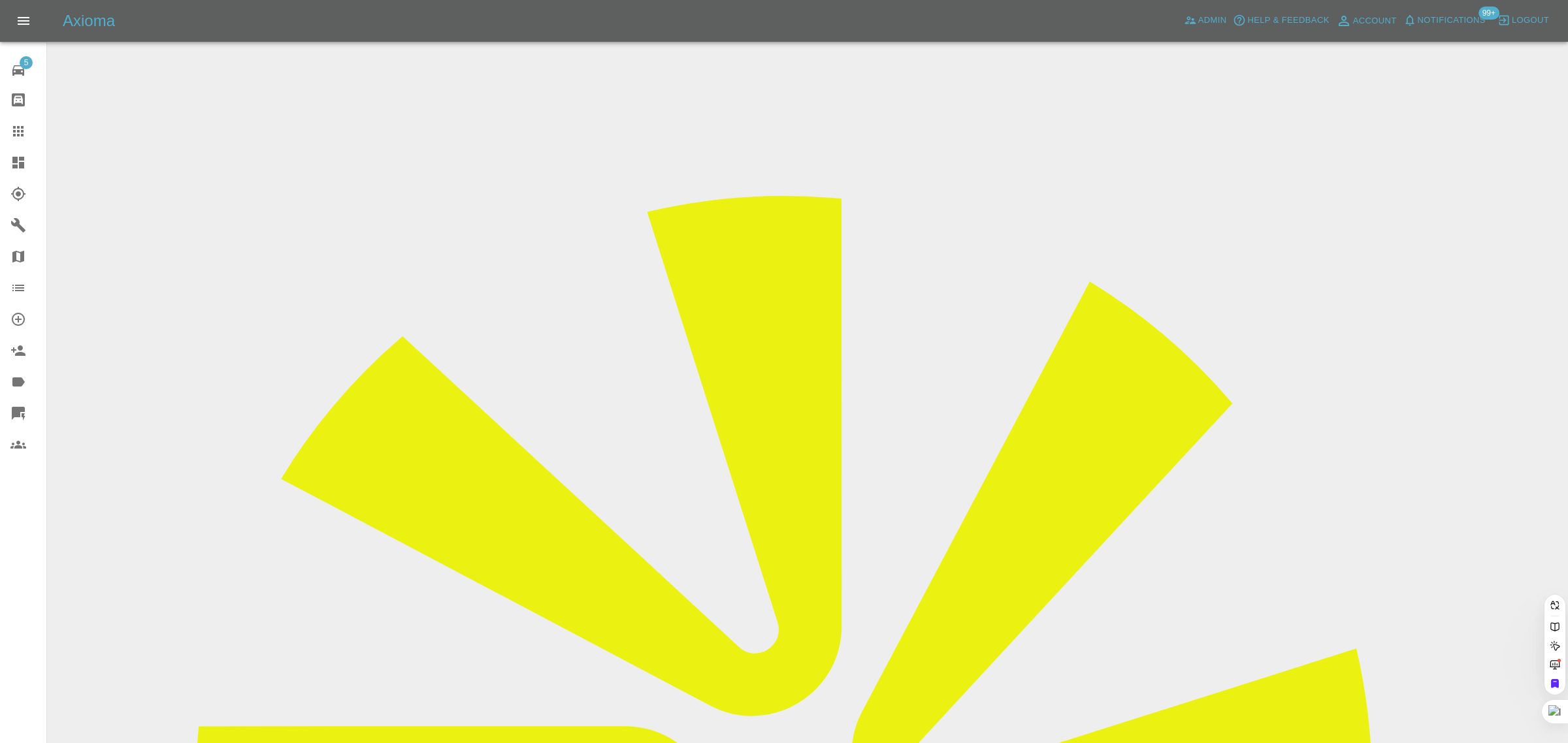
scroll to position [0, 11]
drag, startPoint x: 781, startPoint y: 465, endPoint x: 739, endPoint y: 457, distance: 42.8
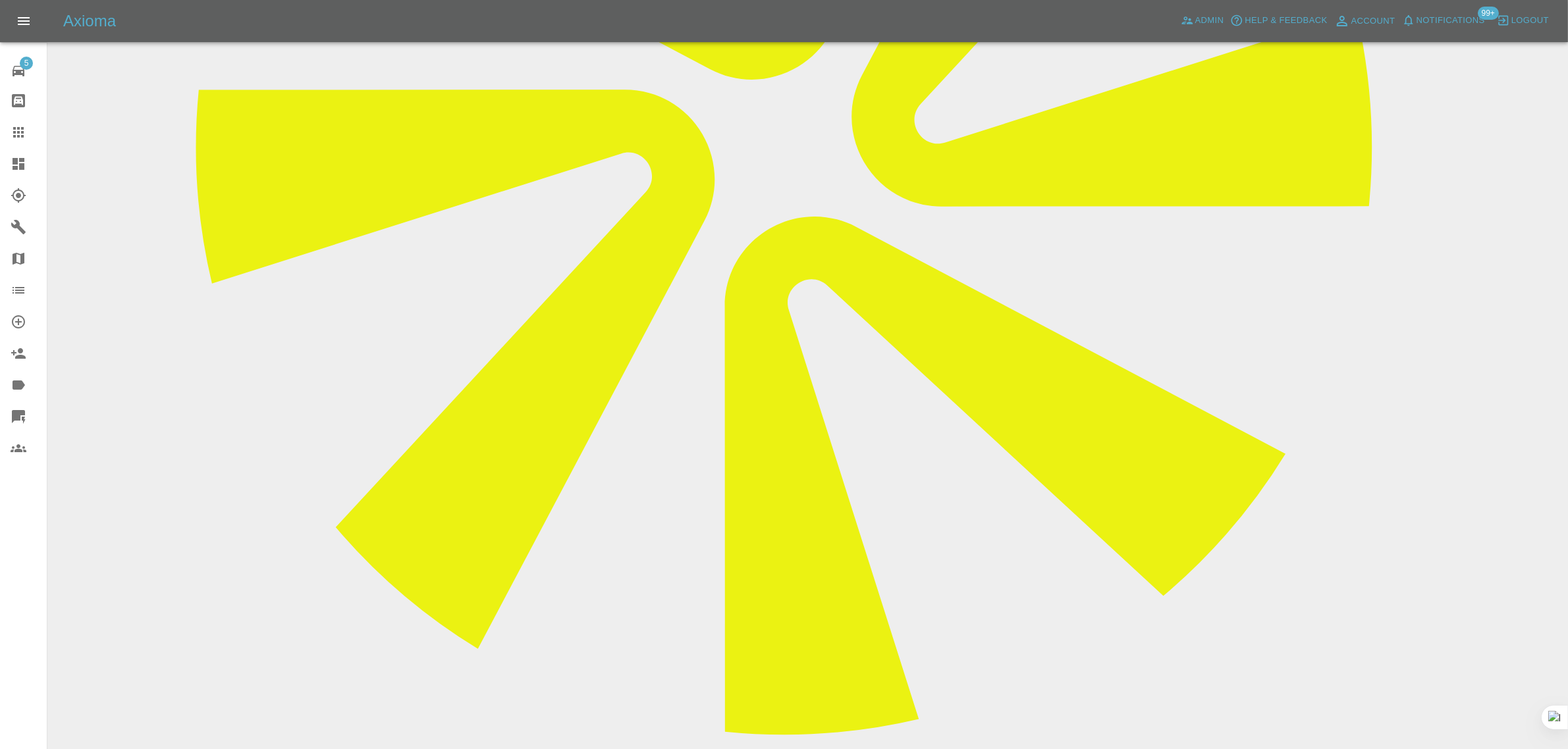
scroll to position [658, 0]
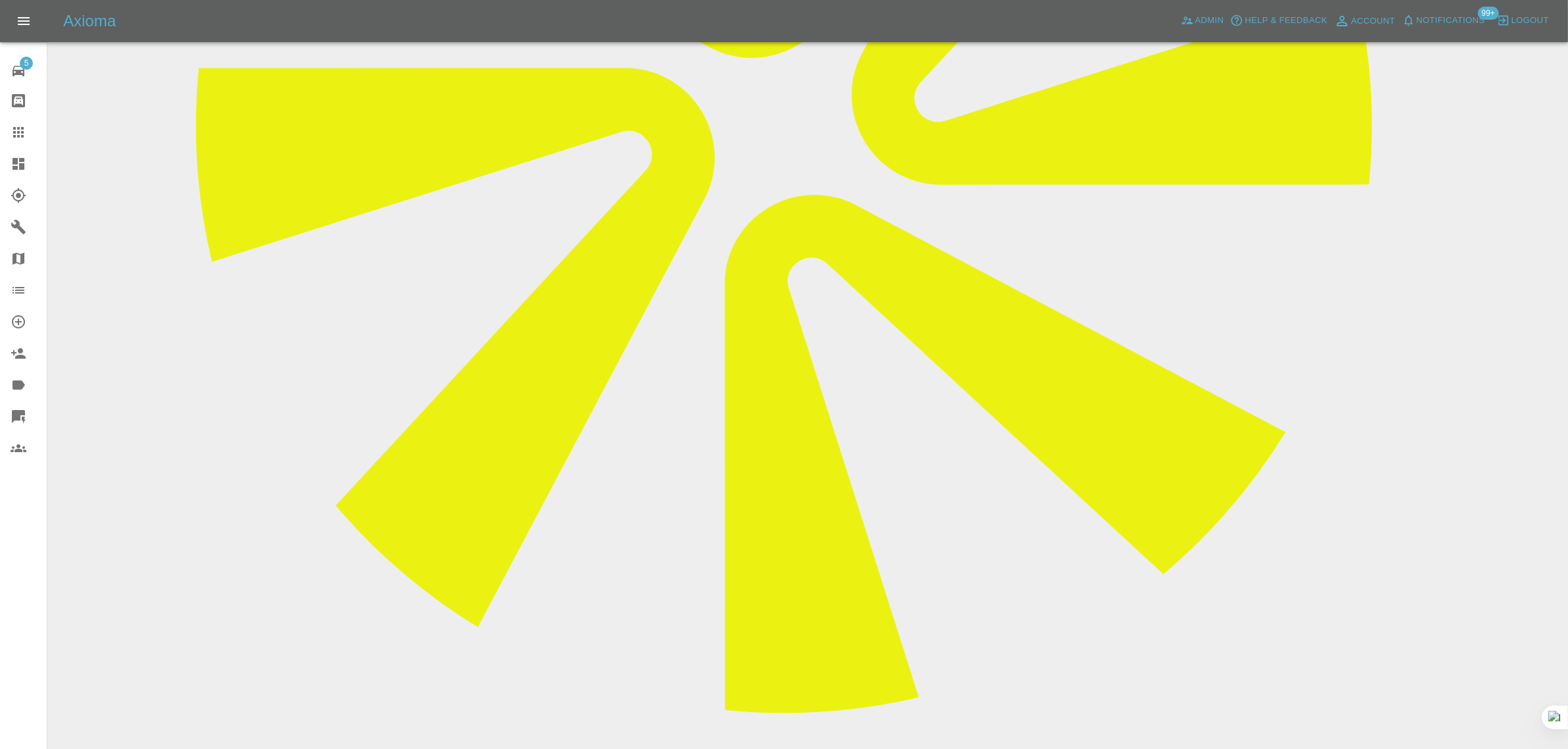
paste textarea "Sent from my iPhone No reply from Marc loftus for appointment on Friday."
type textarea "Sent from my iPhone No reply from Marc loftus for appointment on Friday."
click at [18, 125] on icon at bounding box center [19, 132] width 16 height 16
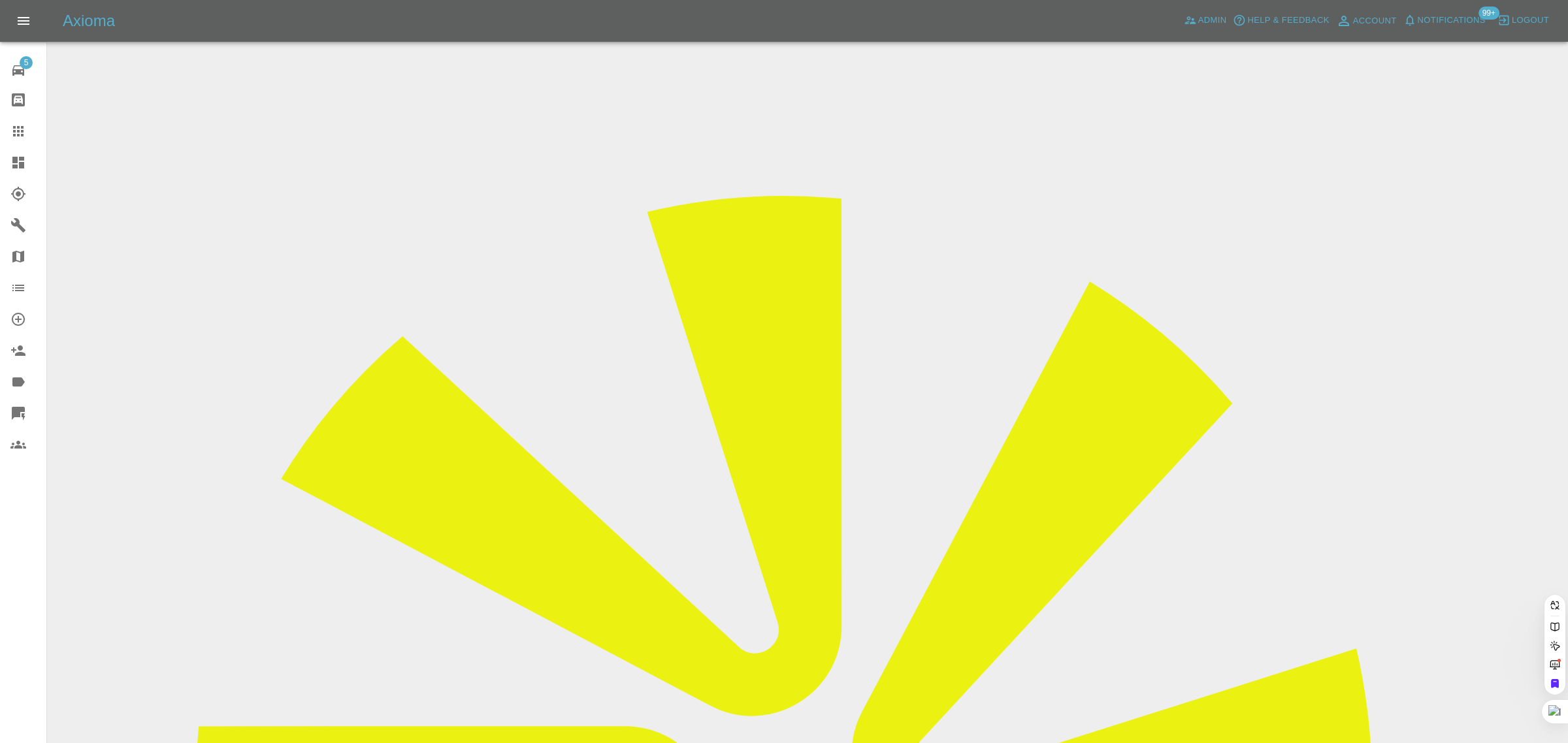
paste input "ianmethven02@gmail.com"
type input "ianmethven02@gmail.com"
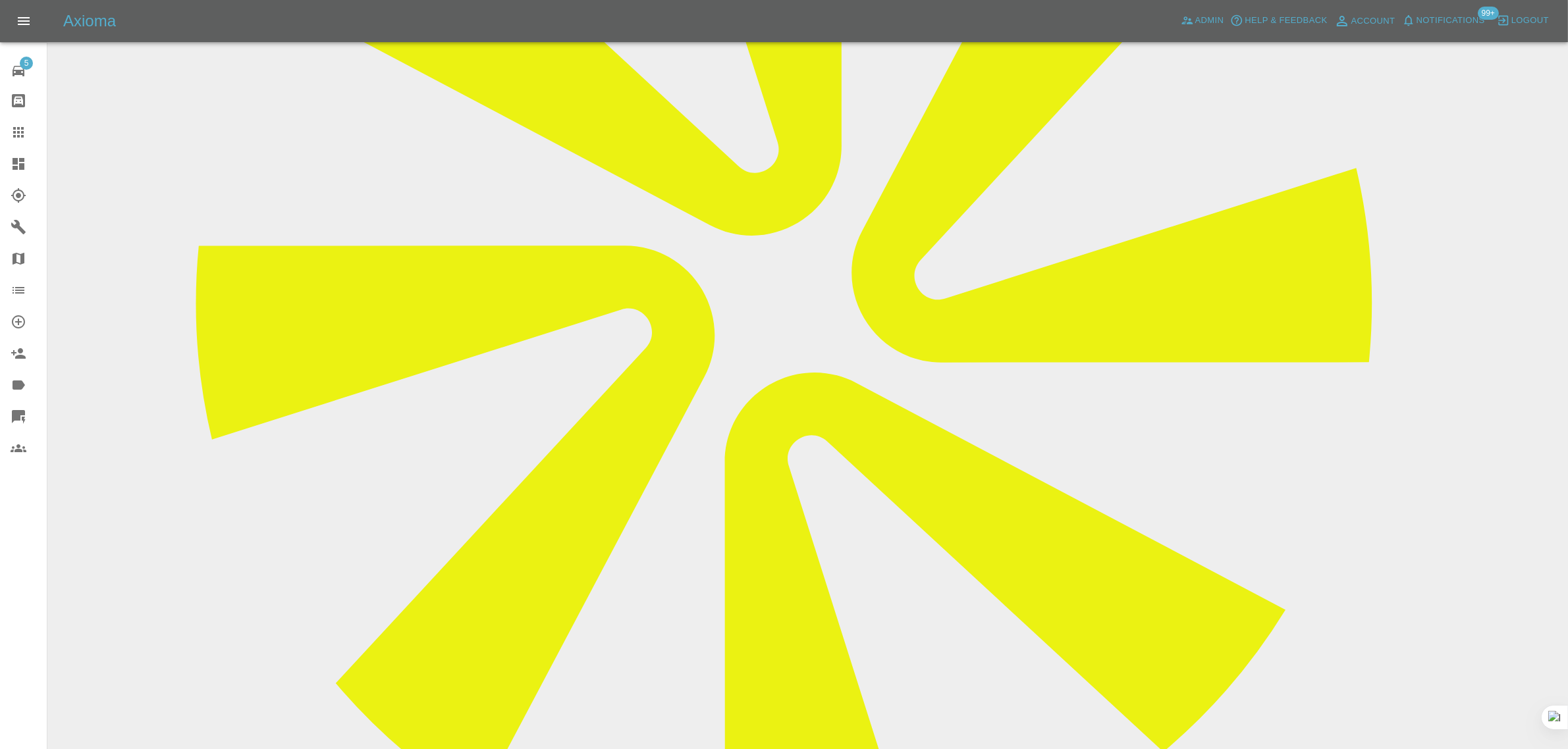
scroll to position [494, 0]
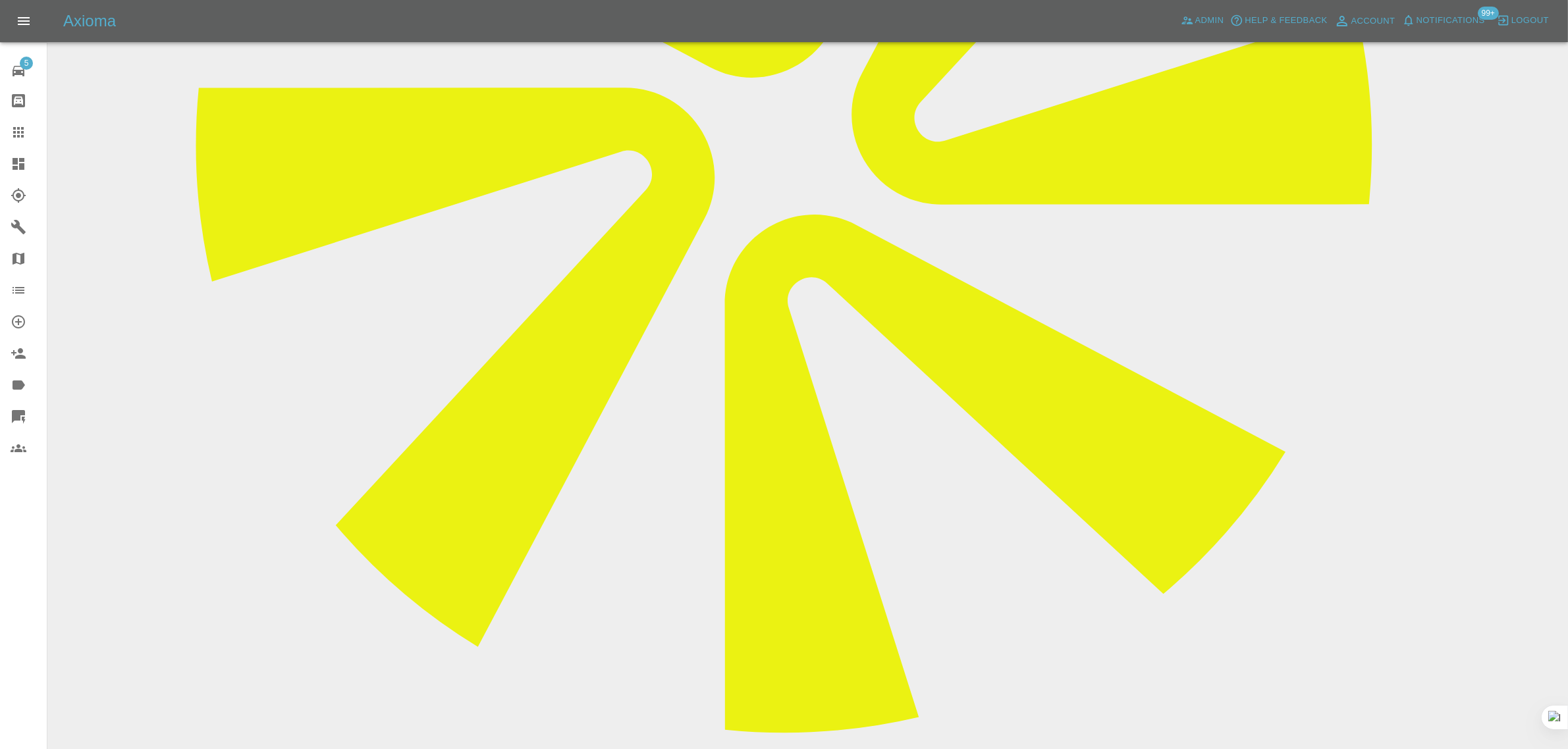
scroll to position [823, 0]
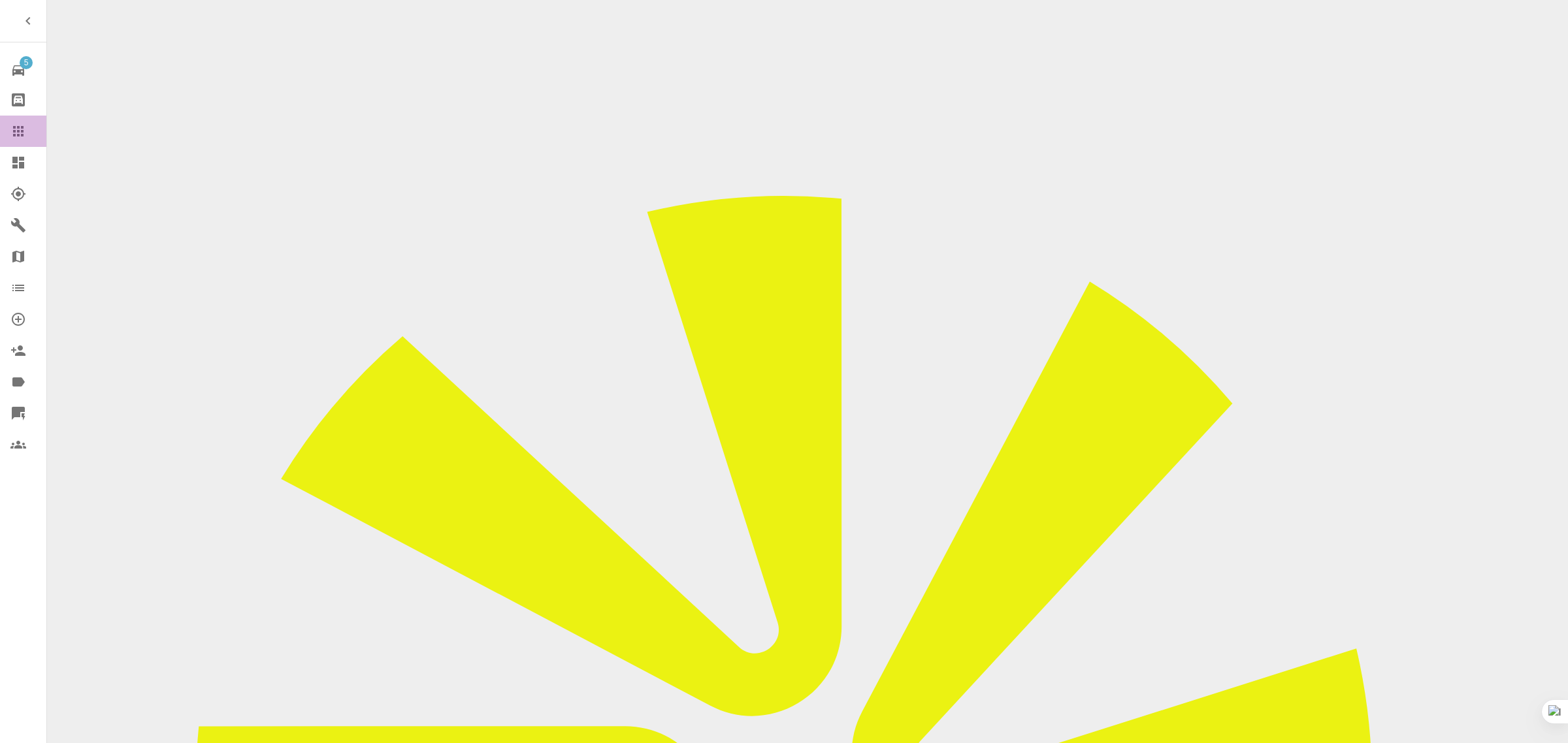
click at [11, 129] on icon at bounding box center [19, 131] width 16 height 16
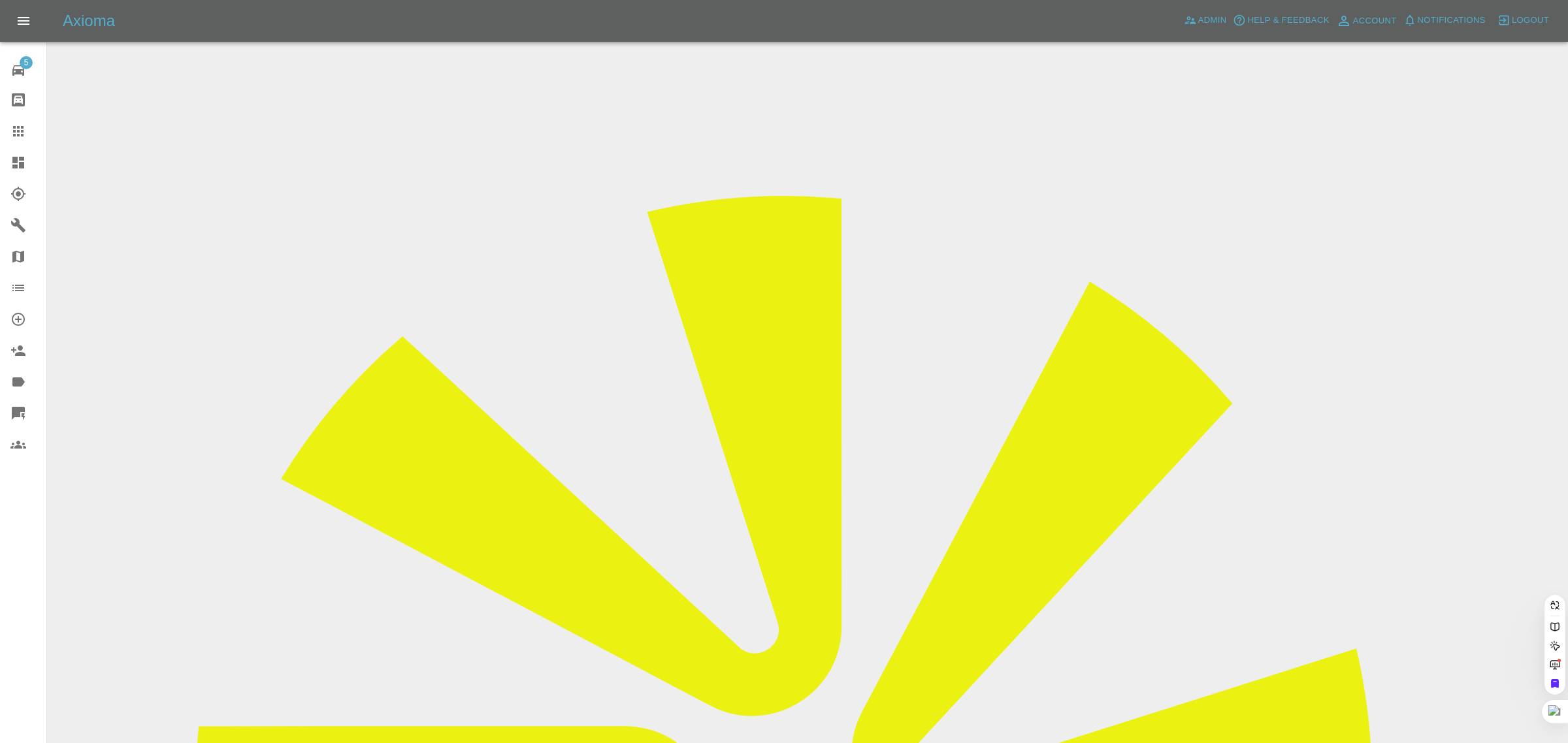
paste input "[EMAIL_ADDRESS][DOMAIN_NAME]"
type input "[EMAIL_ADDRESS][DOMAIN_NAME]"
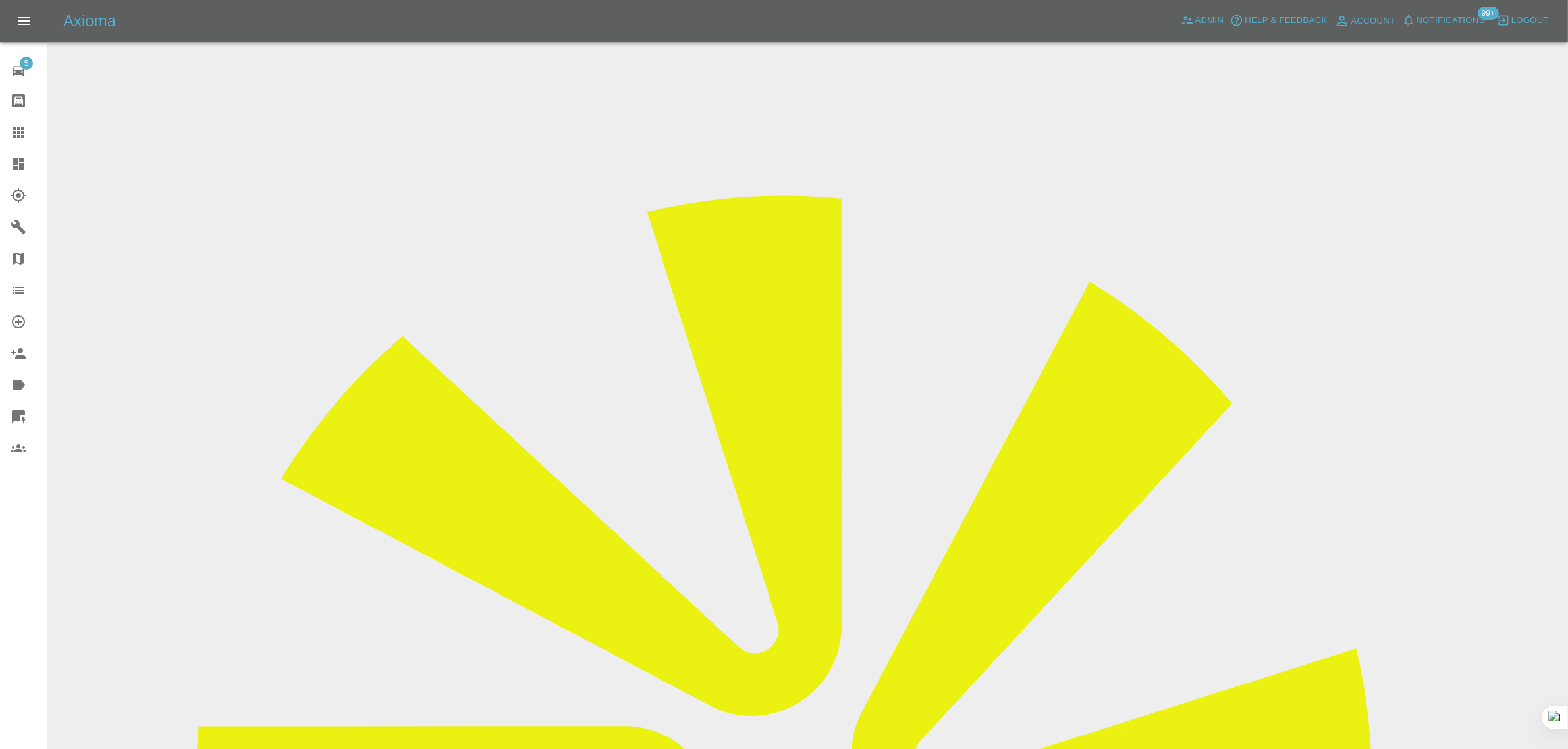
click at [19, 136] on icon at bounding box center [18, 132] width 11 height 11
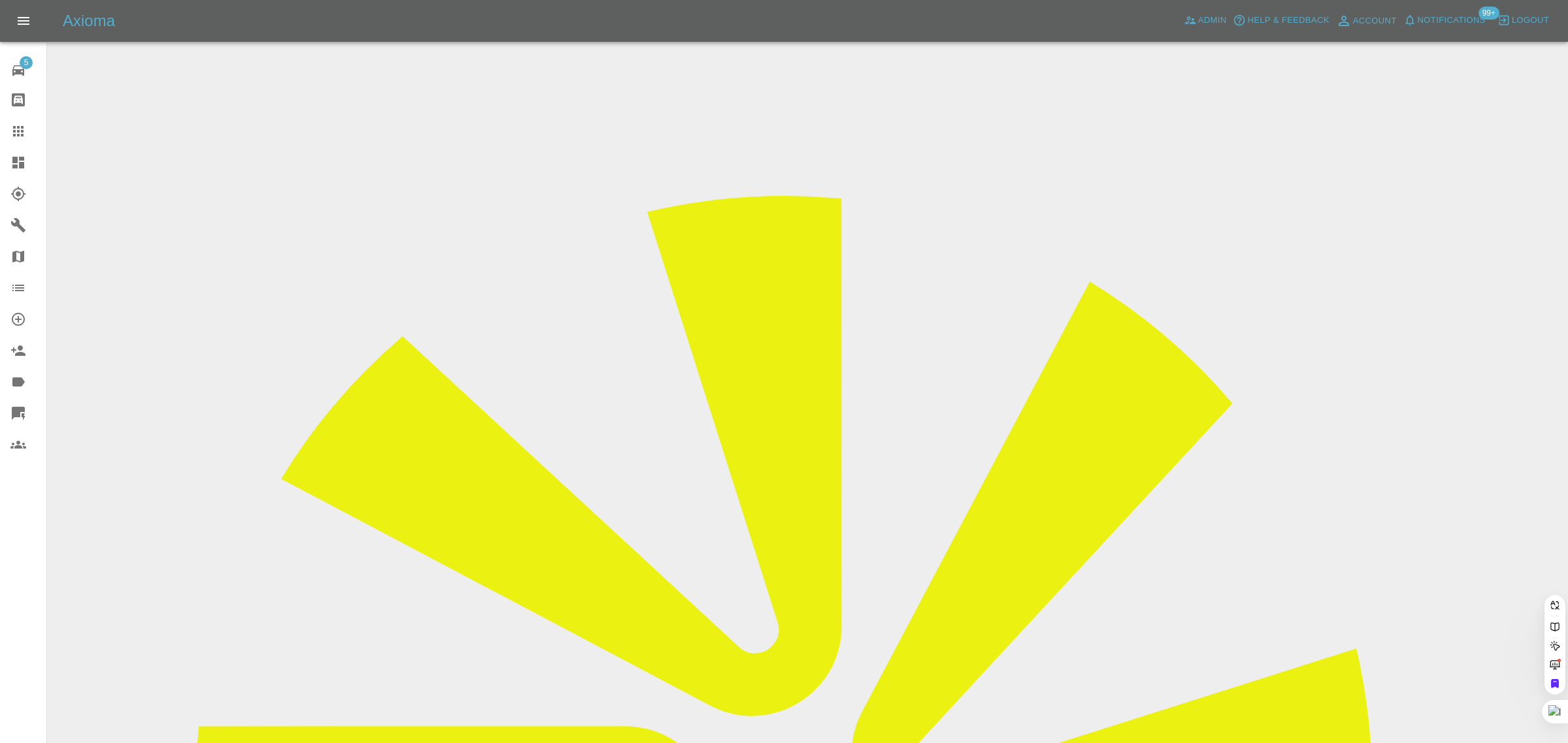
paste input "[EMAIL_ADDRESS][DOMAIN_NAME]"
type input "[EMAIL_ADDRESS][DOMAIN_NAME]"
click at [34, 580] on div "5 Repair home Bodyshop home Claims Dashboard Explorer Garages Map Organization …" at bounding box center [24, 372] width 47 height 743
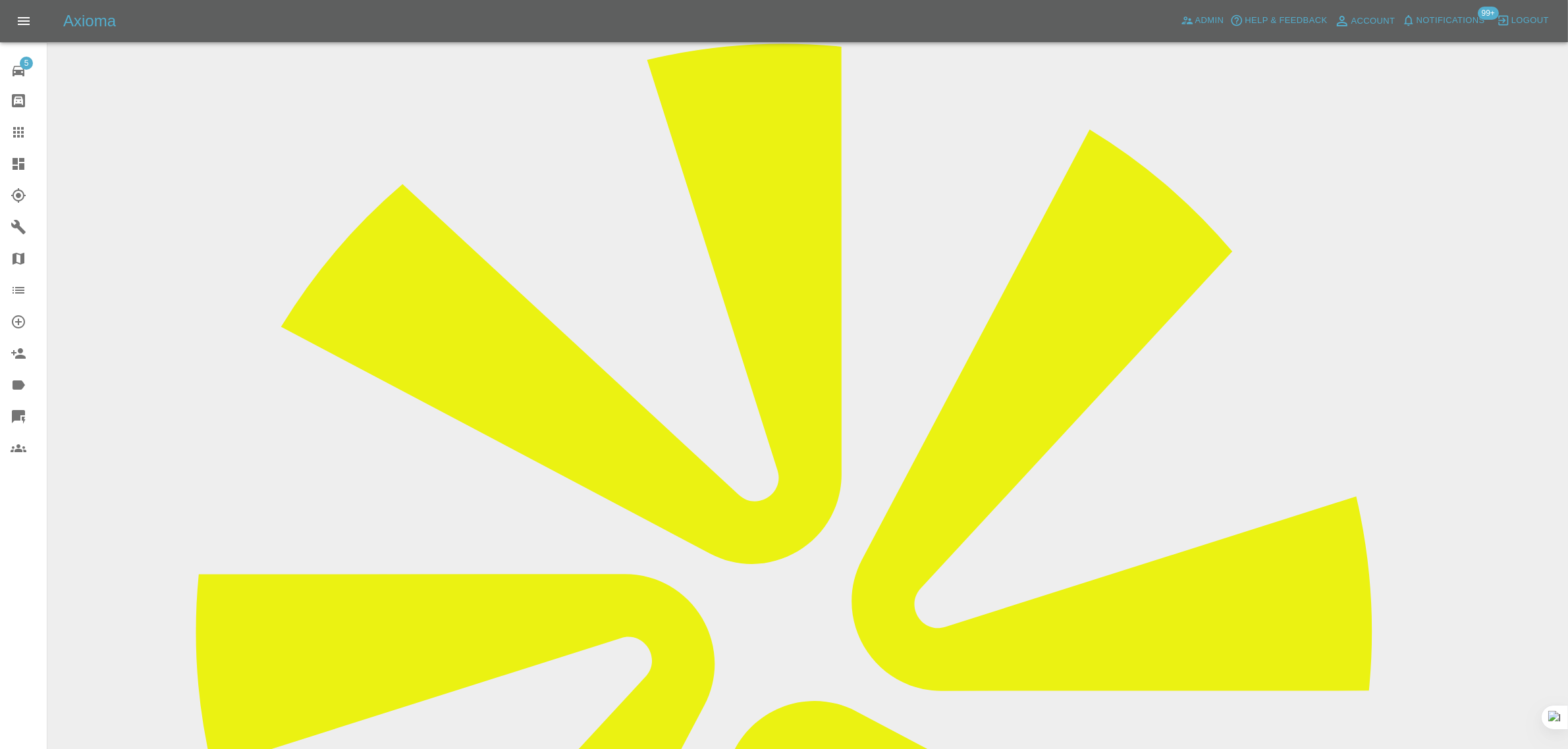
scroll to position [576, 0]
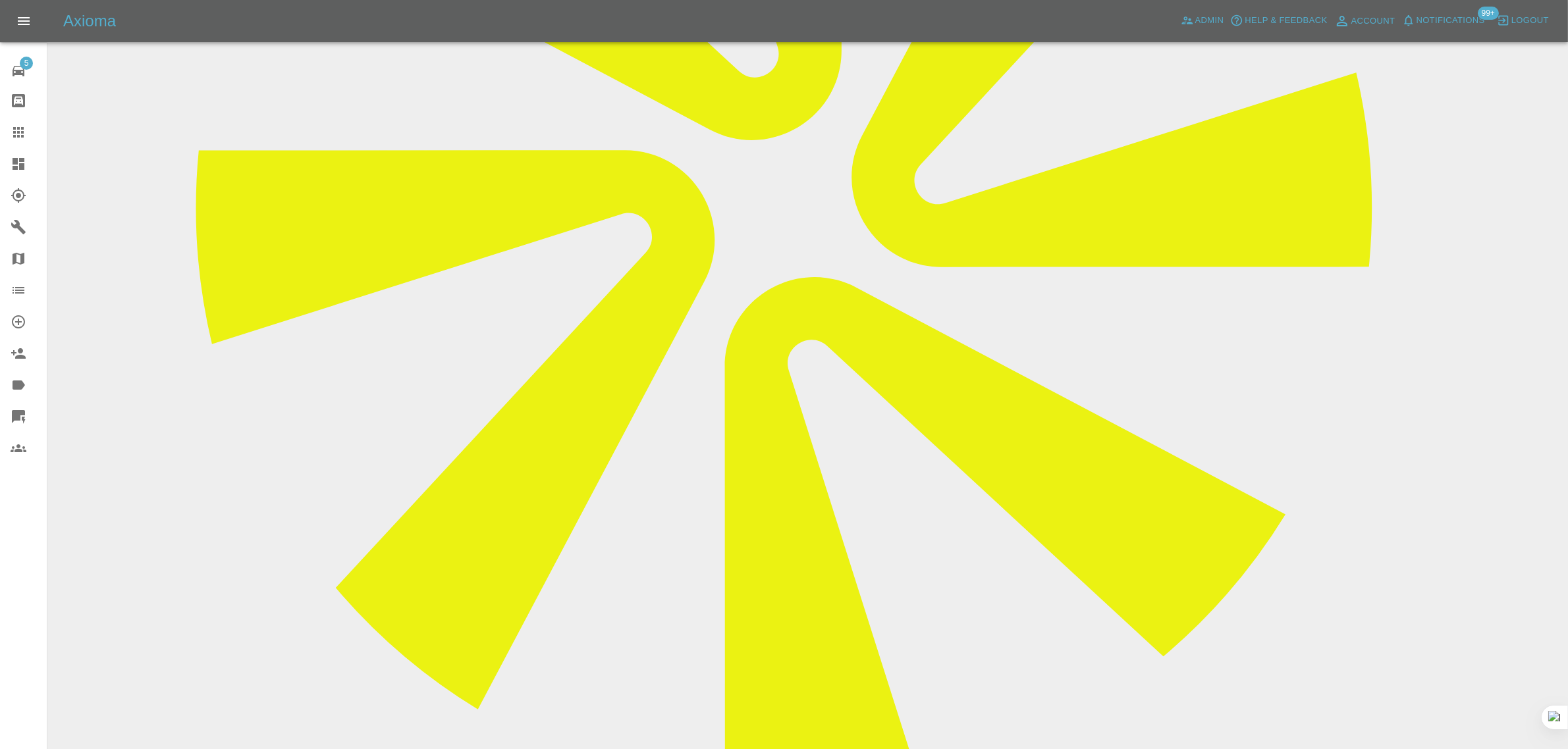
paste textarea "I’ve just spoken to him he tried to call me 10 minutes before he arrived at my …"
type textarea "I’ve just spoken to him he tried to call me 10 minutes before he arrived at my …"
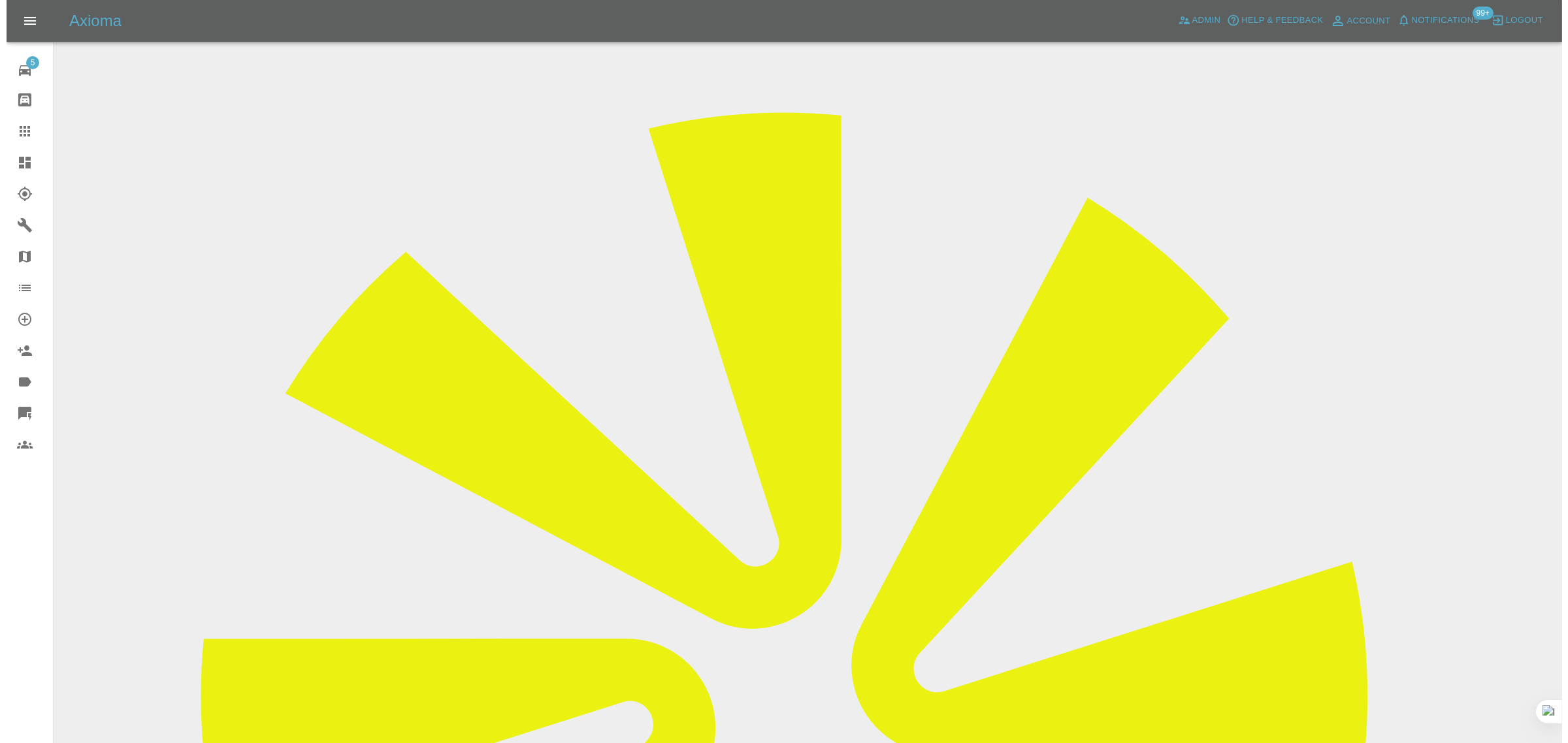
scroll to position [0, 0]
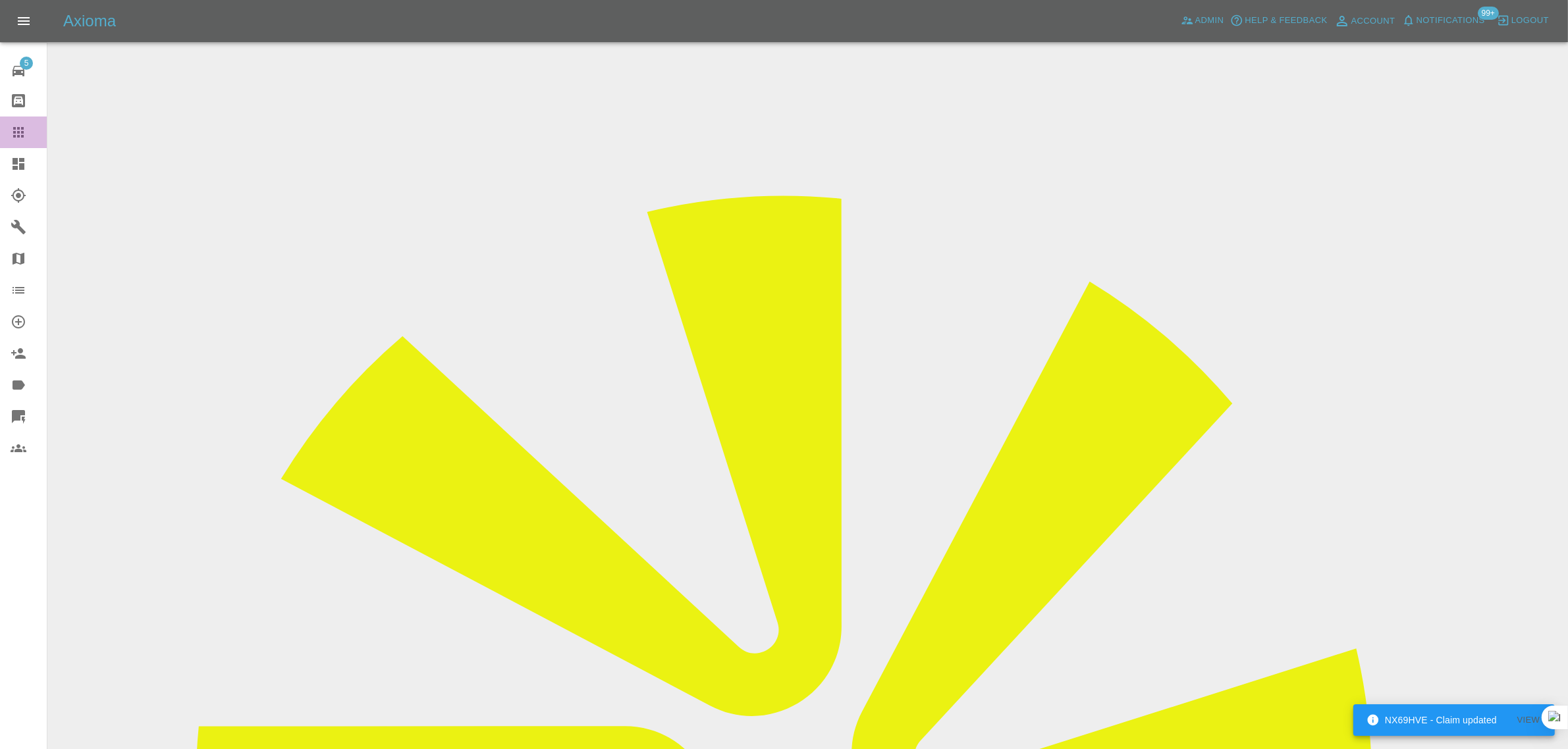
click at [33, 133] on div at bounding box center [29, 132] width 37 height 16
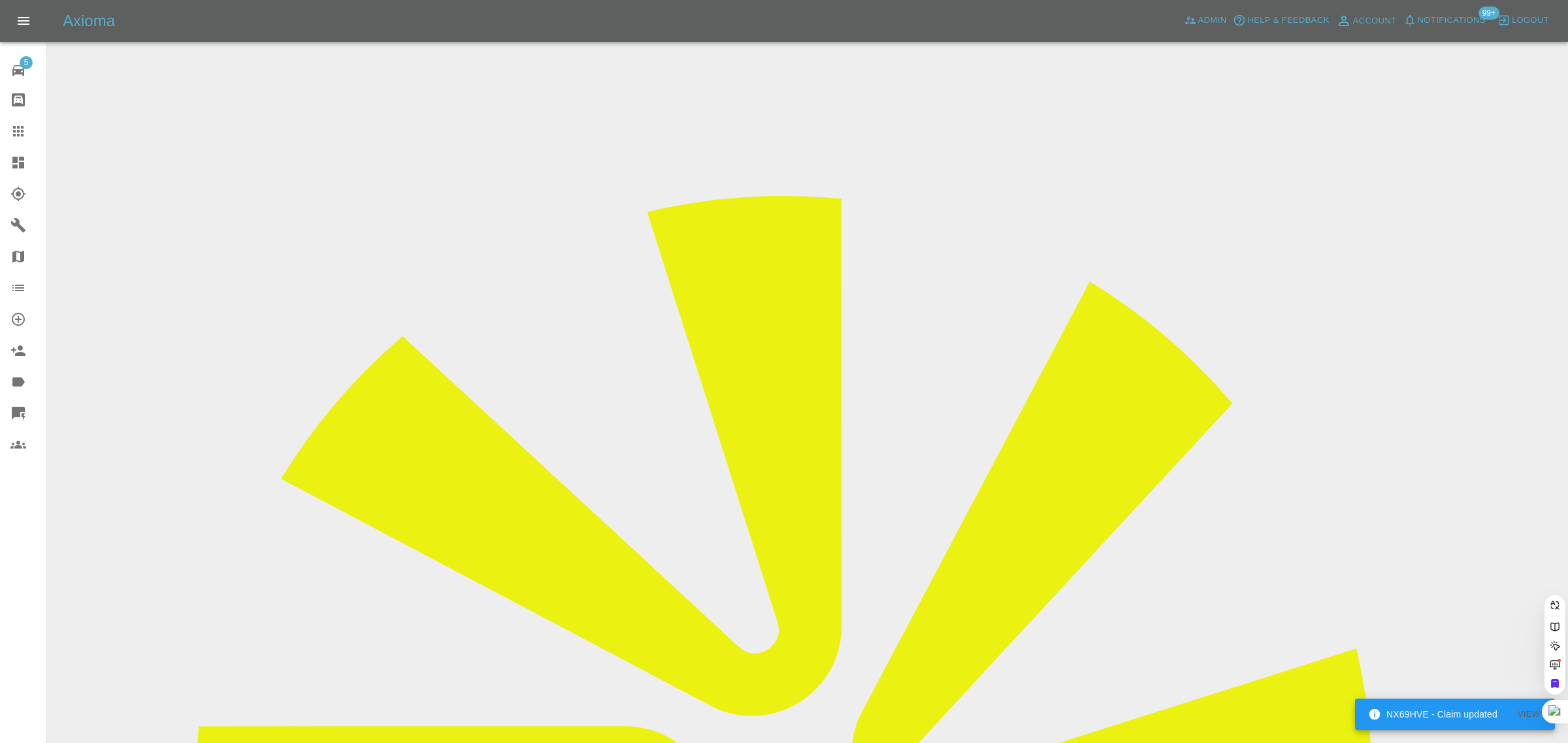
paste input "dhaddow81@gmail.com"
type input "dhaddow81@gmail.com"
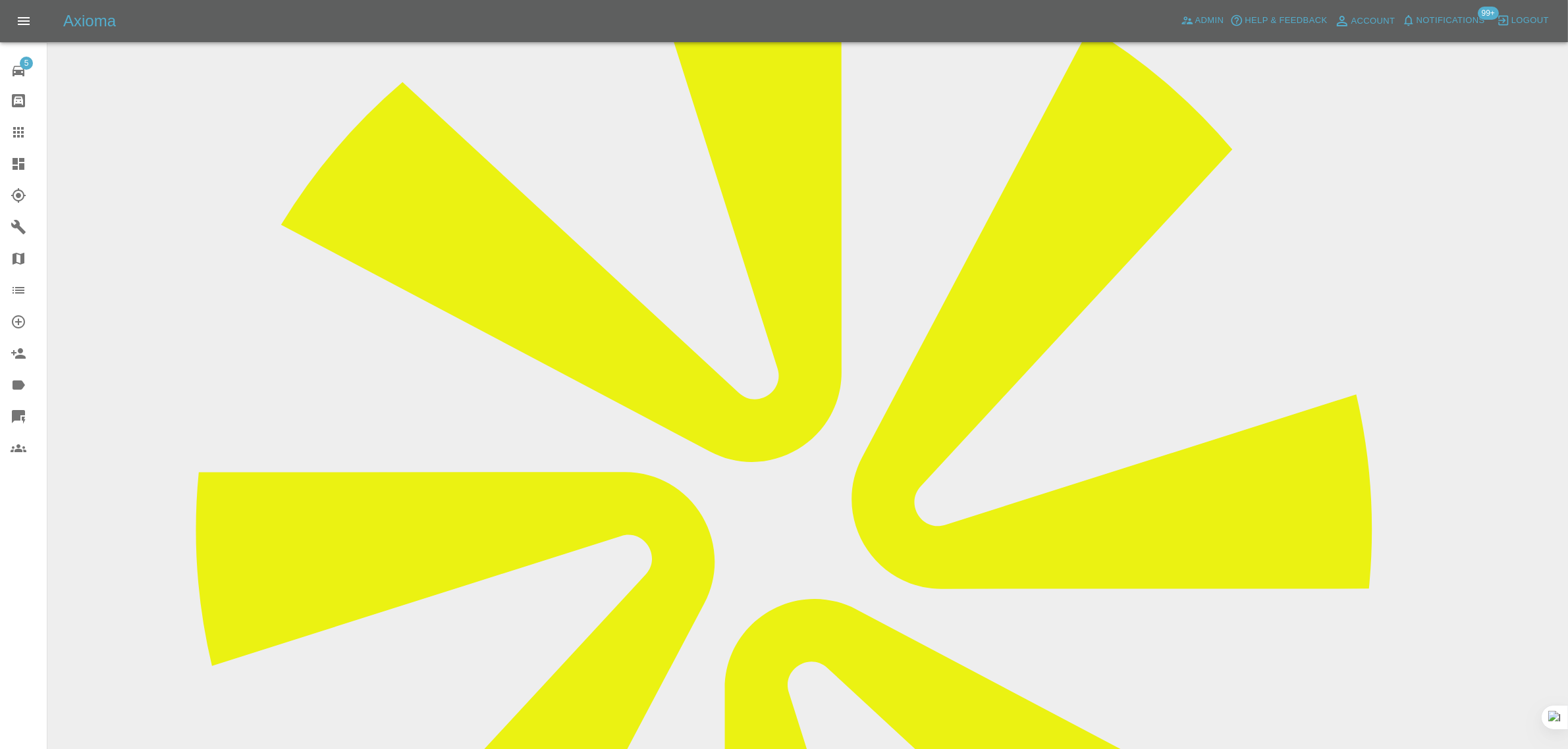
scroll to position [658, 0]
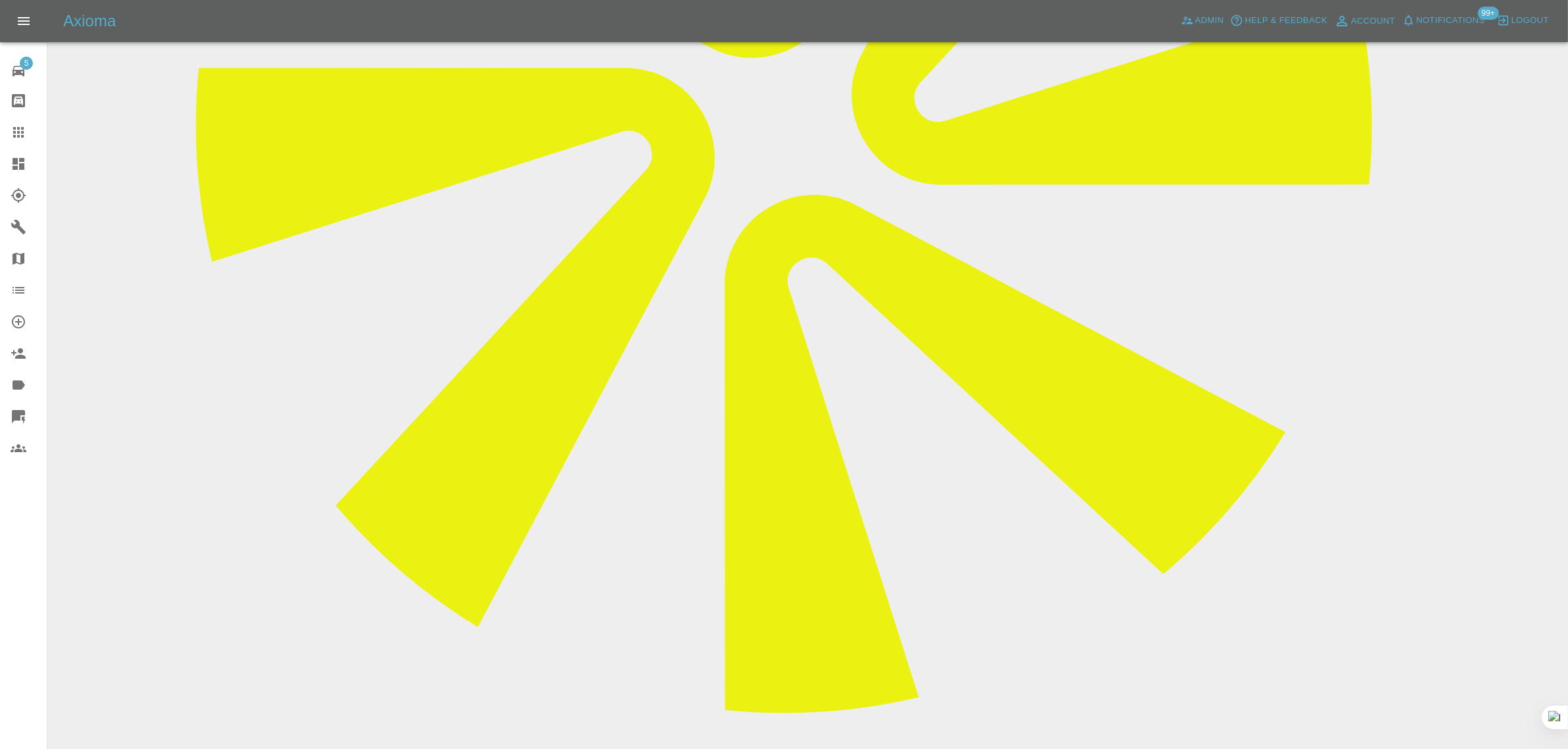
click at [12, 129] on icon at bounding box center [19, 132] width 16 height 16
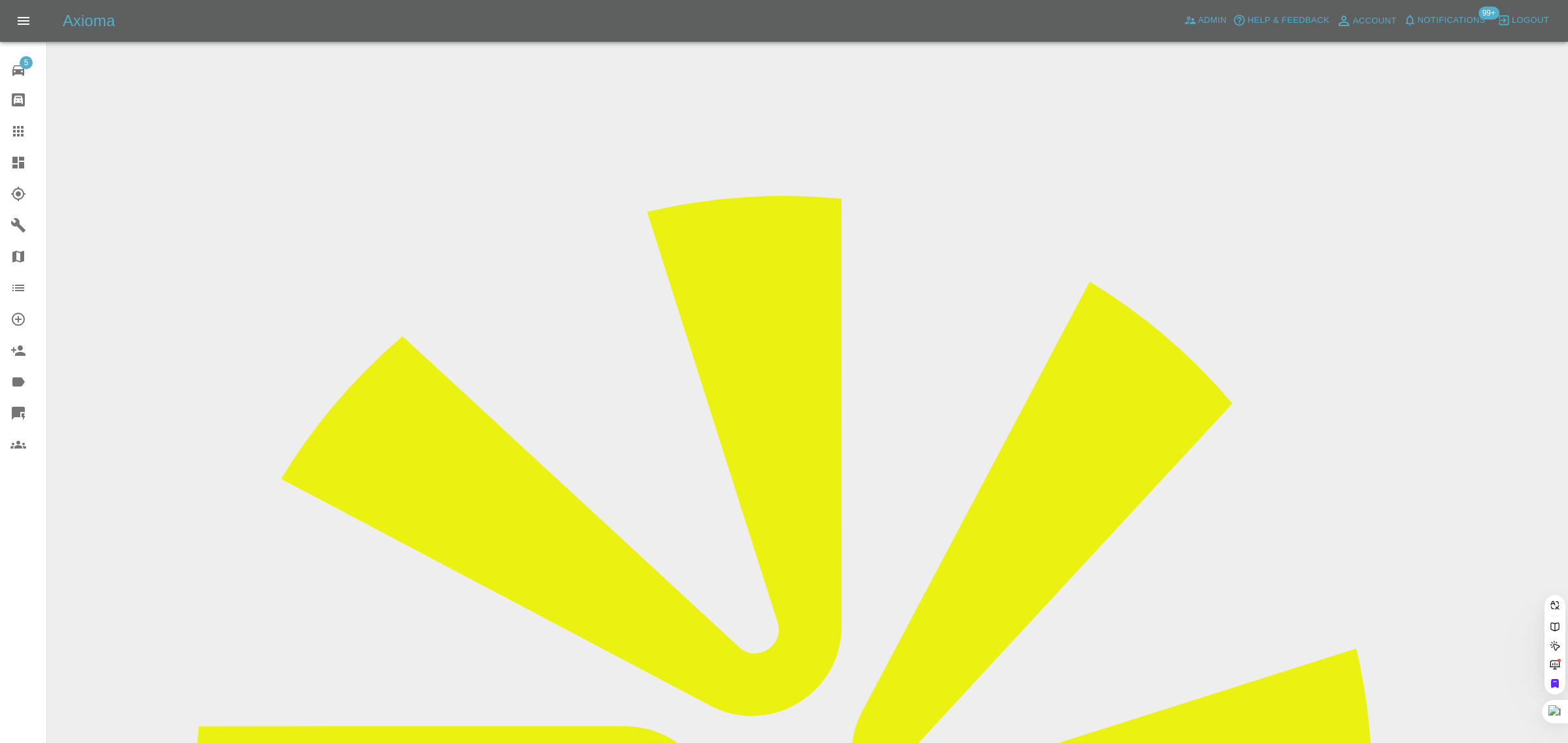
paste input "BL25 ARZ"
type input "BL25ARZ"
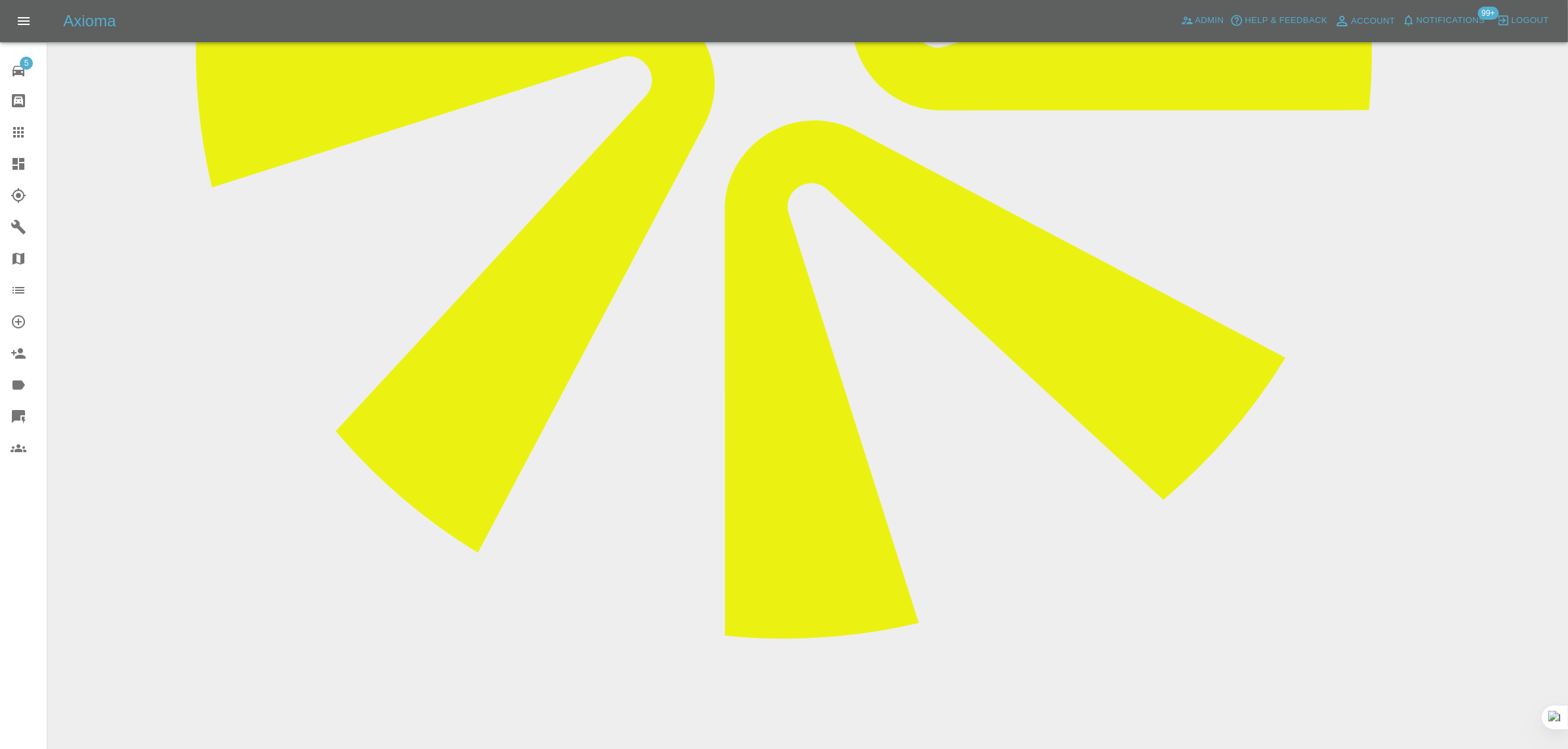
scroll to position [741, 0]
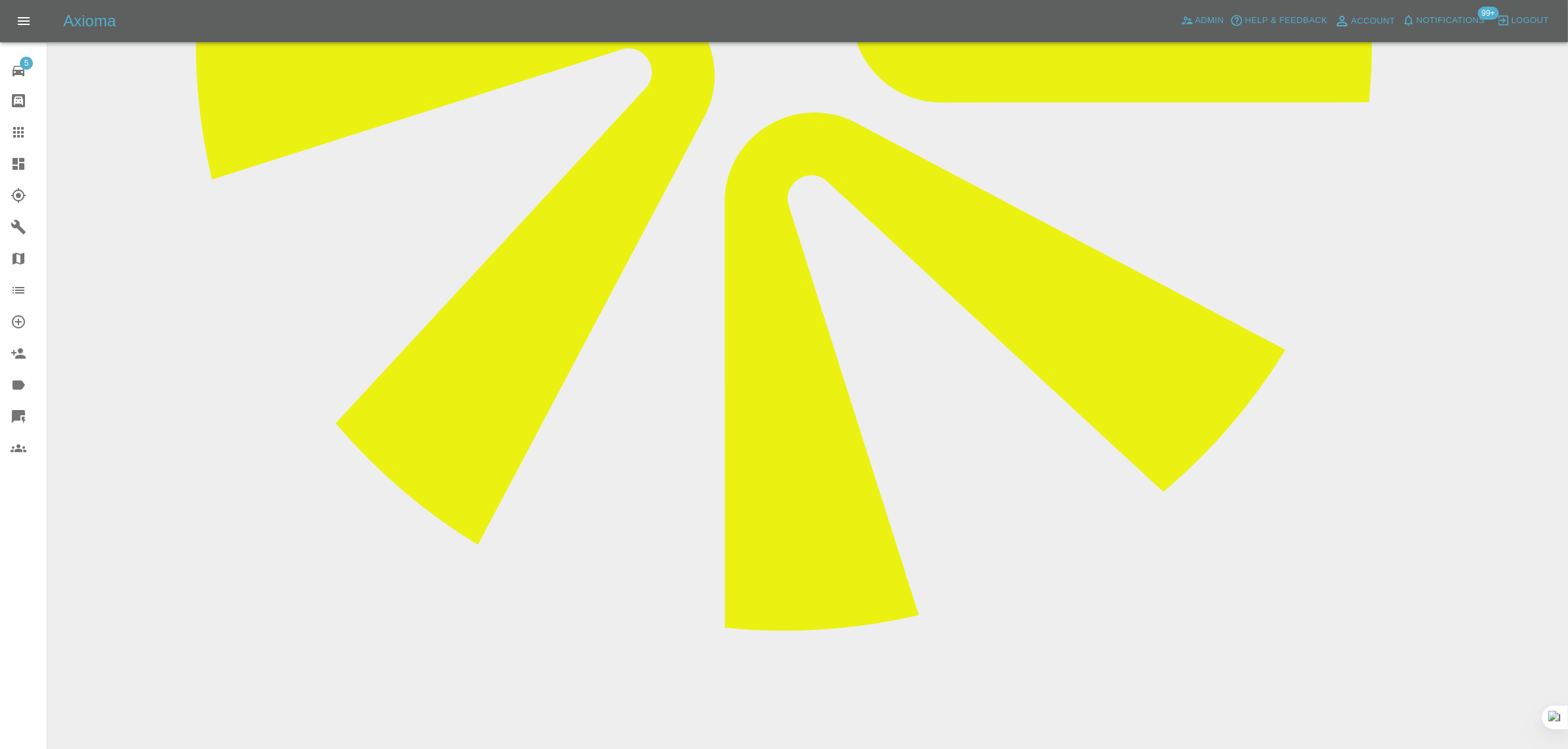
click at [24, 139] on icon at bounding box center [19, 132] width 16 height 16
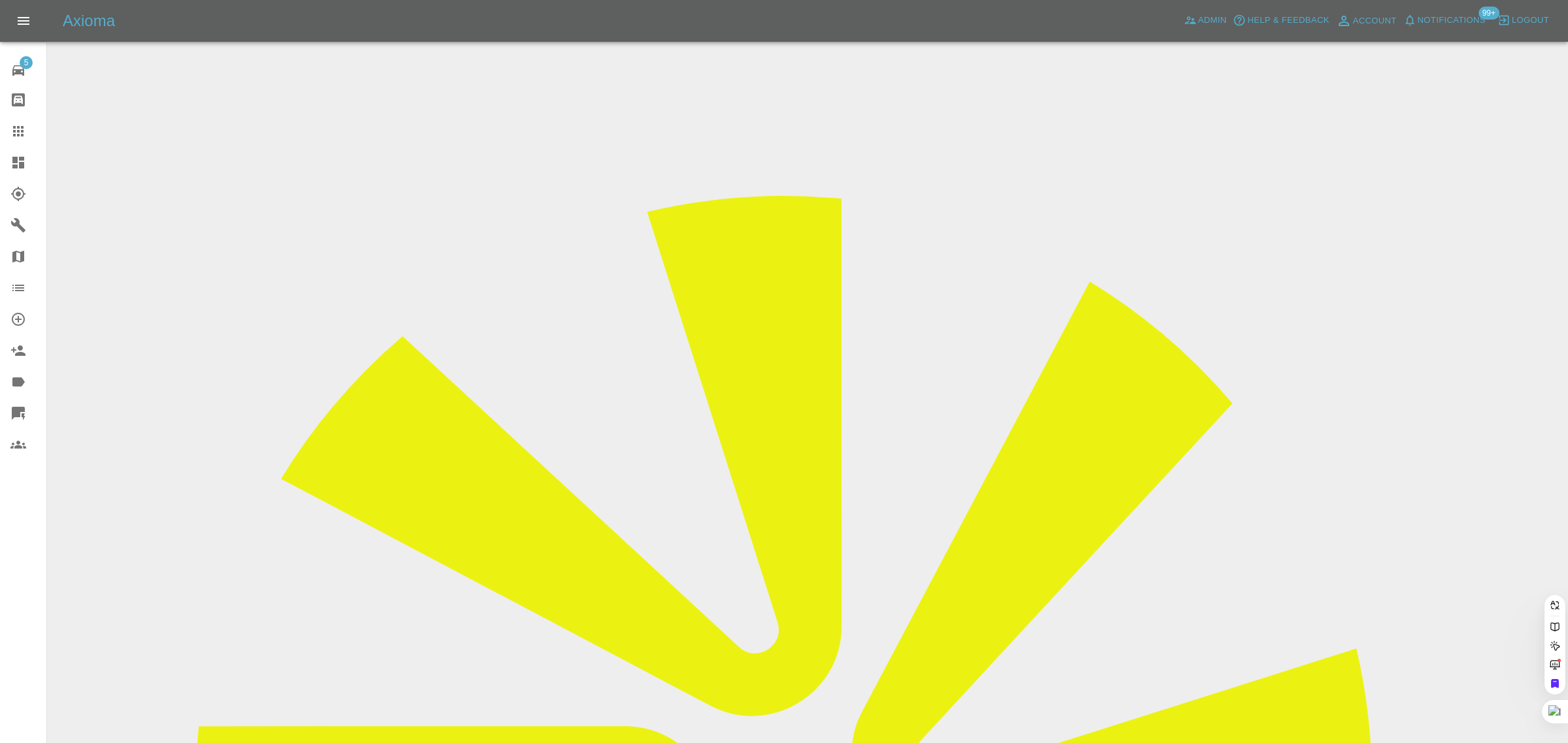
paste input "jenniferbusfield4@gmail.com"
type input "jenniferbusfield4@gmail.com"
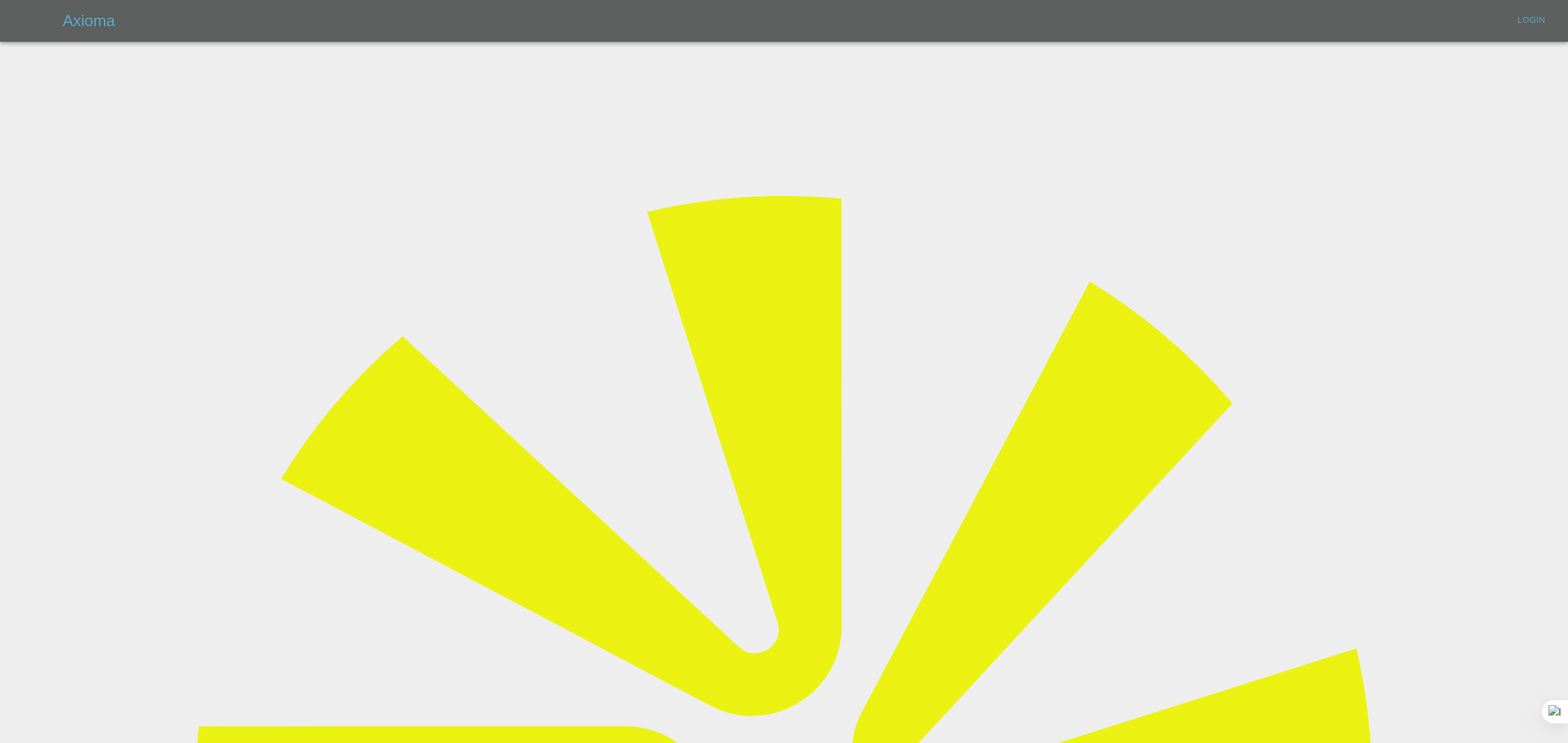
type input "bookkeeping@fifoaccounting.com"
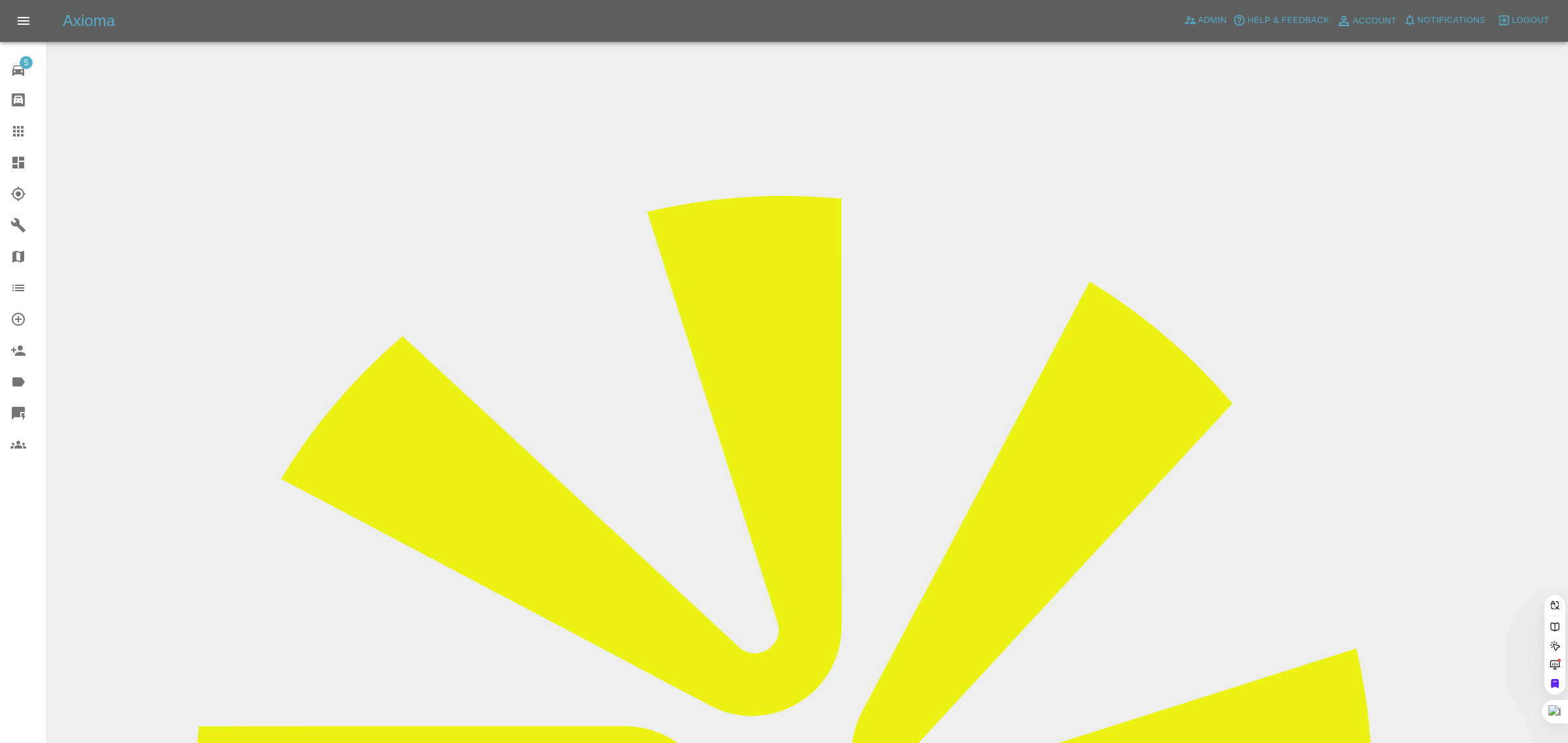
paste input "jenniferbusfield4@gmail.com"
type input "jenniferbusfield4@gmail.com"
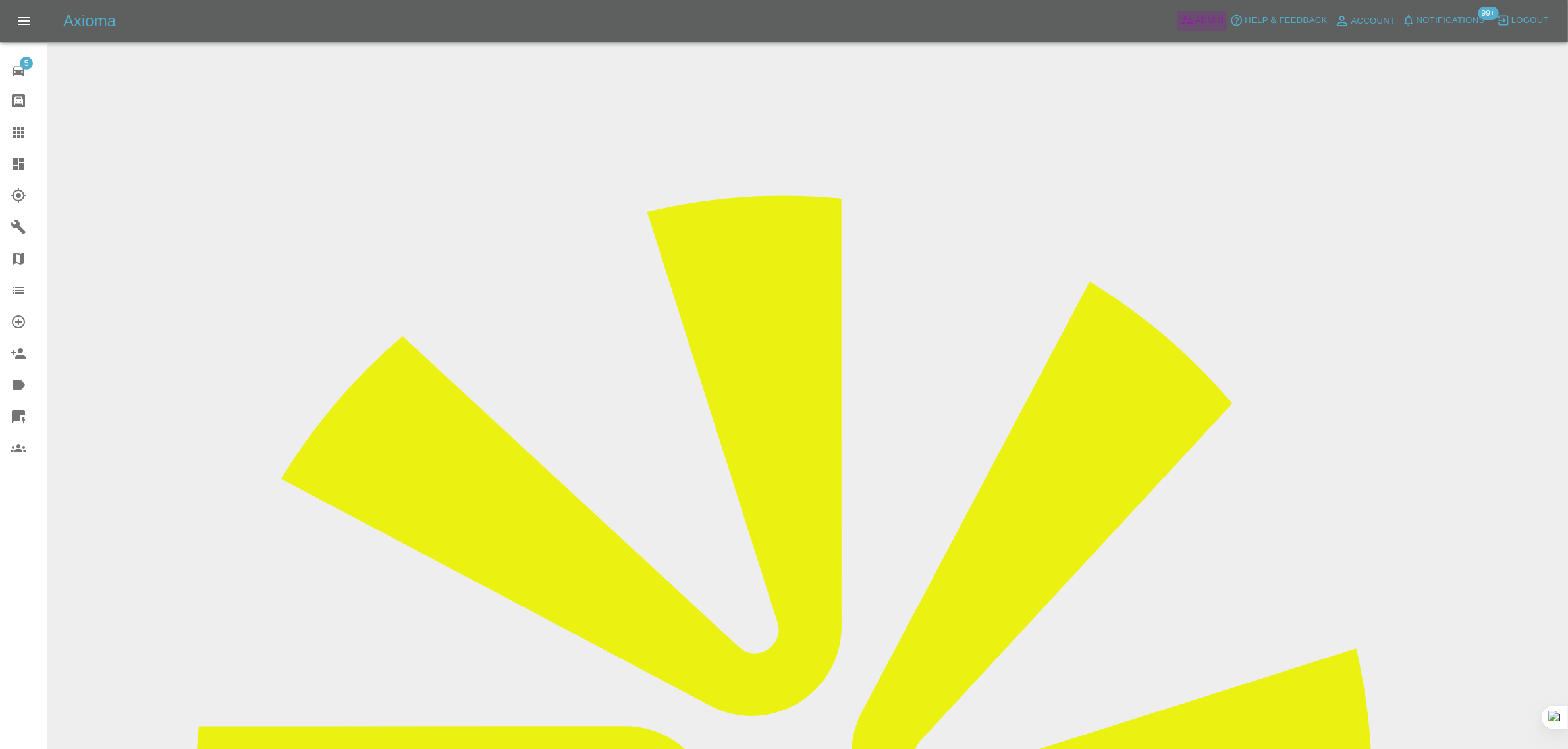
click at [1222, 20] on span "Admin" at bounding box center [1209, 20] width 29 height 15
drag, startPoint x: 861, startPoint y: 441, endPoint x: 948, endPoint y: 442, distance: 87.0
copy tr "[PERSON_NAME][EMAIL_ADDRESS][DOMAIN_NAME]"
